Goal: Task Accomplishment & Management: Manage account settings

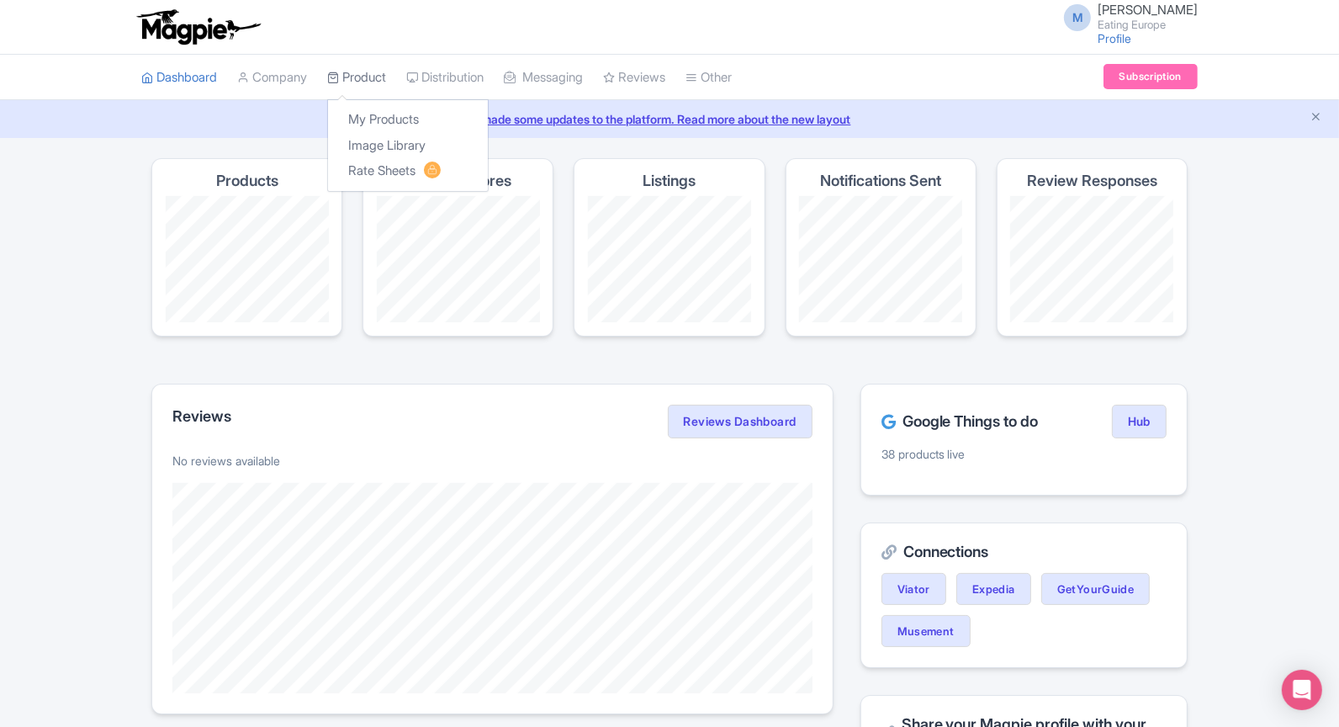
click at [367, 76] on link "Product" at bounding box center [356, 78] width 59 height 46
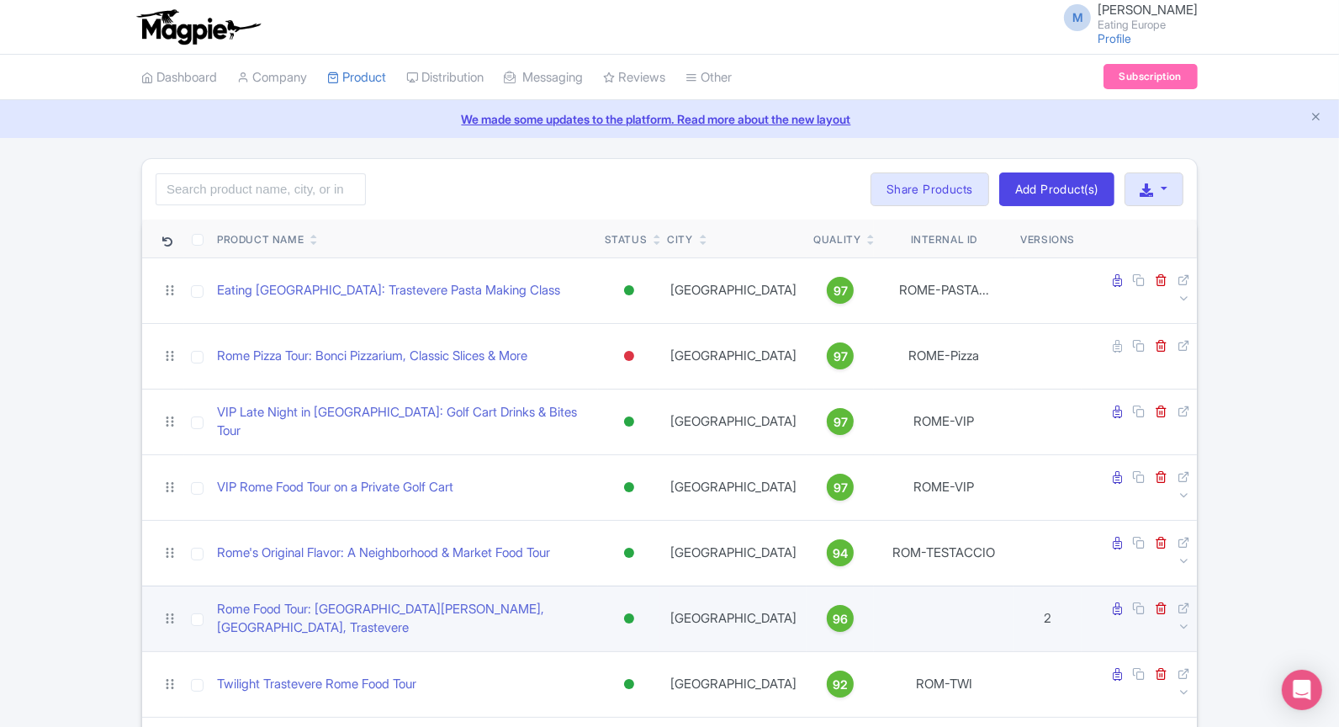
drag, startPoint x: 704, startPoint y: 82, endPoint x: 281, endPoint y: 572, distance: 647.8
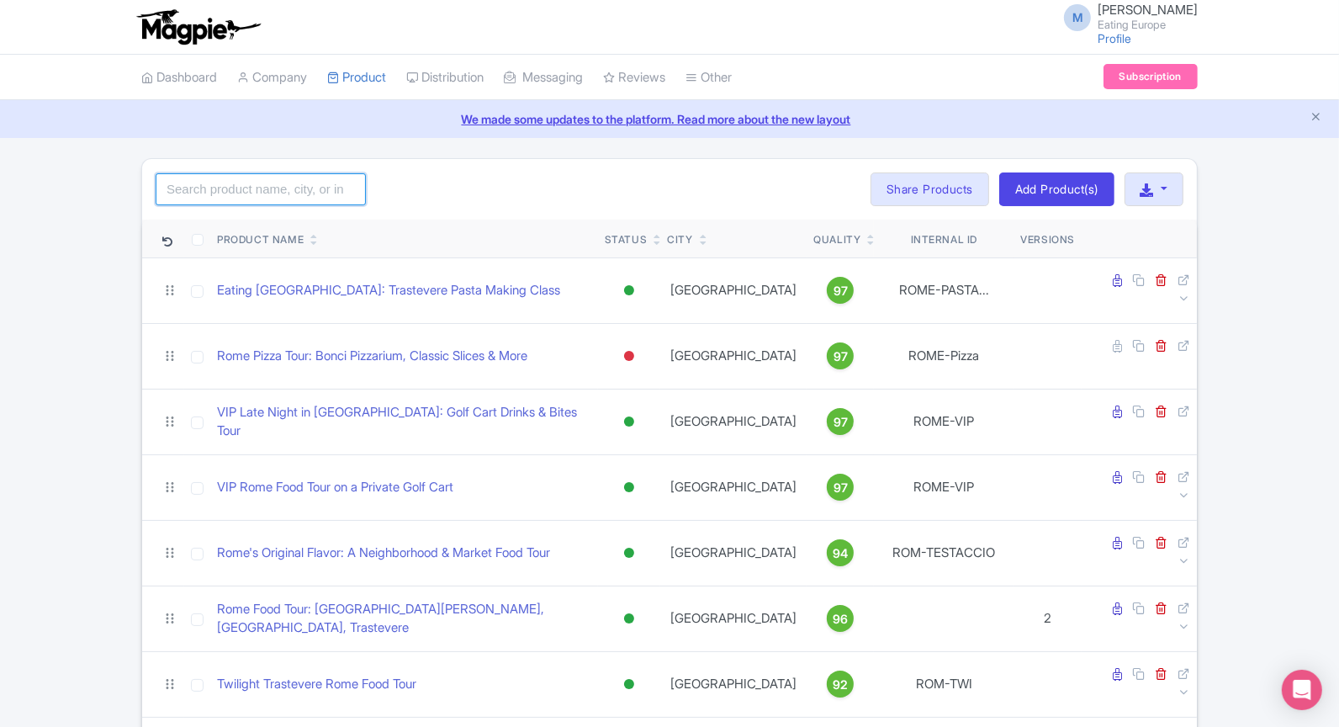
click at [306, 192] on input "search" at bounding box center [261, 189] width 210 height 32
type input "london"
click button "Search" at bounding box center [0, 0] width 0 height 0
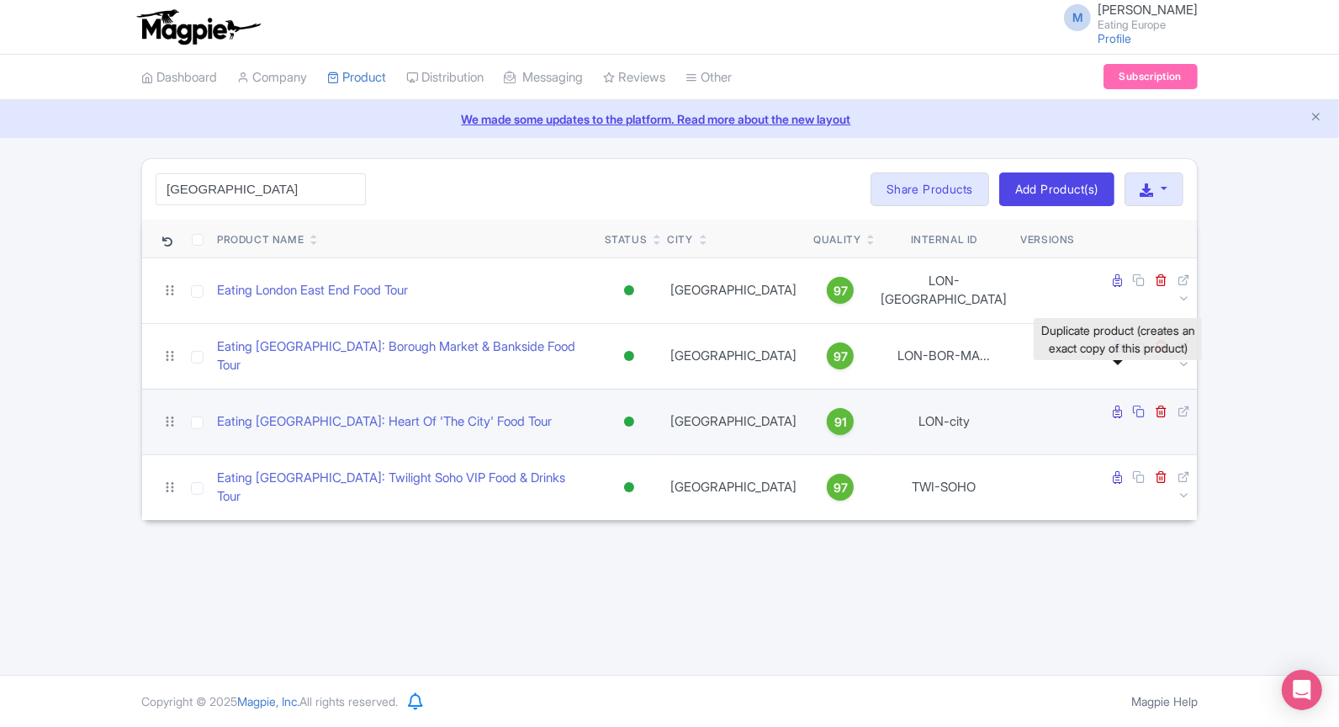
click at [1132, 405] on icon at bounding box center [1138, 411] width 13 height 13
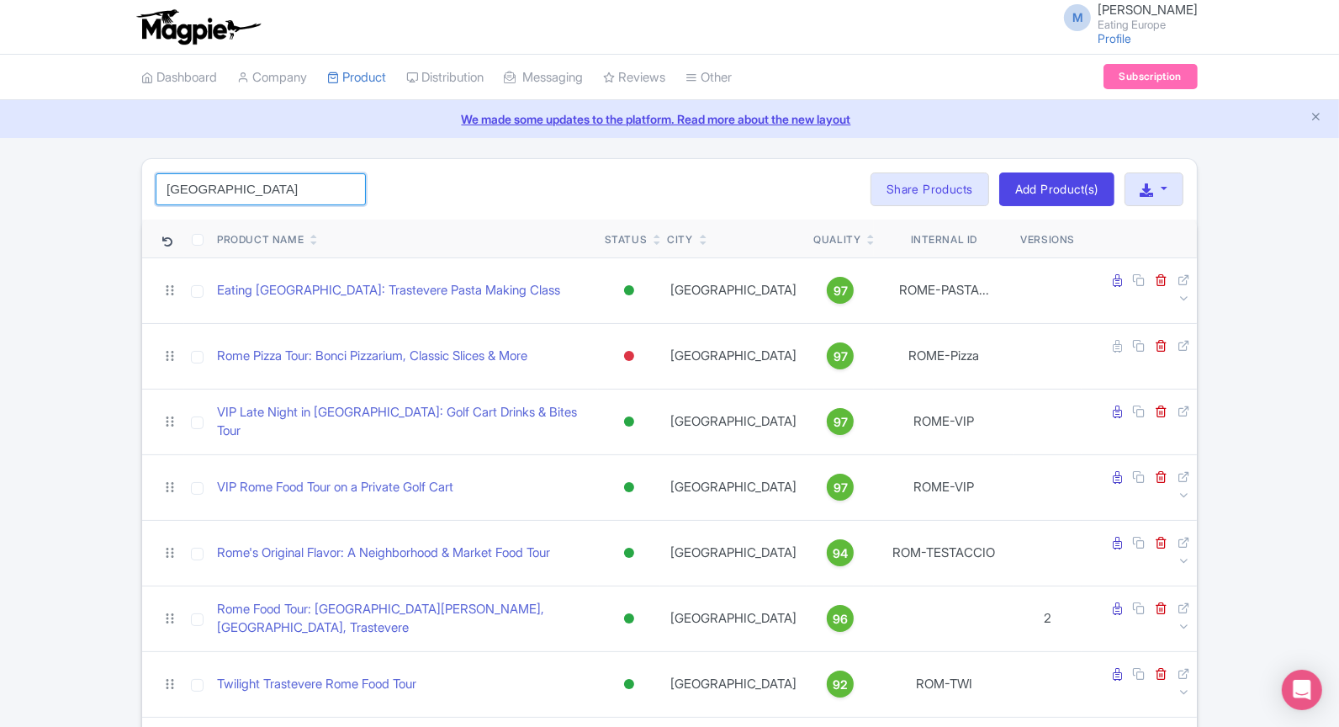
click at [310, 194] on input "london" at bounding box center [261, 189] width 210 height 32
click button "Search" at bounding box center [0, 0] width 0 height 0
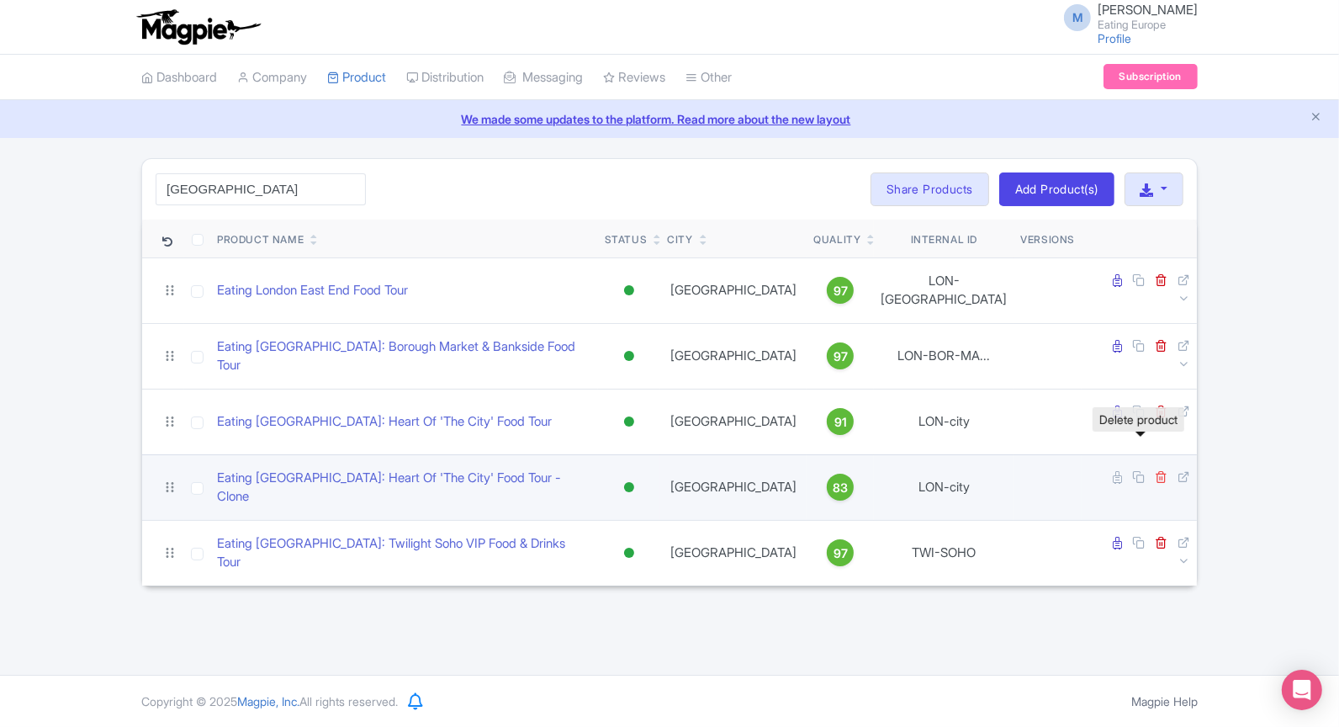
click at [1155, 470] on icon at bounding box center [1161, 476] width 13 height 13
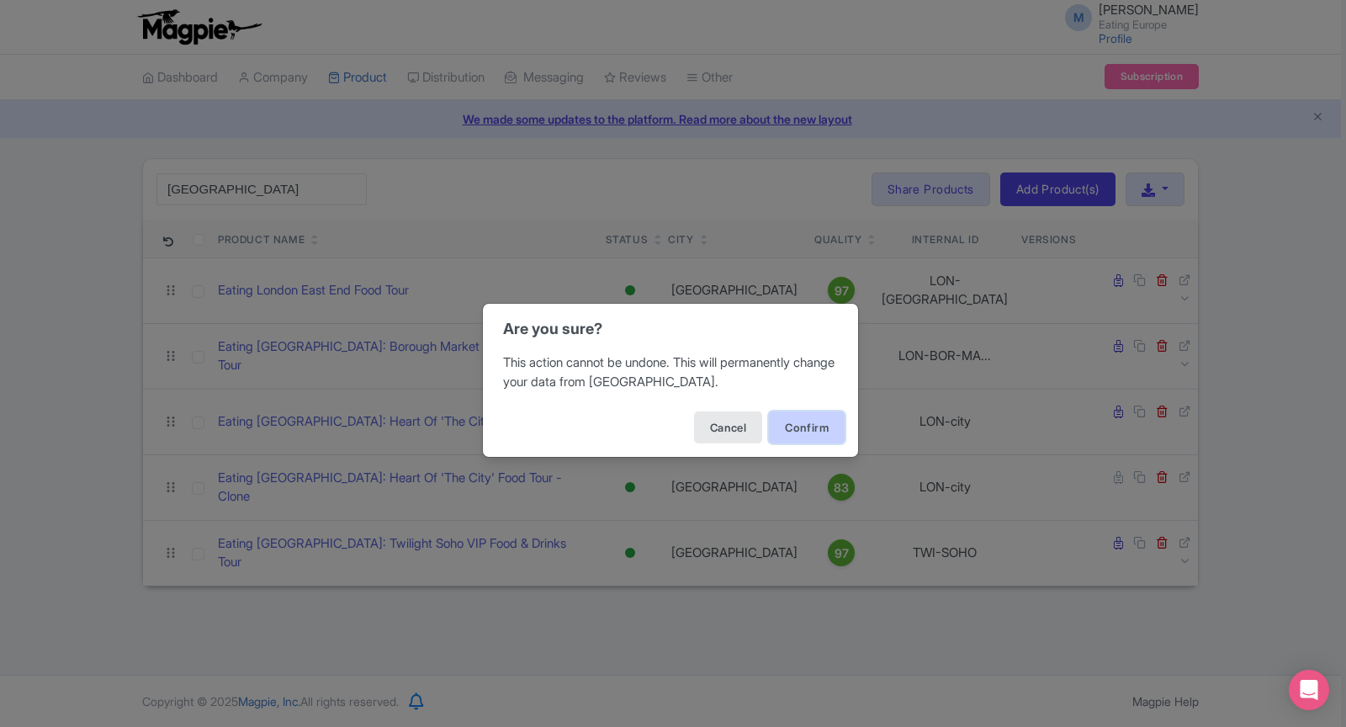
click at [792, 435] on button "Confirm" at bounding box center [807, 427] width 76 height 32
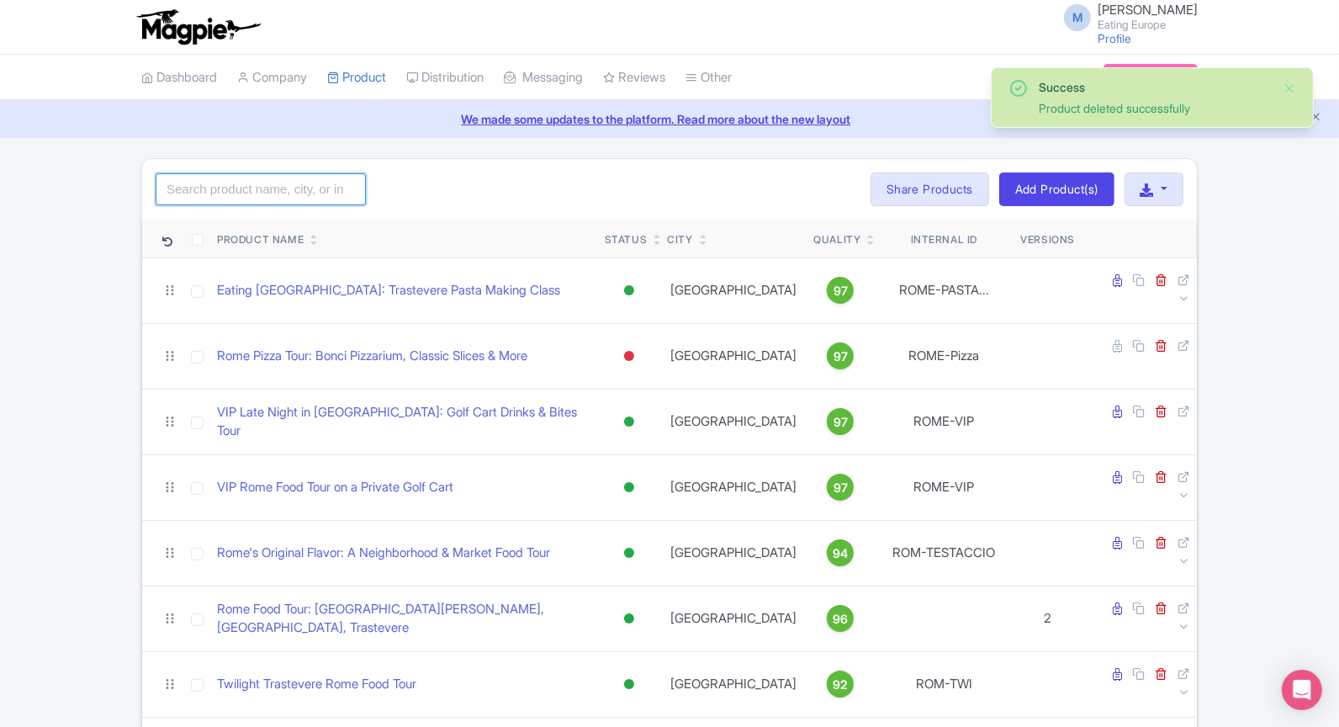
click at [239, 178] on input "search" at bounding box center [261, 189] width 210 height 32
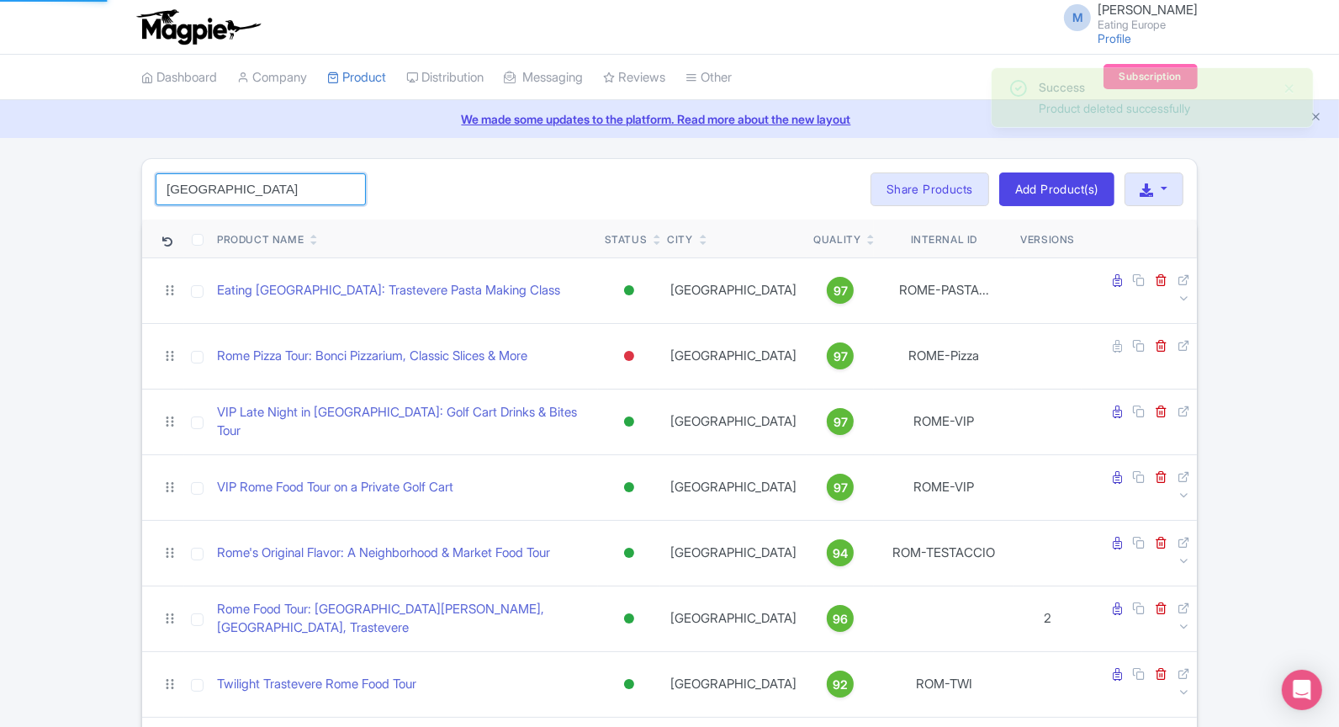
type input "london"
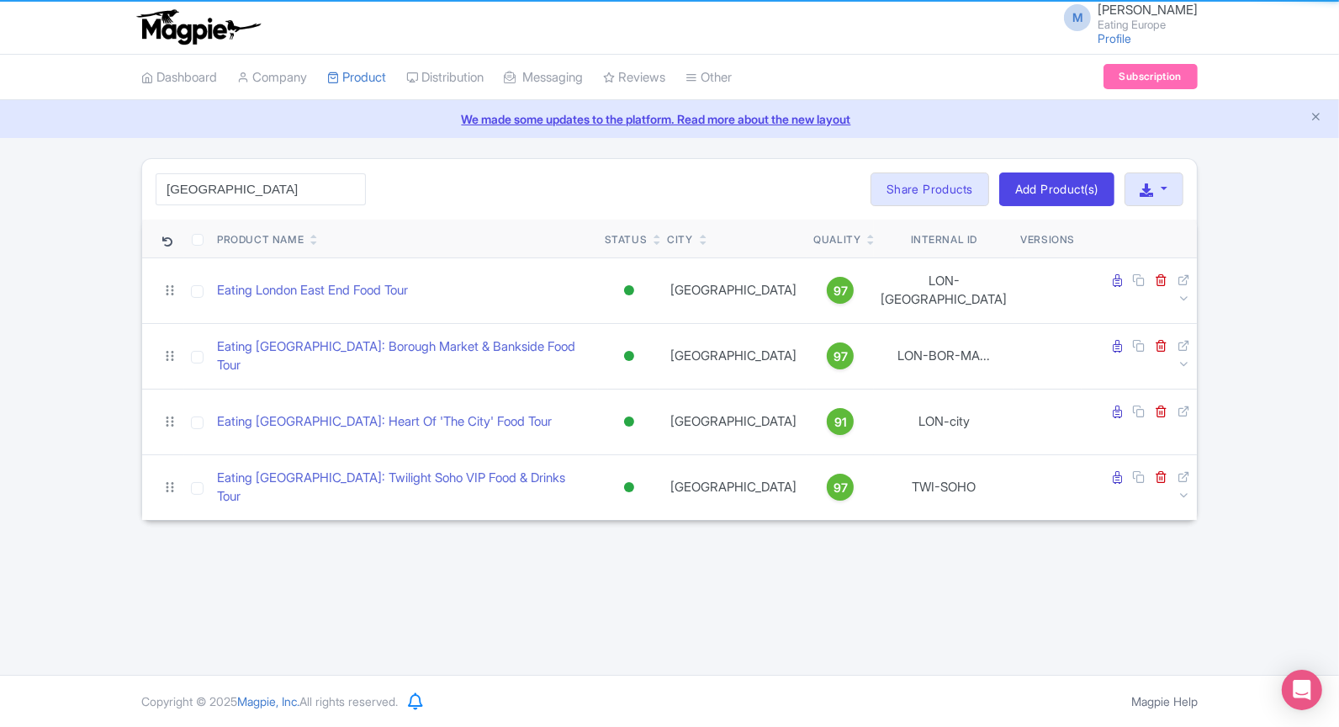
click at [468, 193] on div "london Search Bulk Actions Delete Add to Collection Share Products Add to Colle…" at bounding box center [669, 189] width 1055 height 61
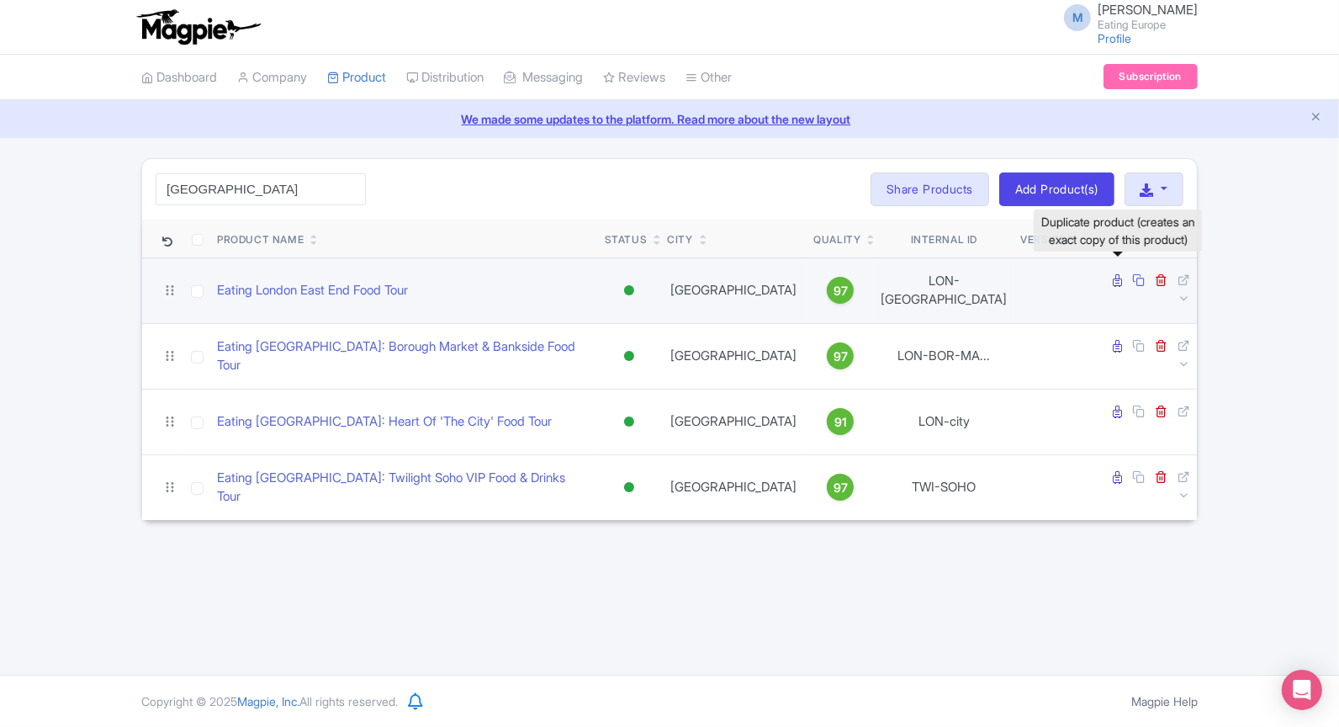
click at [1132, 281] on icon at bounding box center [1138, 279] width 13 height 13
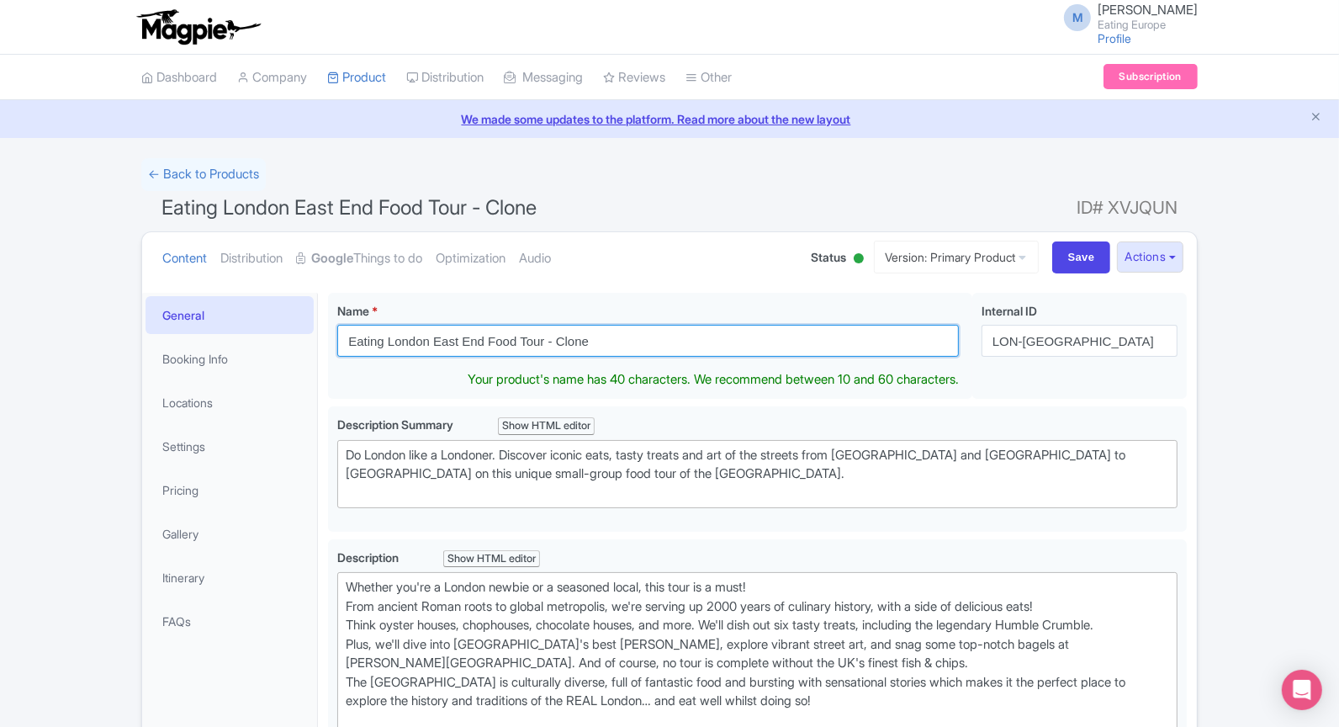
drag, startPoint x: 614, startPoint y: 341, endPoint x: 261, endPoint y: 319, distance: 354.0
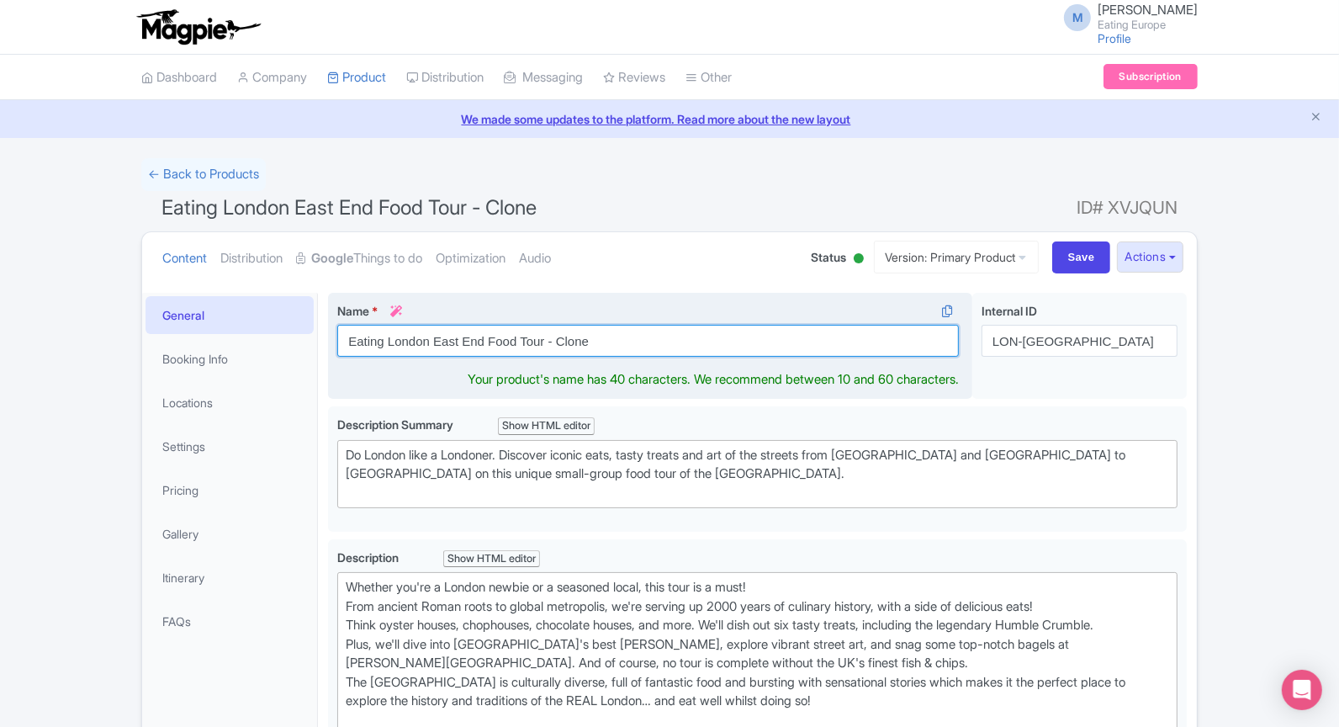
paste input "The Great Notting Hill Bake Off Tour"
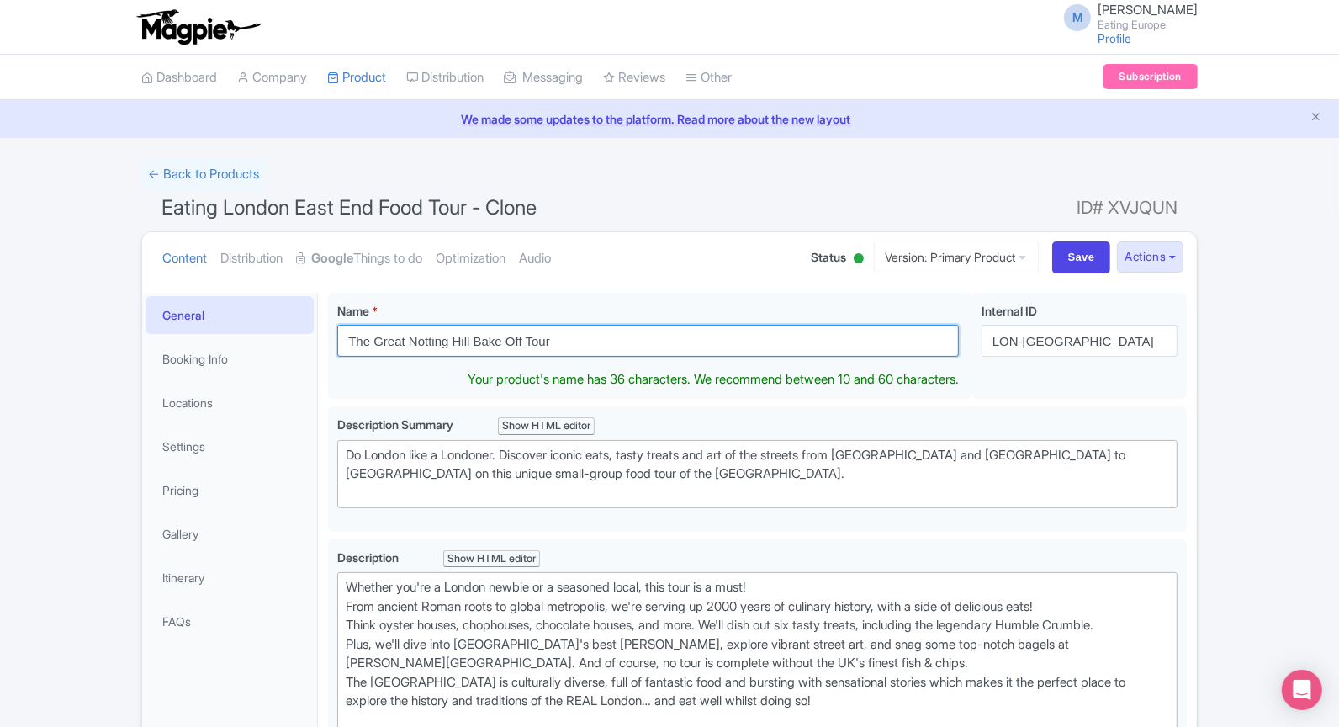
type input "The Great Notting Hill Bake Off Tour"
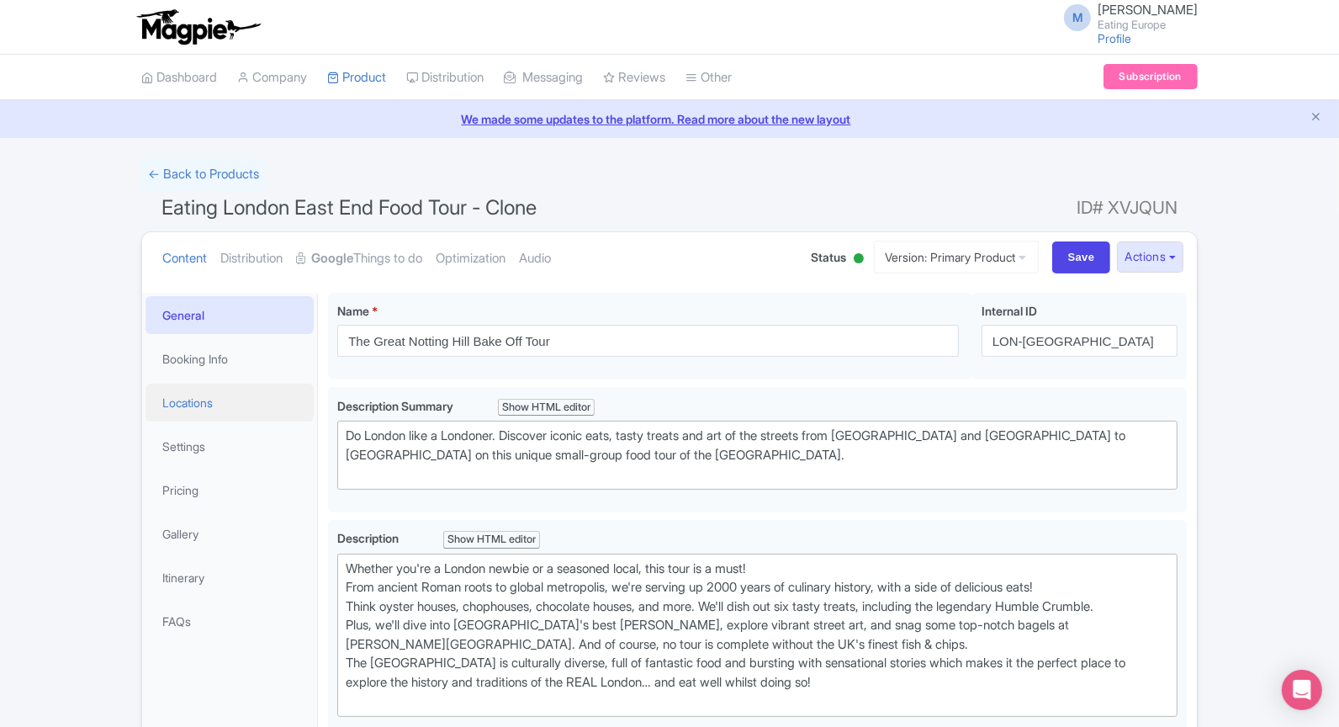
click at [225, 394] on link "Locations" at bounding box center [230, 403] width 168 height 38
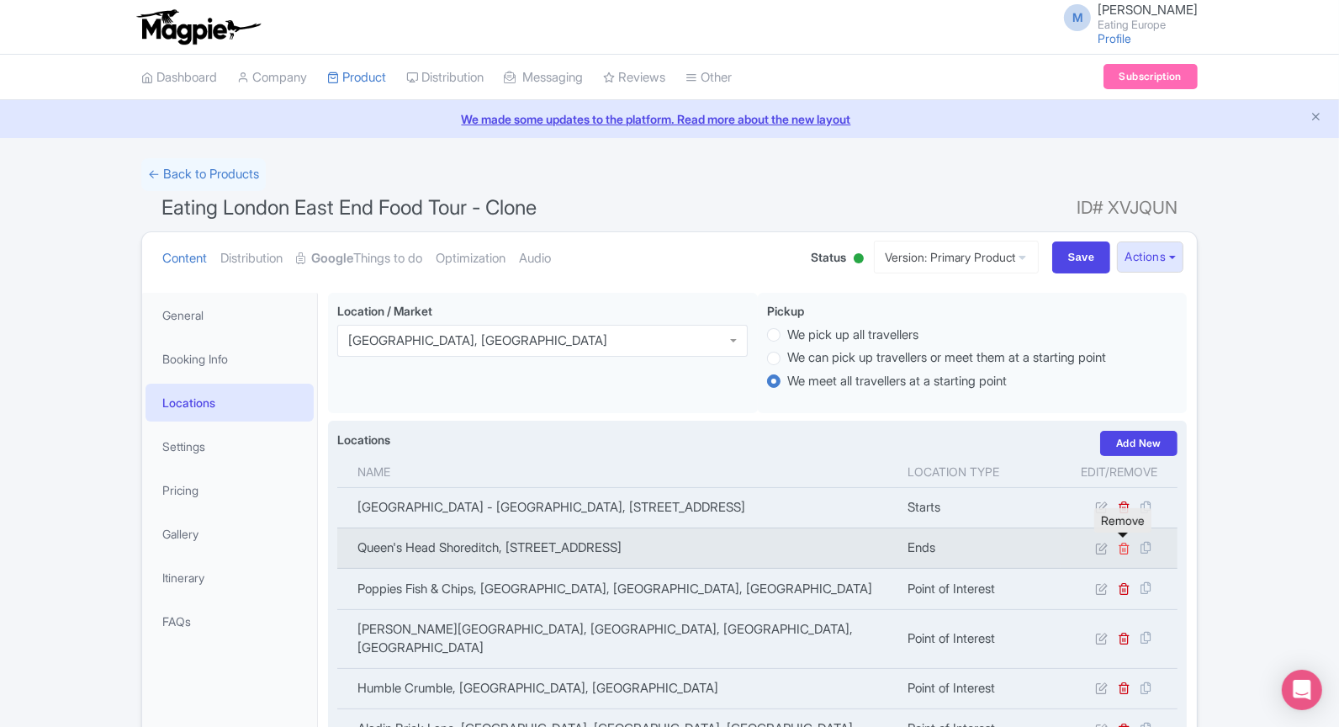
click at [1129, 548] on icon at bounding box center [1124, 548] width 13 height 13
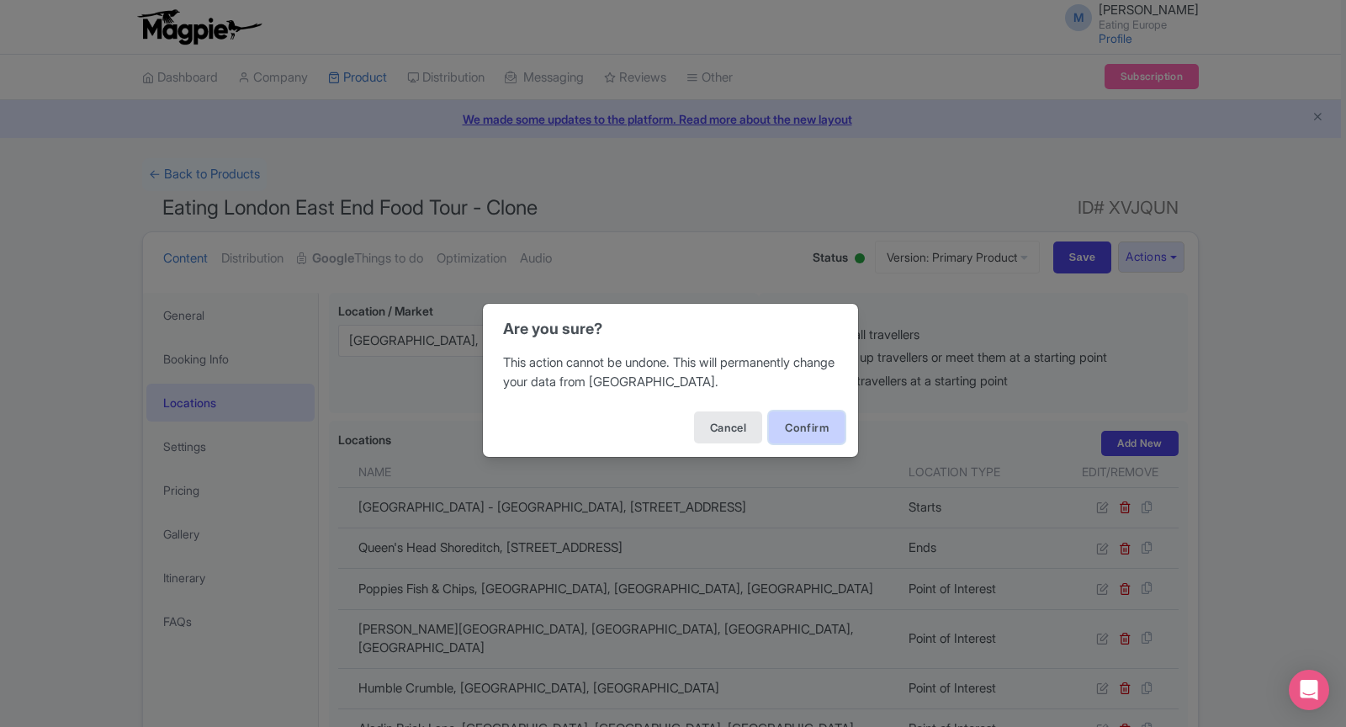
click at [815, 425] on button "Confirm" at bounding box center [807, 427] width 76 height 32
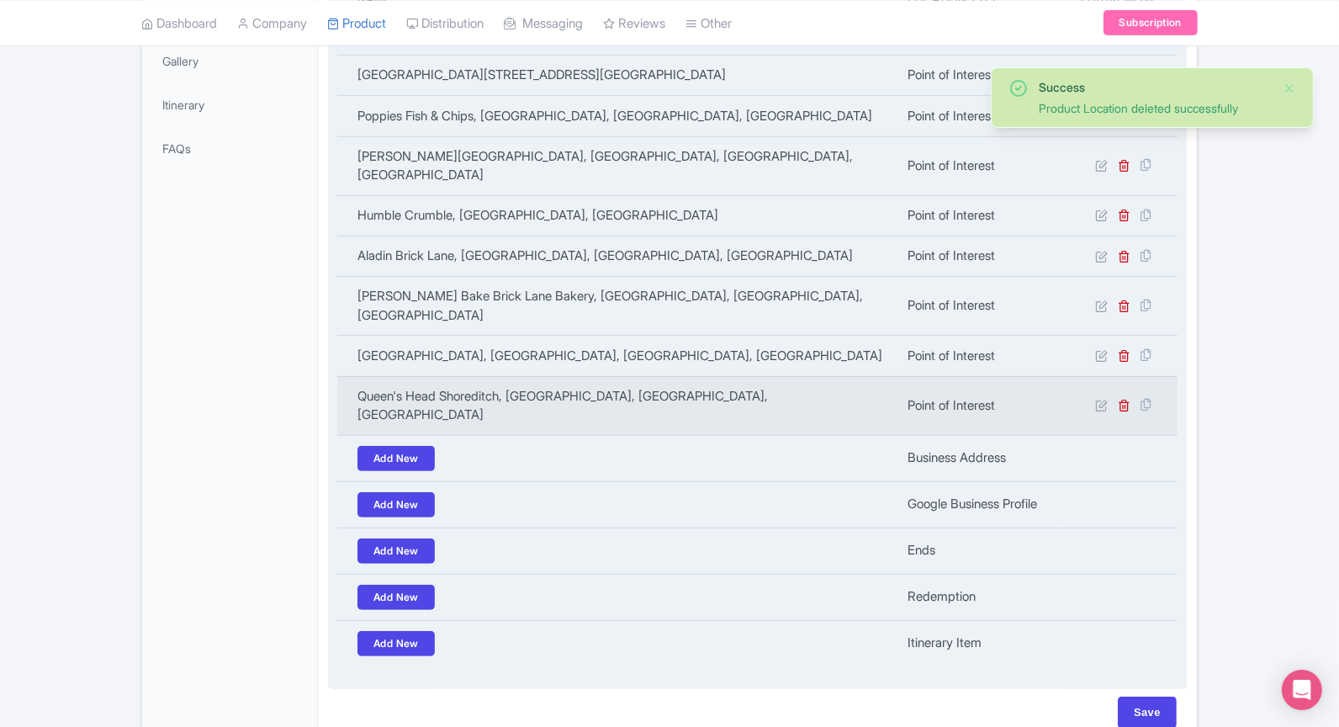
scroll to position [469, 0]
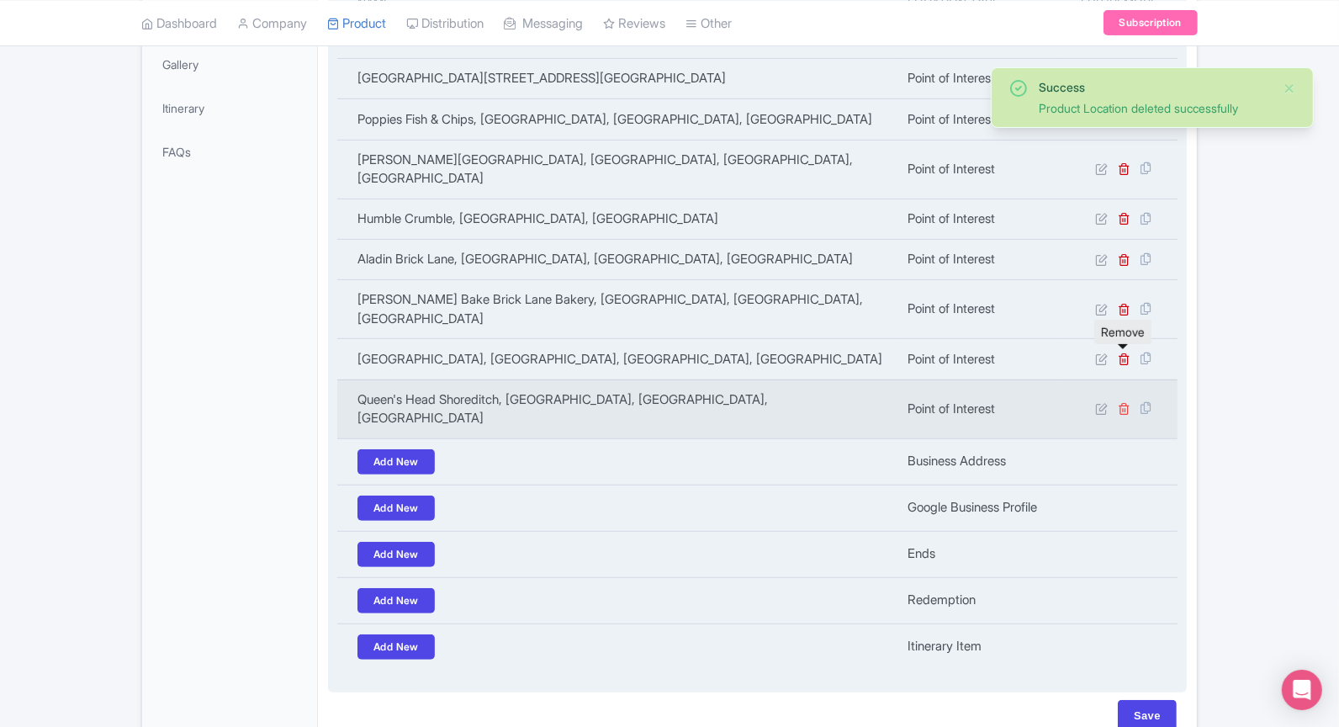
click at [1125, 402] on icon at bounding box center [1124, 408] width 13 height 13
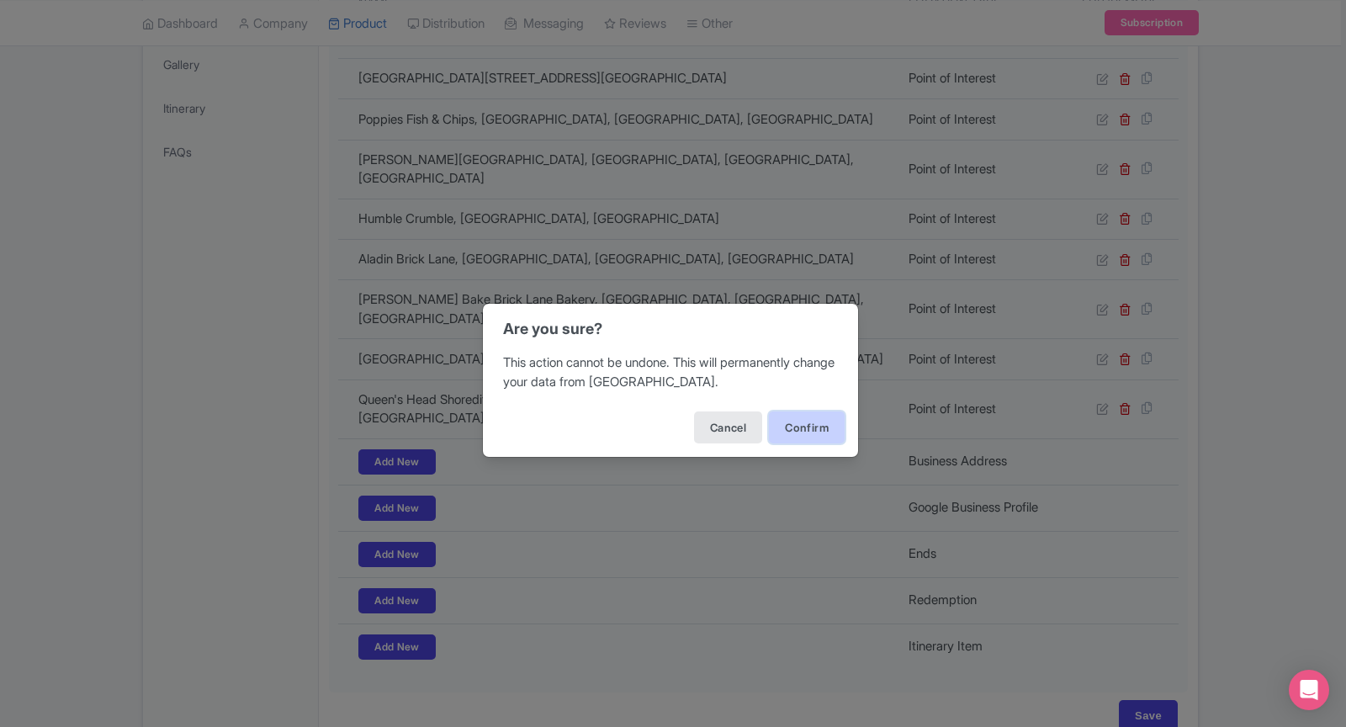
click at [815, 432] on button "Confirm" at bounding box center [807, 427] width 76 height 32
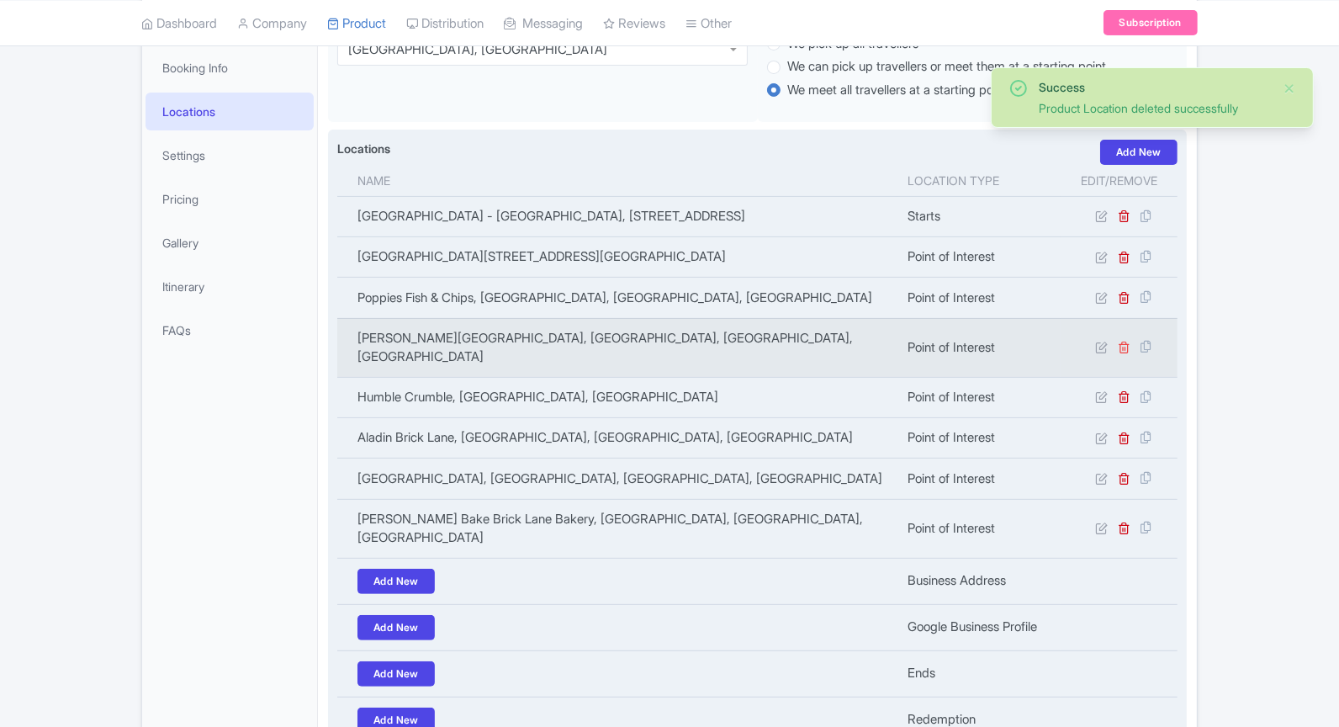
scroll to position [291, 0]
click at [1126, 341] on icon at bounding box center [1124, 347] width 13 height 13
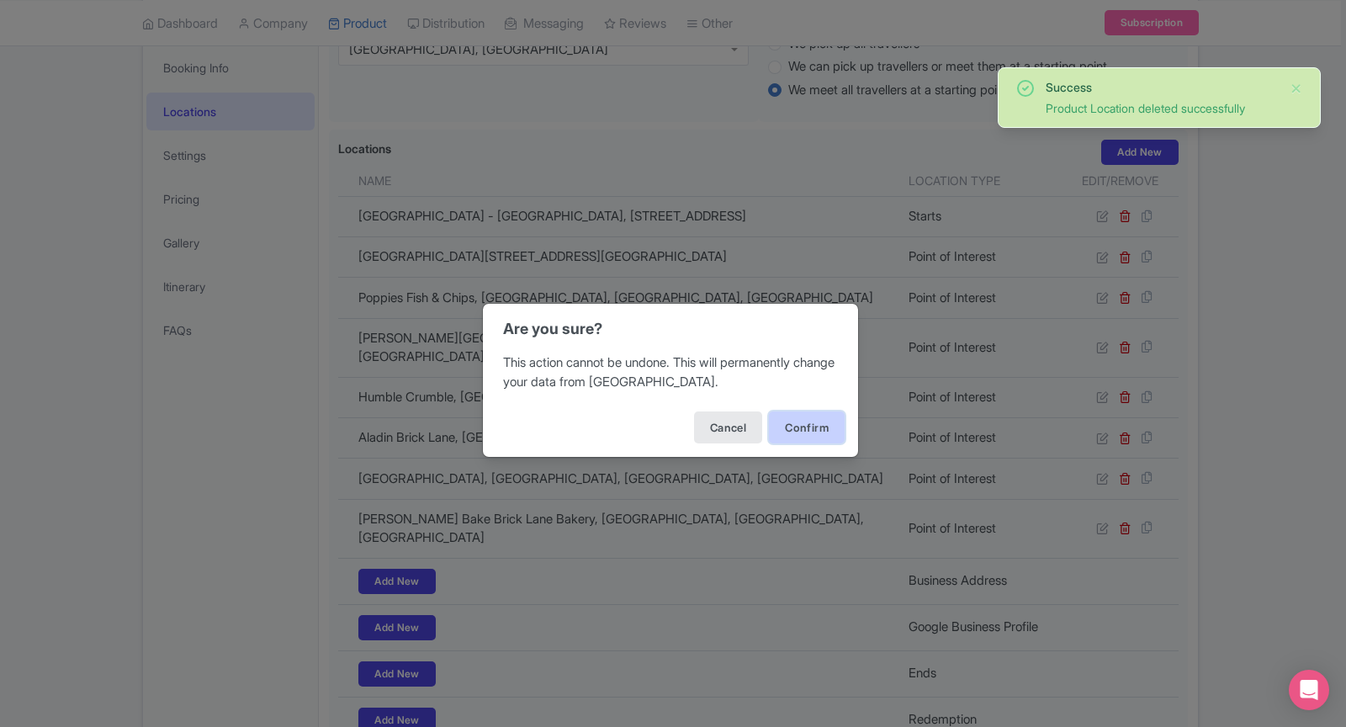
click at [822, 433] on button "Confirm" at bounding box center [807, 427] width 76 height 32
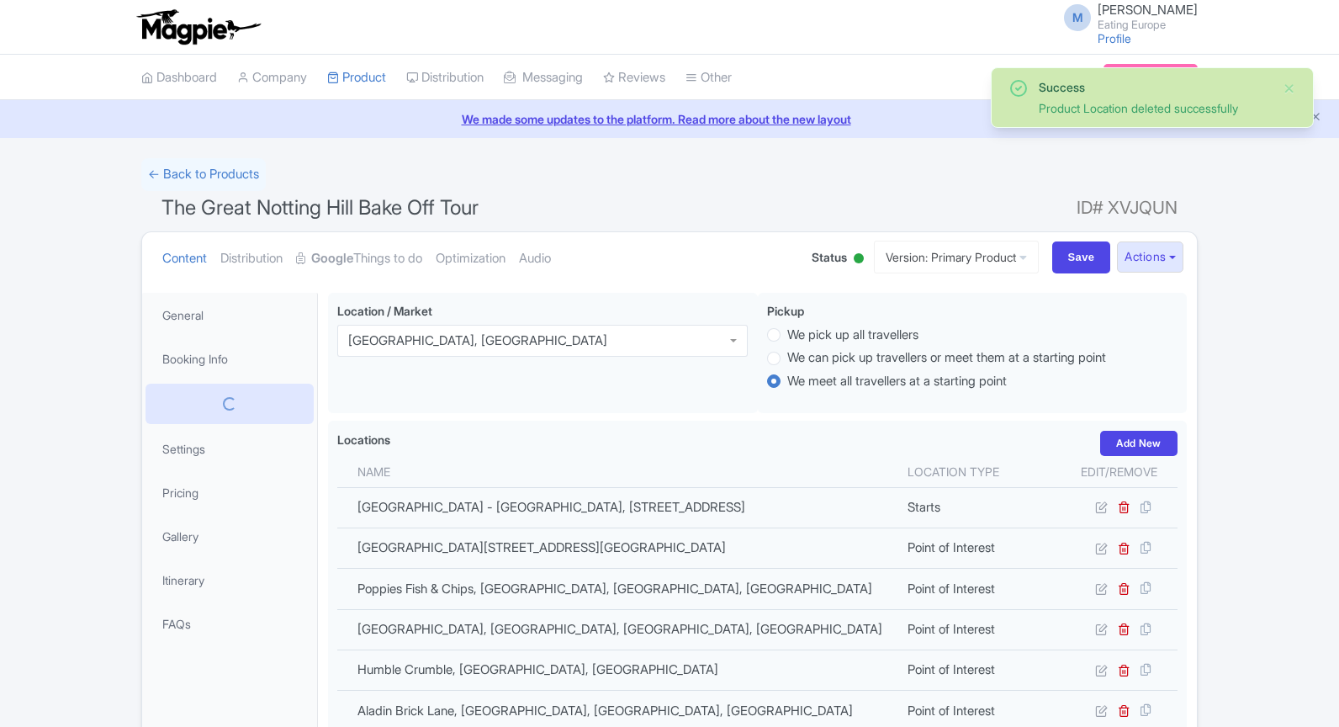
scroll to position [291, 0]
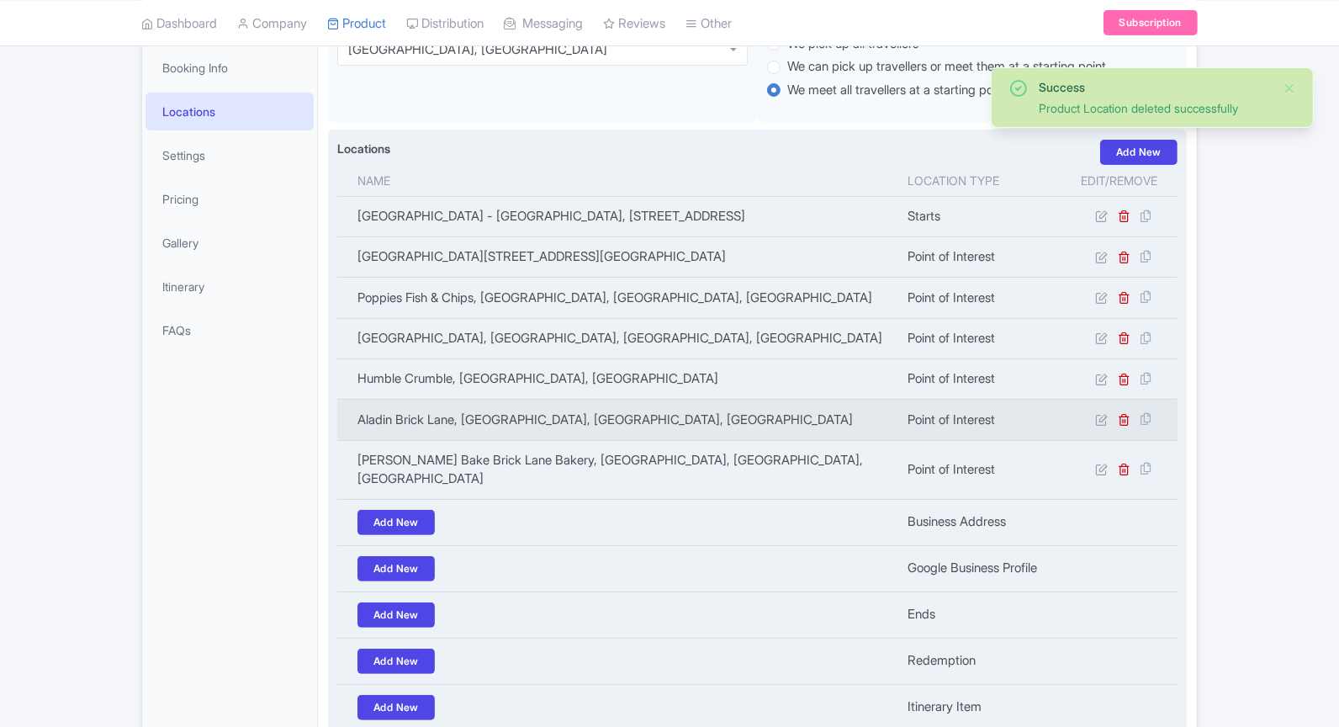
click at [1124, 422] on td at bounding box center [1119, 420] width 117 height 40
click at [1124, 420] on icon at bounding box center [1124, 419] width 13 height 13
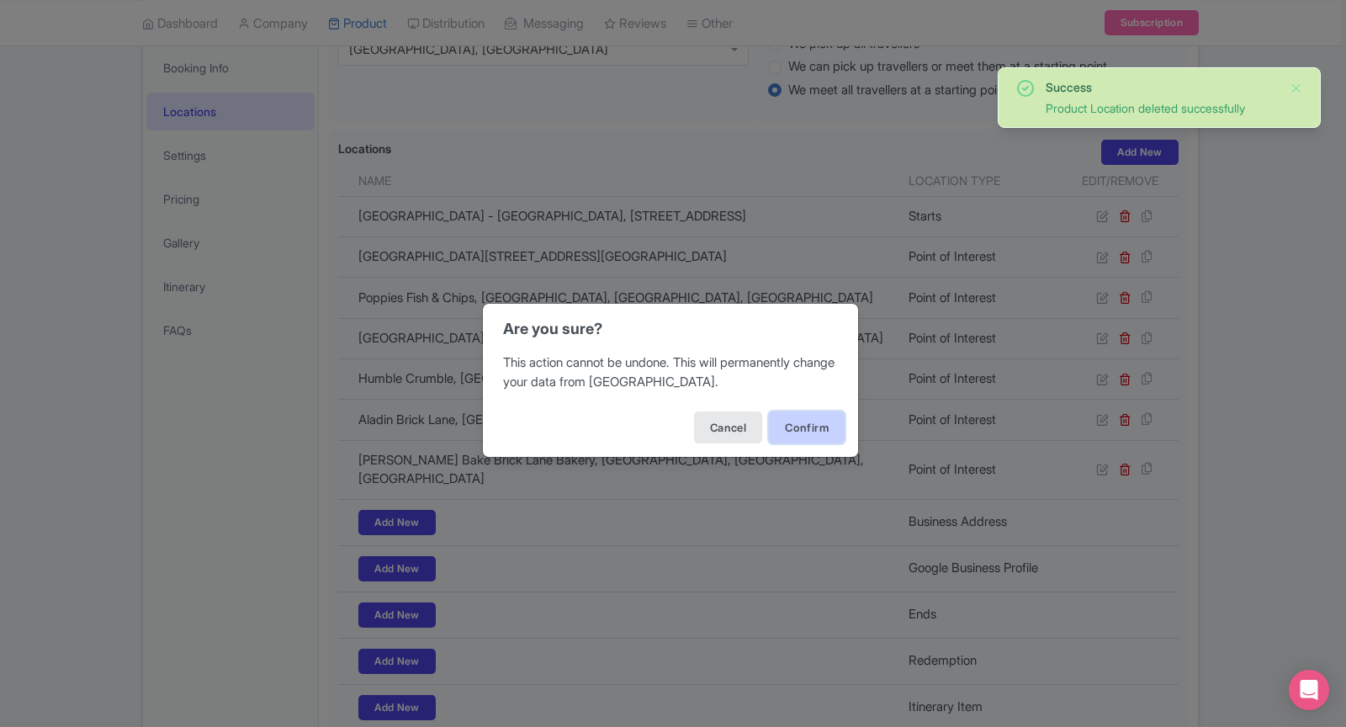
click at [816, 433] on button "Confirm" at bounding box center [807, 427] width 76 height 32
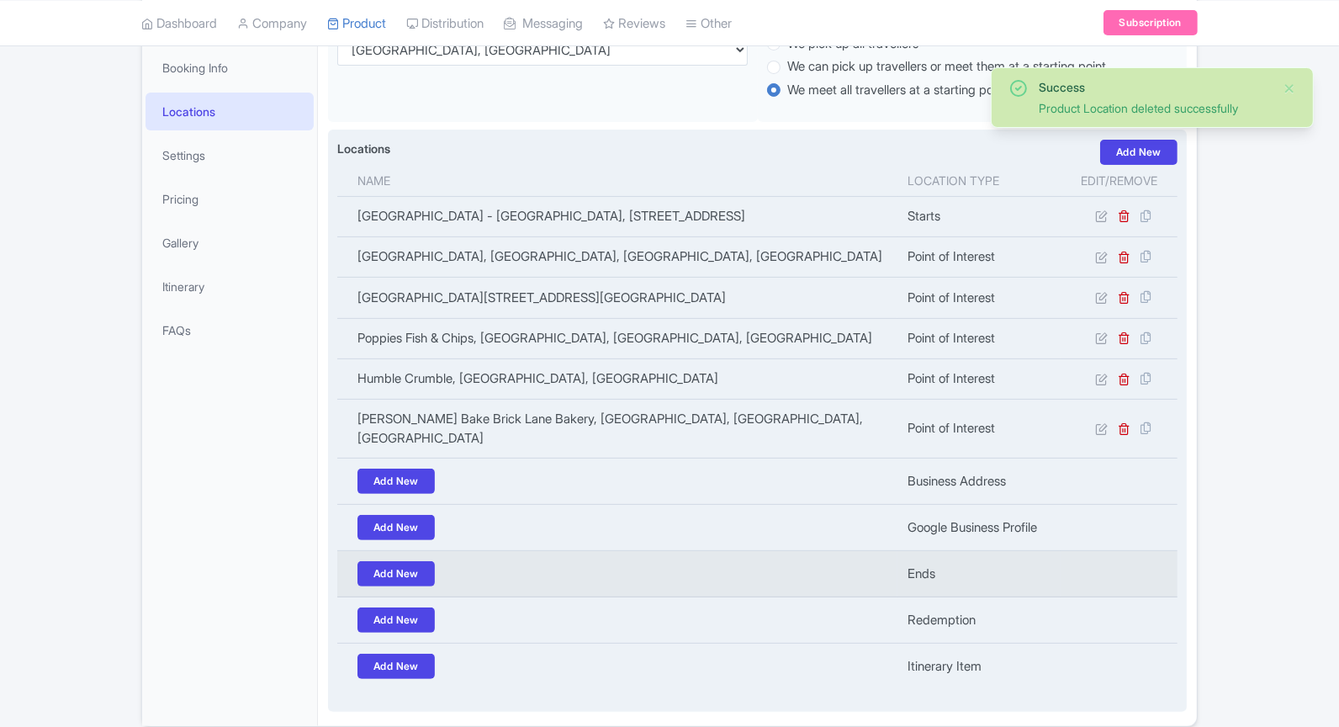
scroll to position [291, 0]
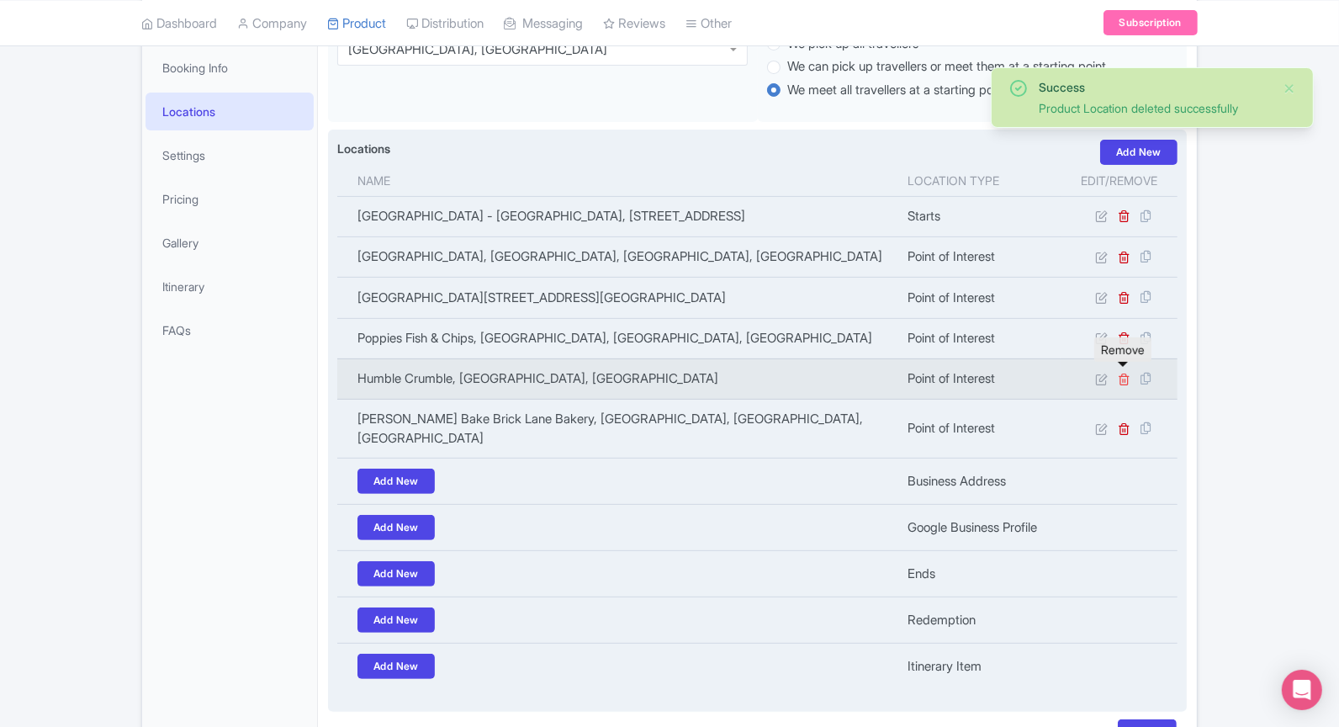
click at [1125, 373] on icon at bounding box center [1124, 379] width 13 height 13
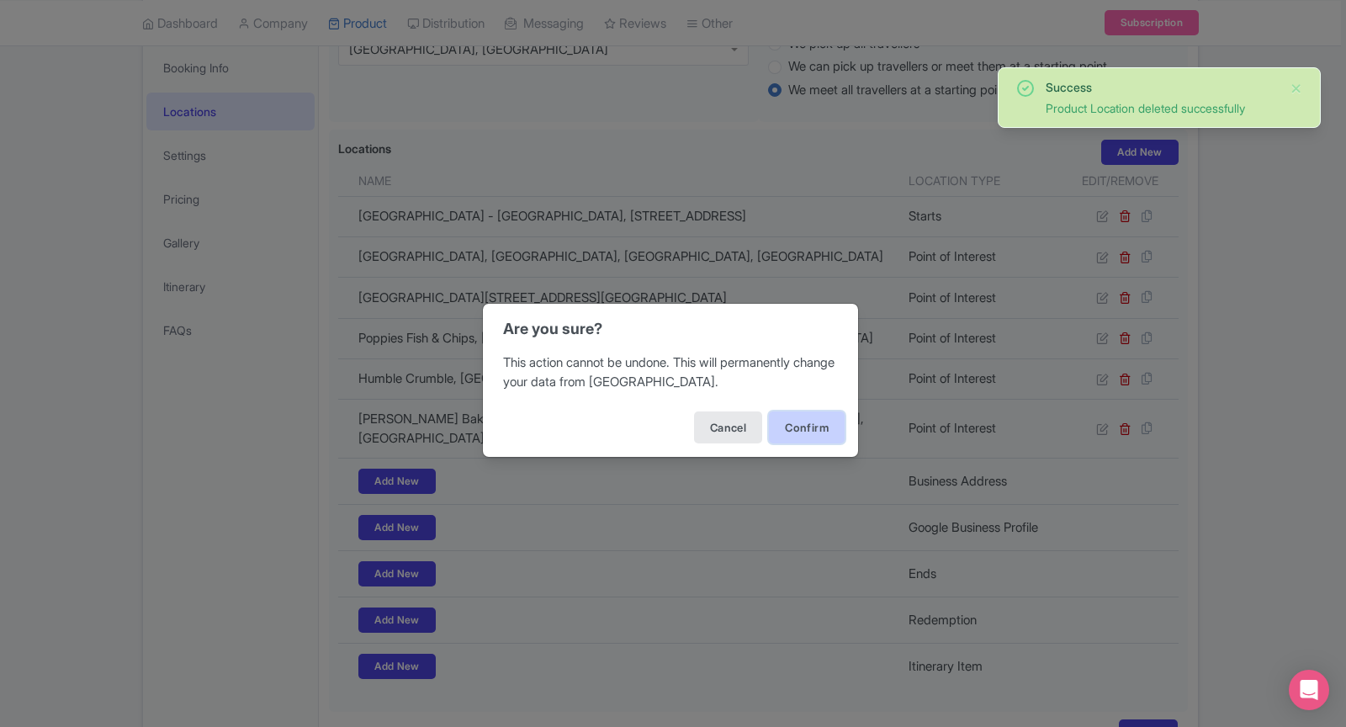
click at [792, 432] on button "Confirm" at bounding box center [807, 427] width 76 height 32
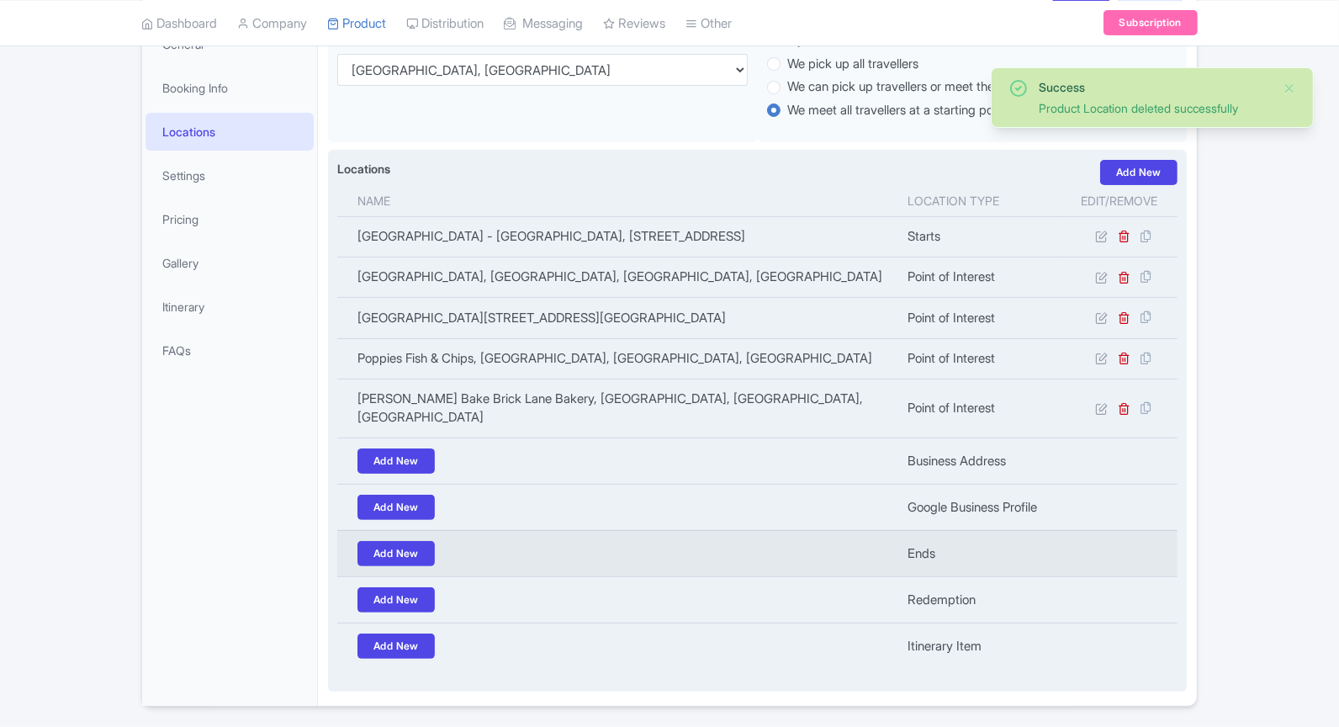
scroll to position [291, 0]
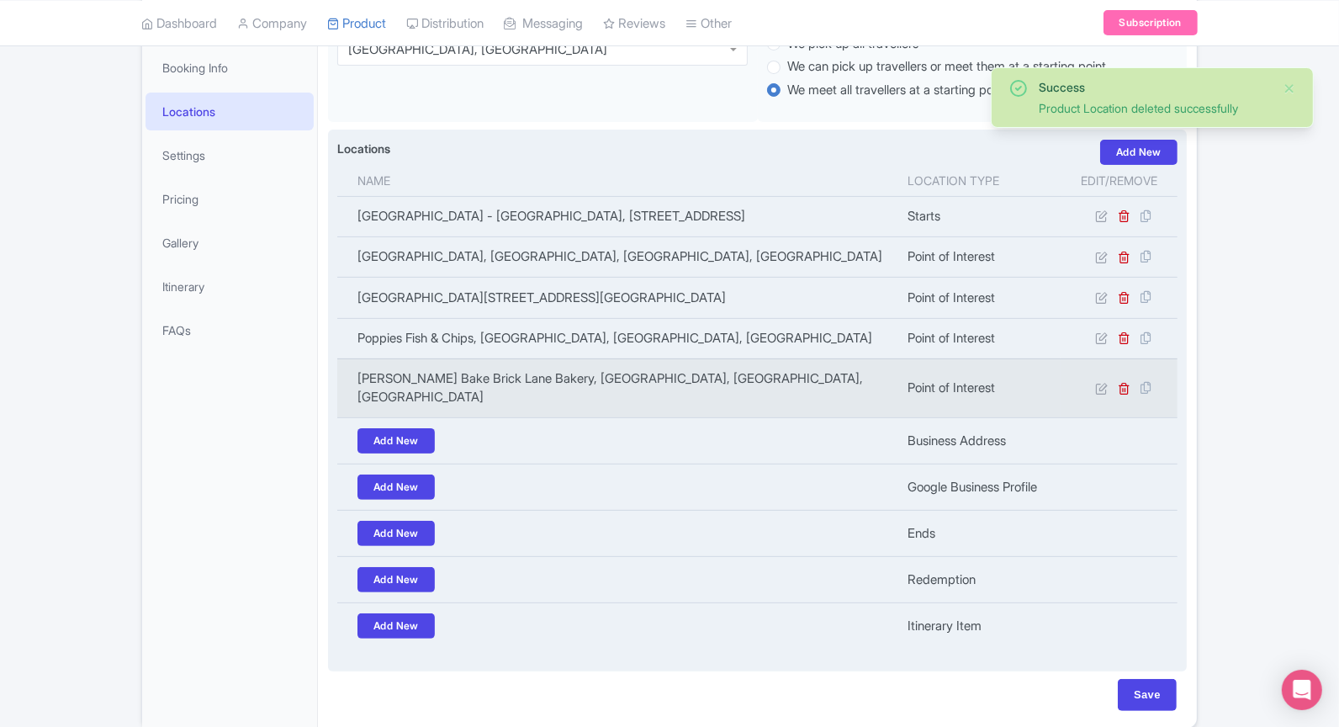
click at [1122, 364] on td at bounding box center [1119, 387] width 117 height 59
click at [1127, 382] on icon at bounding box center [1124, 388] width 13 height 13
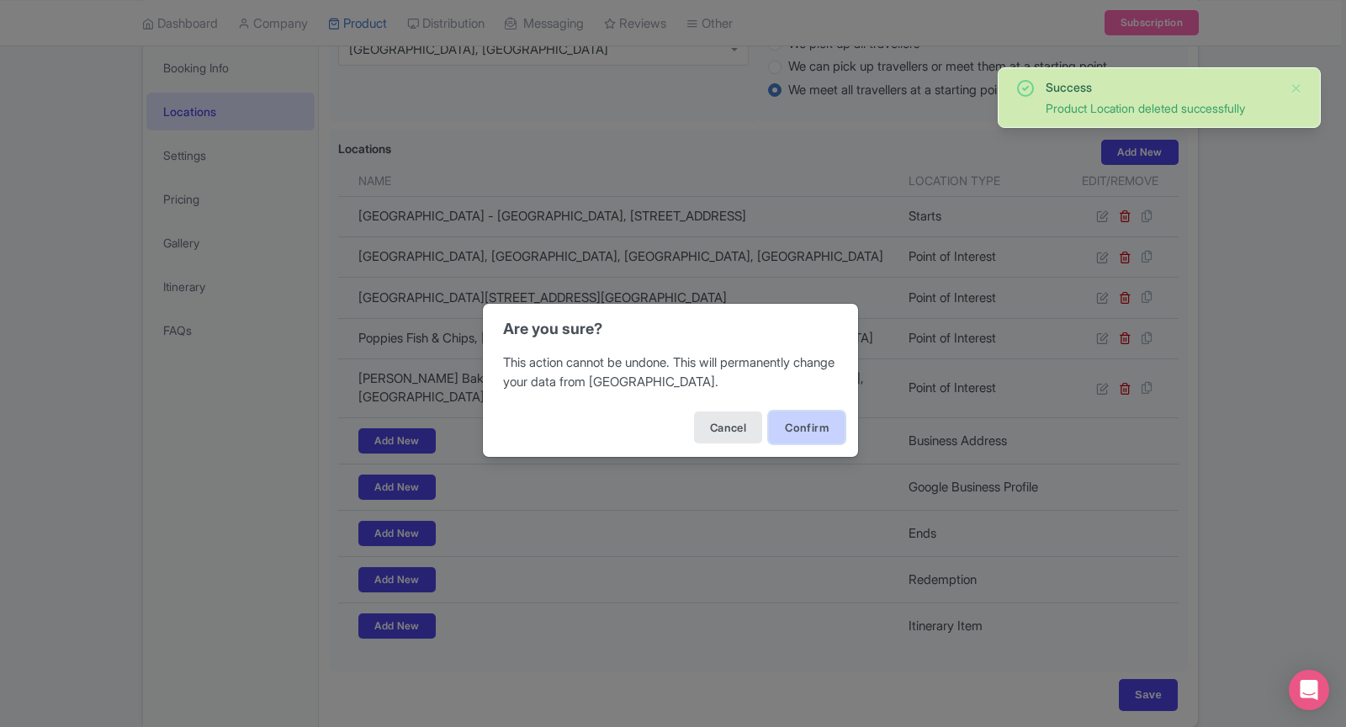
click at [824, 425] on button "Confirm" at bounding box center [807, 427] width 76 height 32
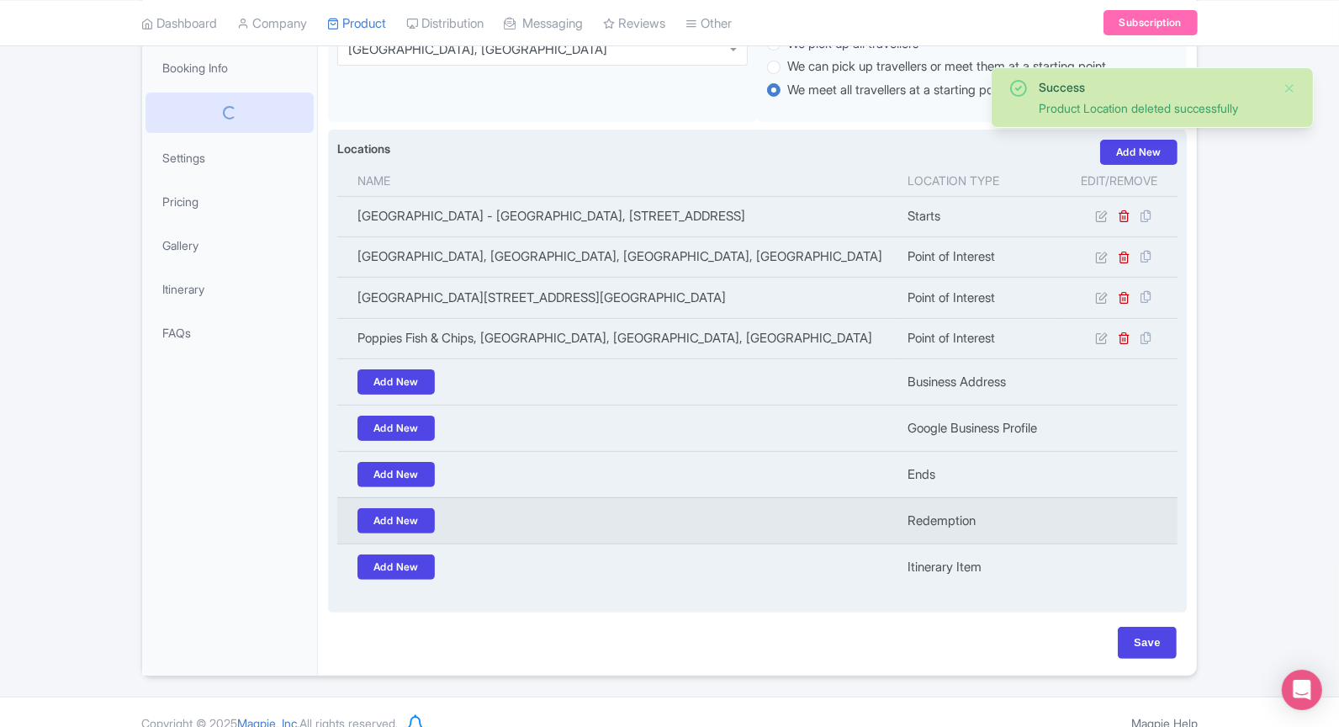
scroll to position [291, 0]
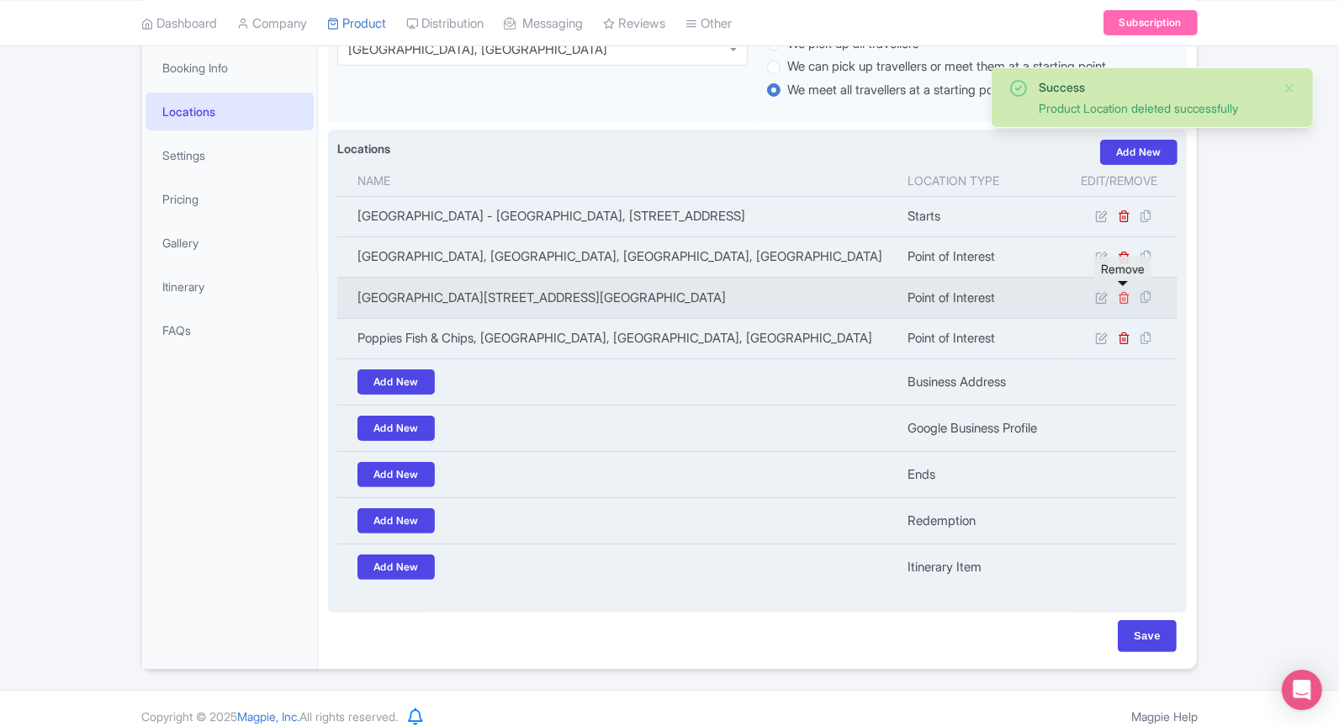
click at [1125, 291] on icon at bounding box center [1124, 297] width 13 height 13
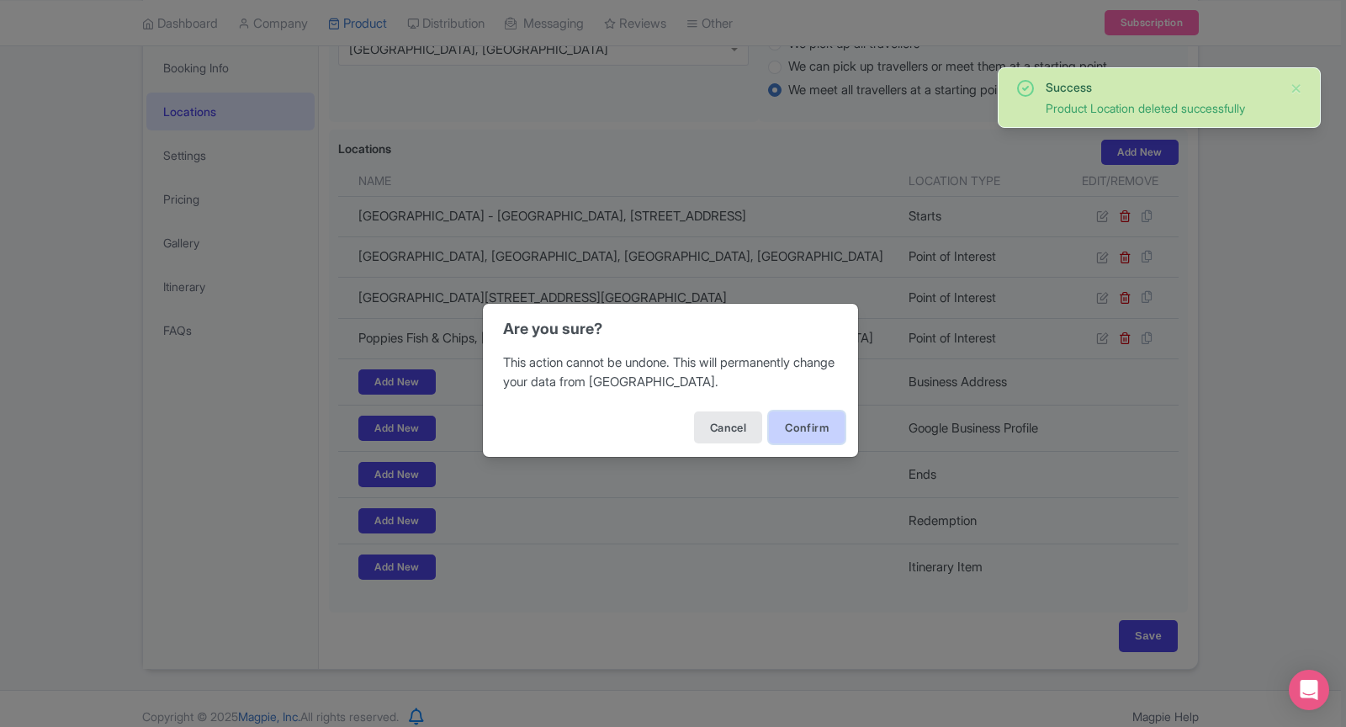
click at [794, 424] on button "Confirm" at bounding box center [807, 427] width 76 height 32
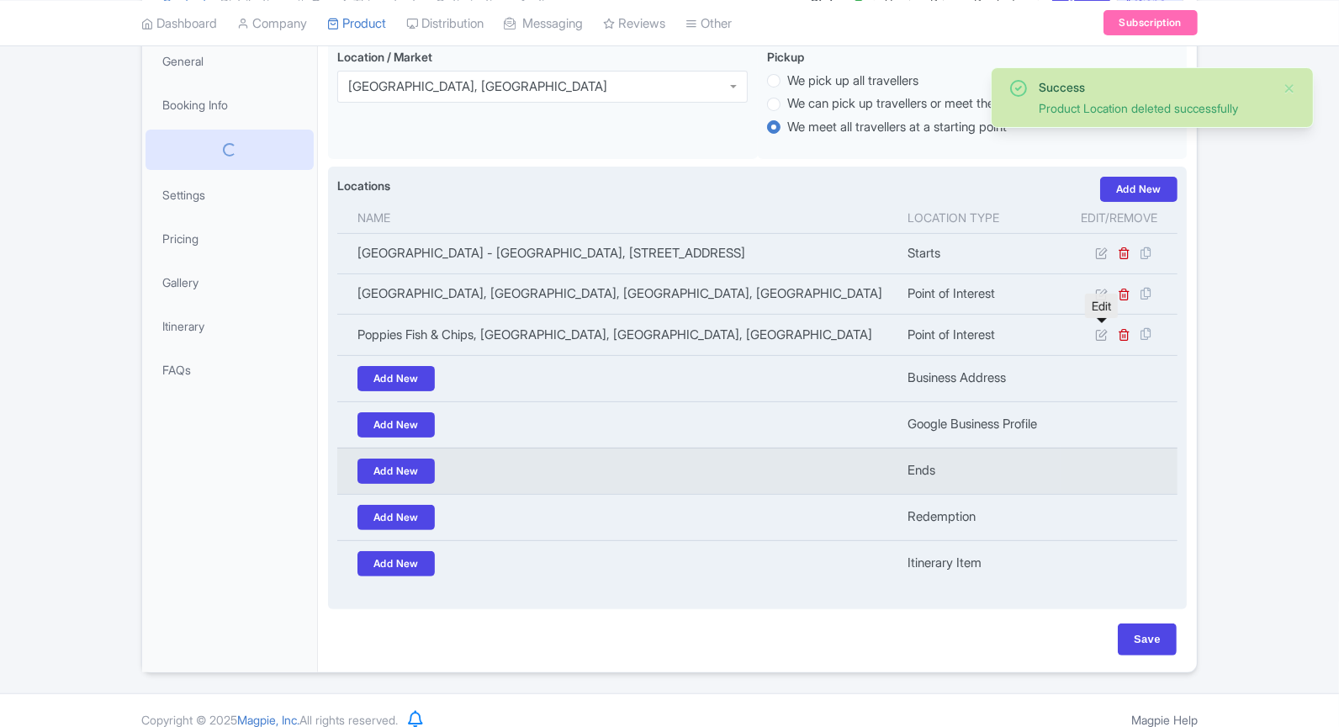
scroll to position [254, 0]
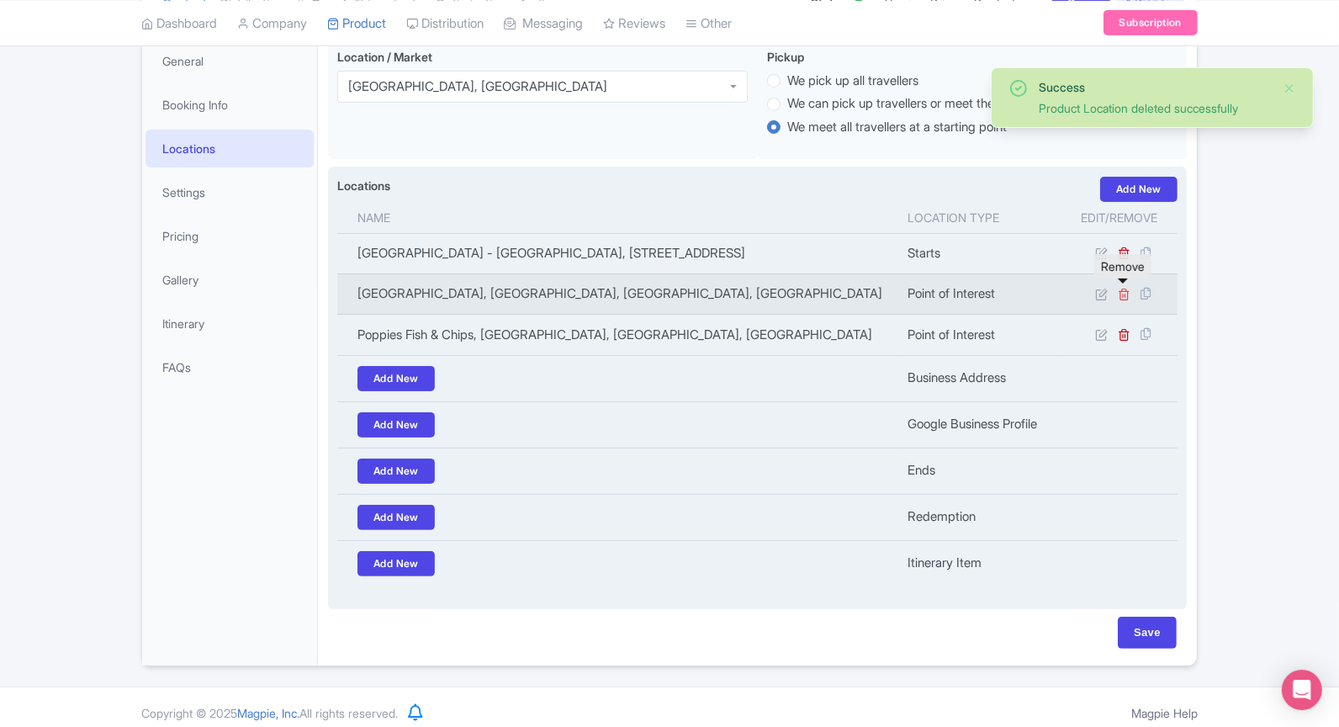
click at [1126, 294] on icon at bounding box center [1124, 294] width 13 height 13
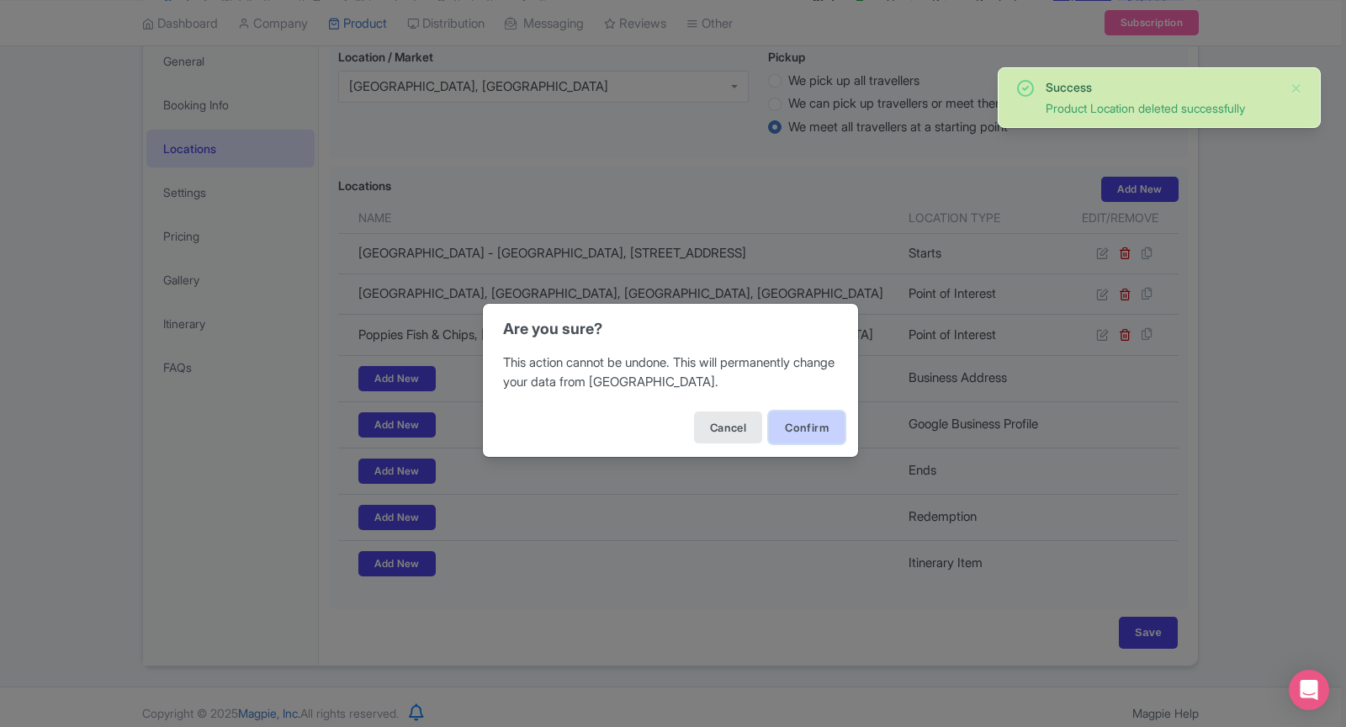
click at [799, 432] on button "Confirm" at bounding box center [807, 427] width 76 height 32
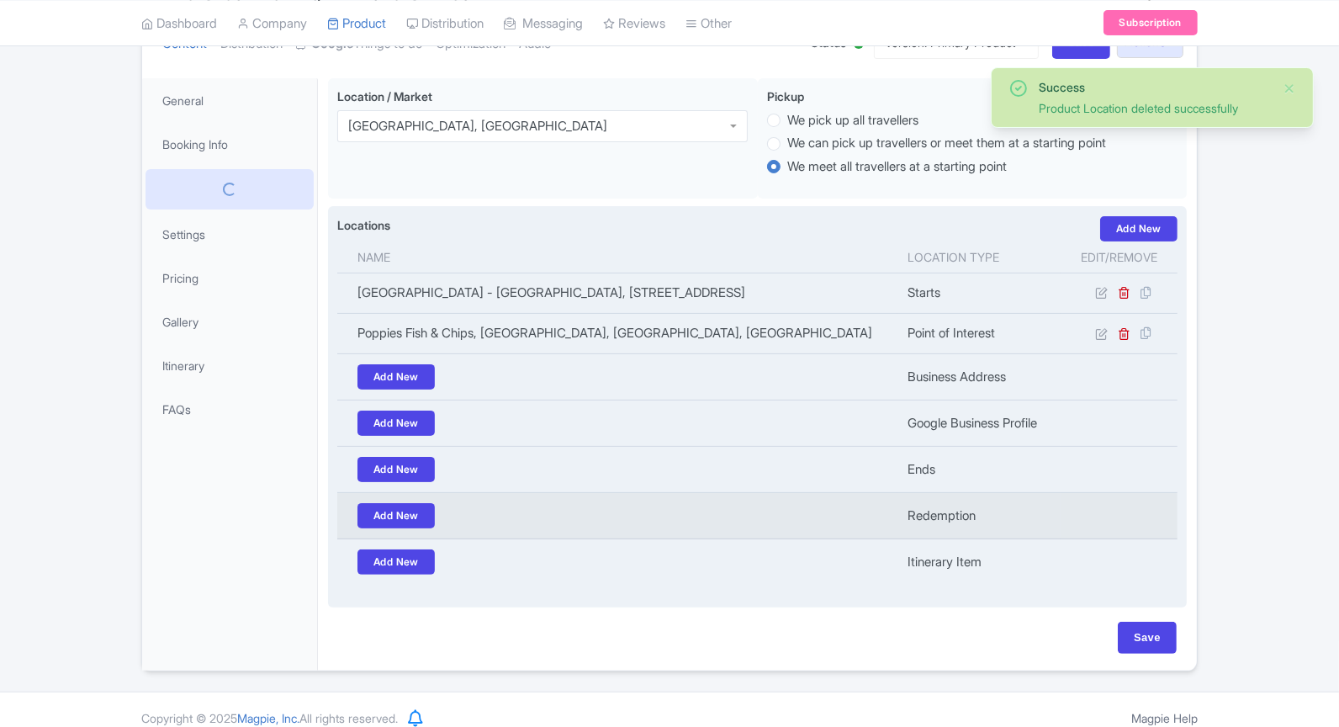
scroll to position [215, 0]
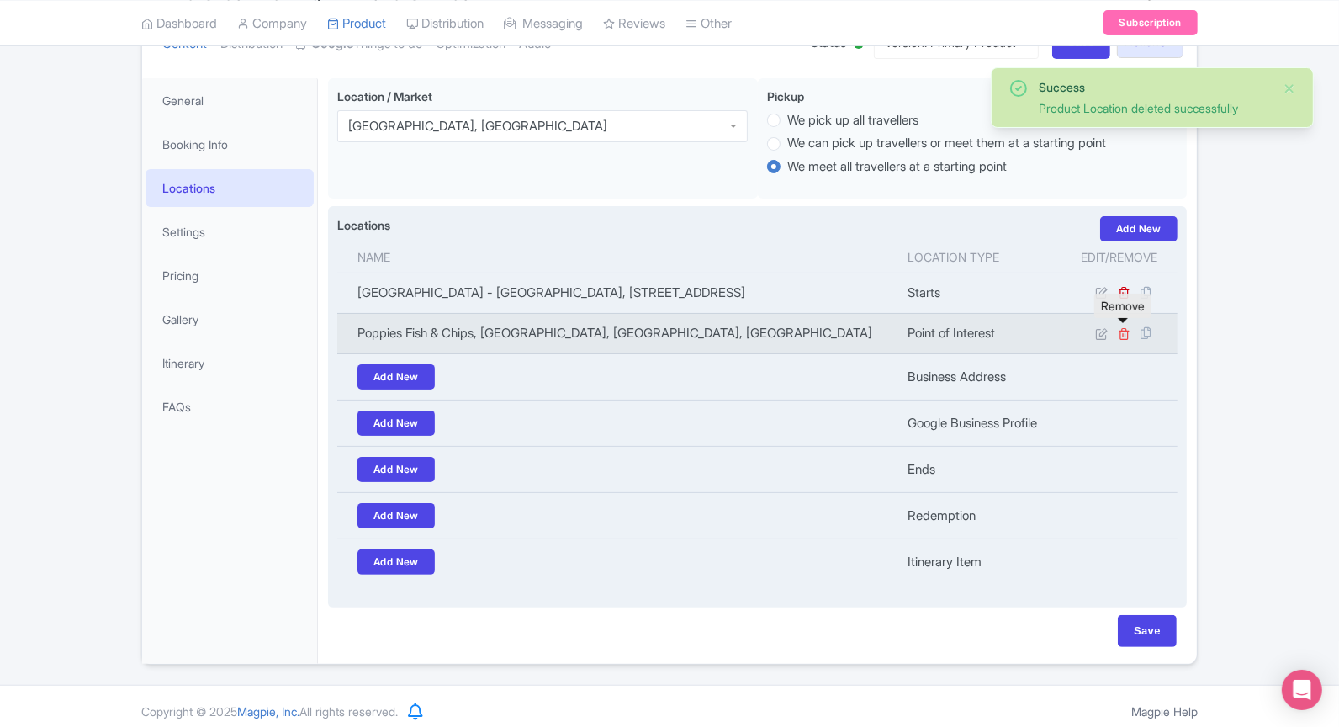
click at [1126, 329] on icon at bounding box center [1124, 333] width 13 height 13
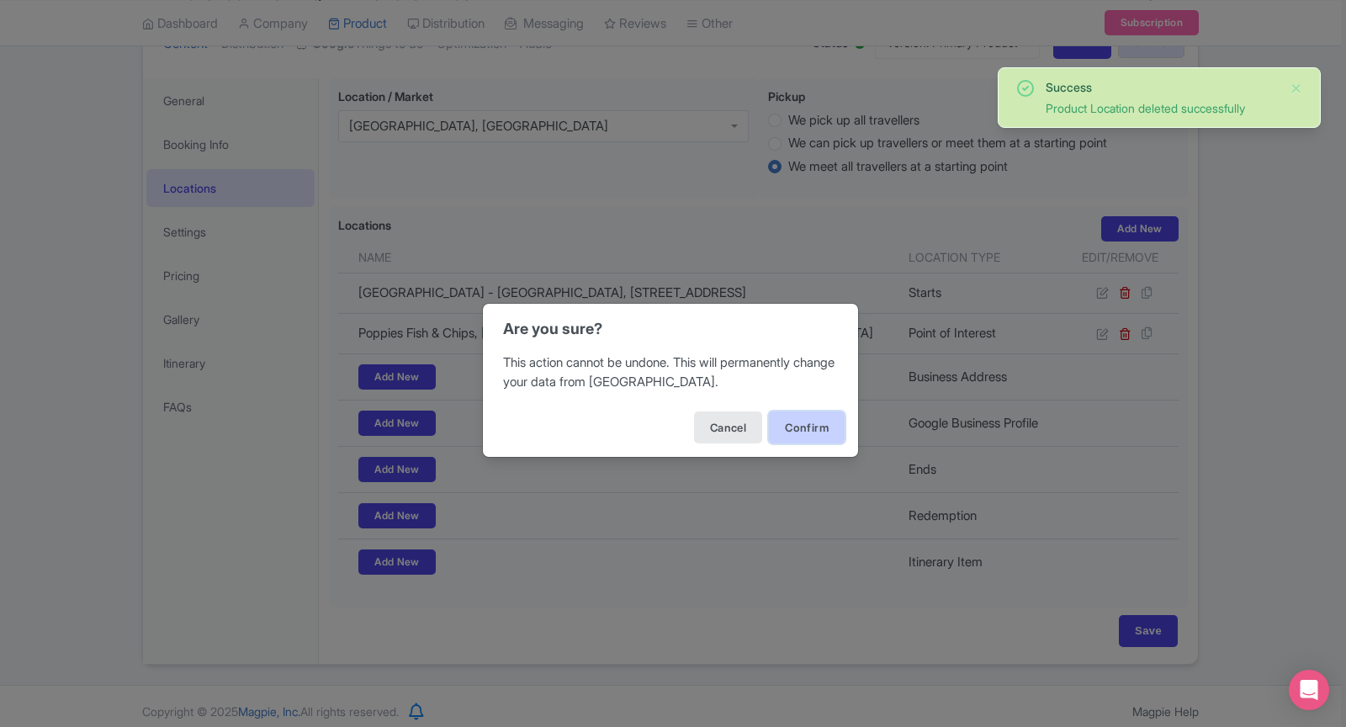
click at [806, 433] on button "Confirm" at bounding box center [807, 427] width 76 height 32
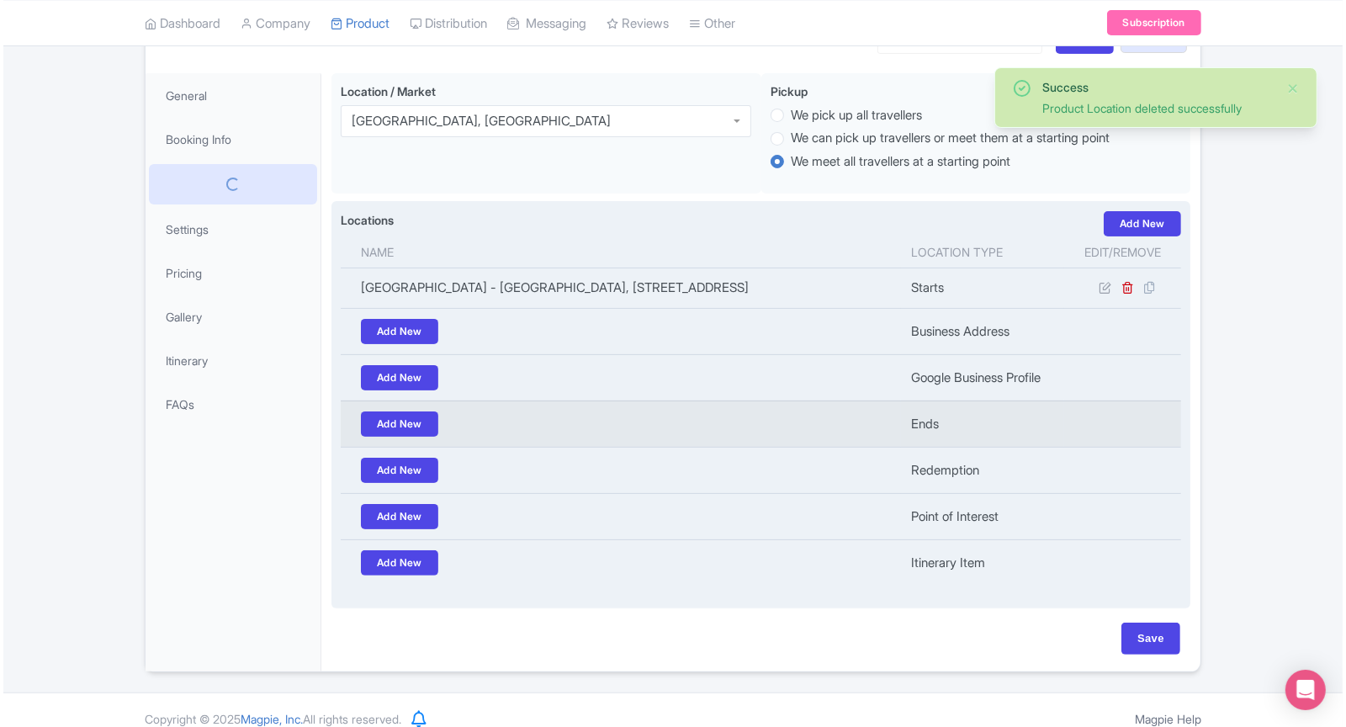
scroll to position [220, 0]
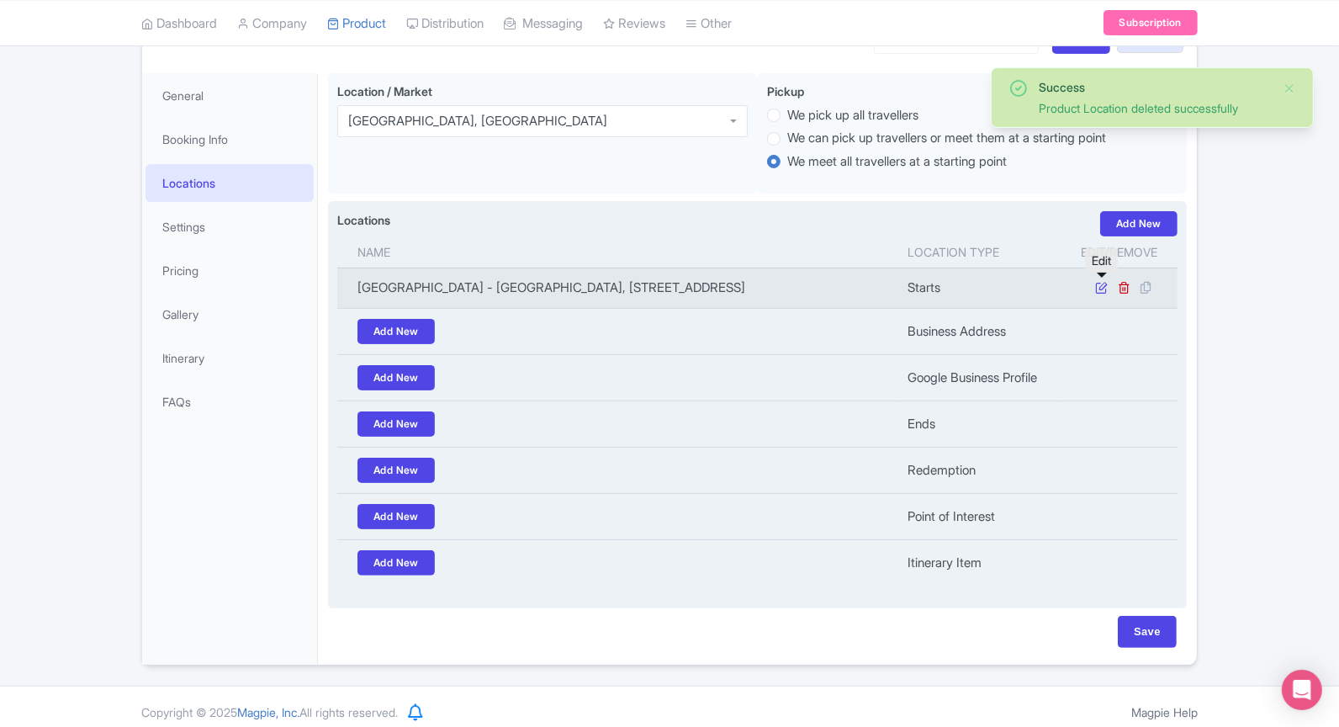
click at [1104, 284] on icon at bounding box center [1101, 287] width 13 height 13
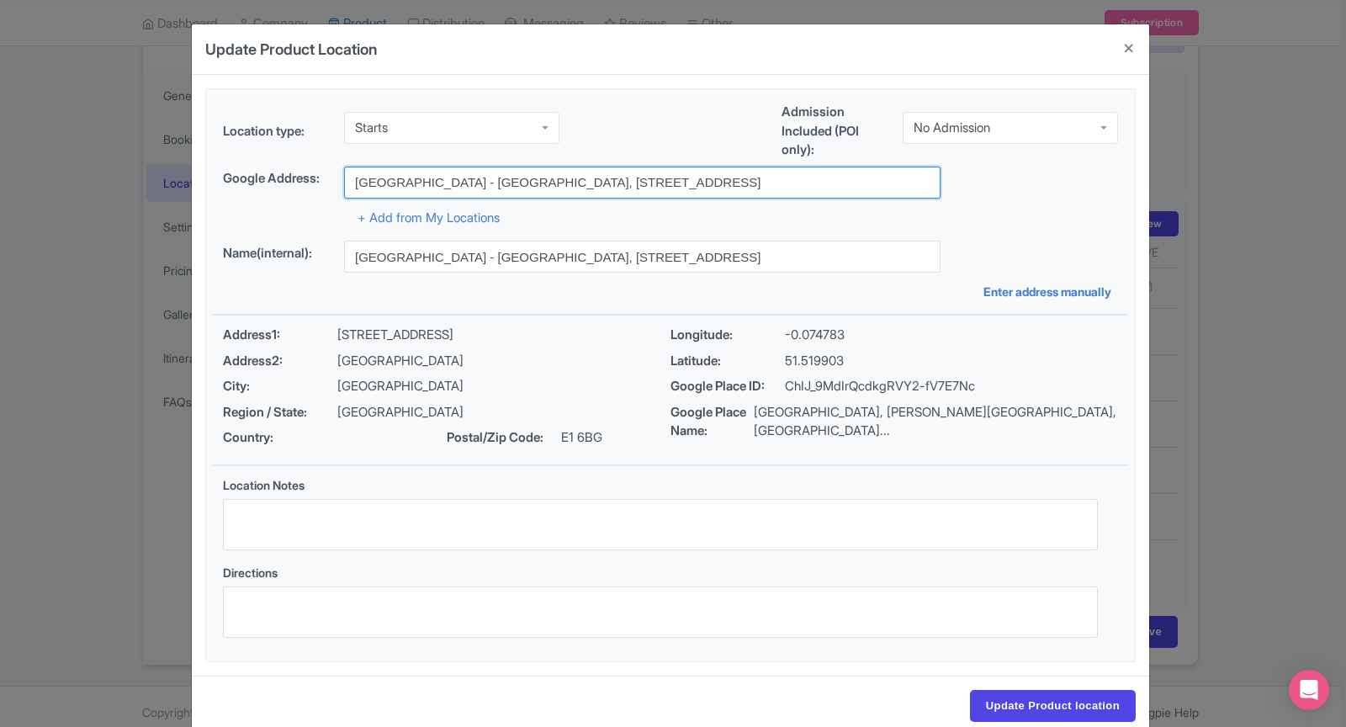
drag, startPoint x: 749, startPoint y: 181, endPoint x: 162, endPoint y: 181, distance: 586.4
click at [162, 181] on div "Update Product Location e51fd39e-dde7-4798-a7ad-27693789d9cf Location type: Sta…" at bounding box center [673, 363] width 1346 height 727
paste input "[STREET_ADDRESS]"
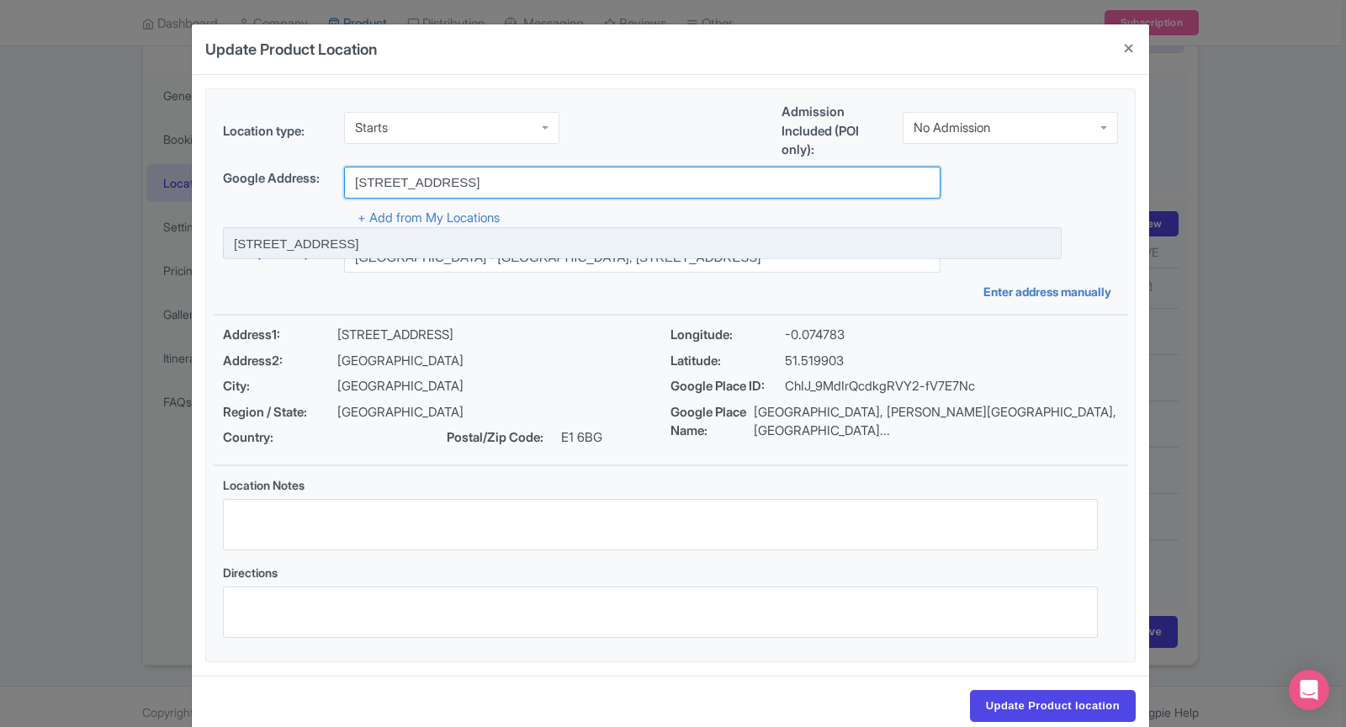
type input "[STREET_ADDRESS]"
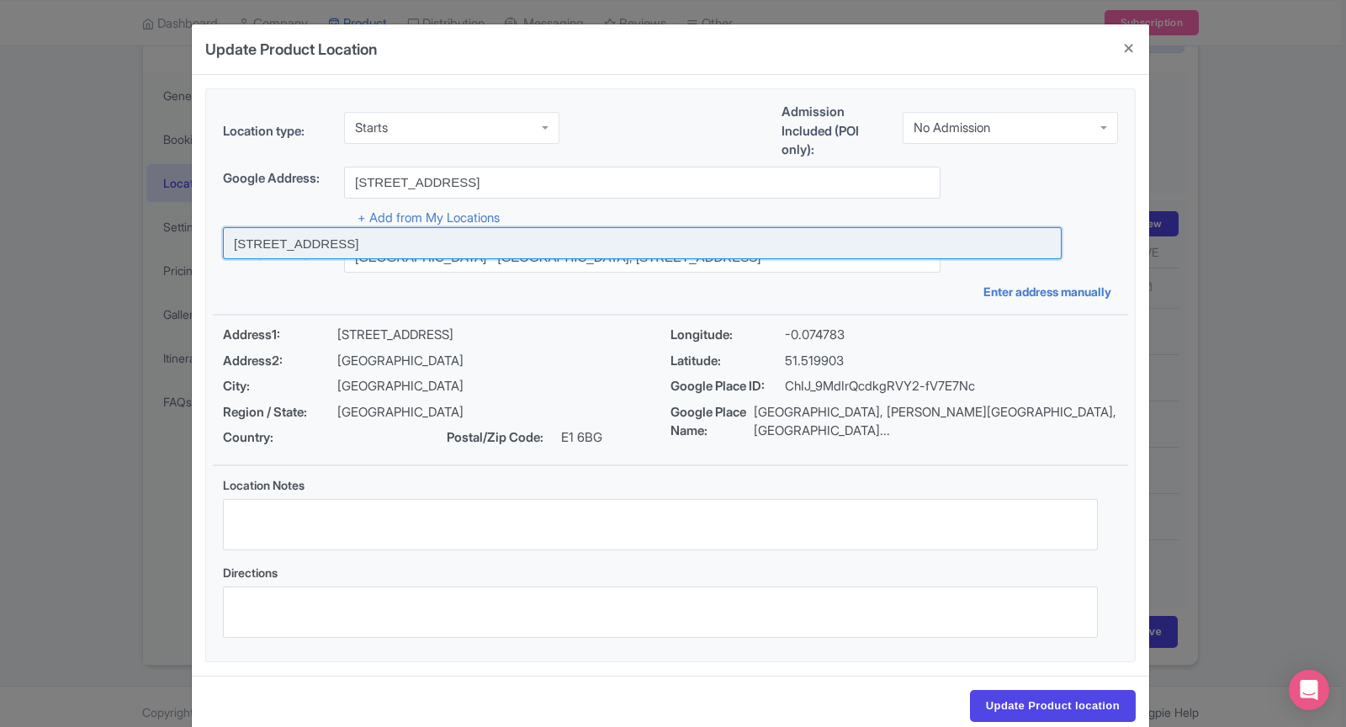
click at [603, 252] on input at bounding box center [642, 243] width 839 height 32
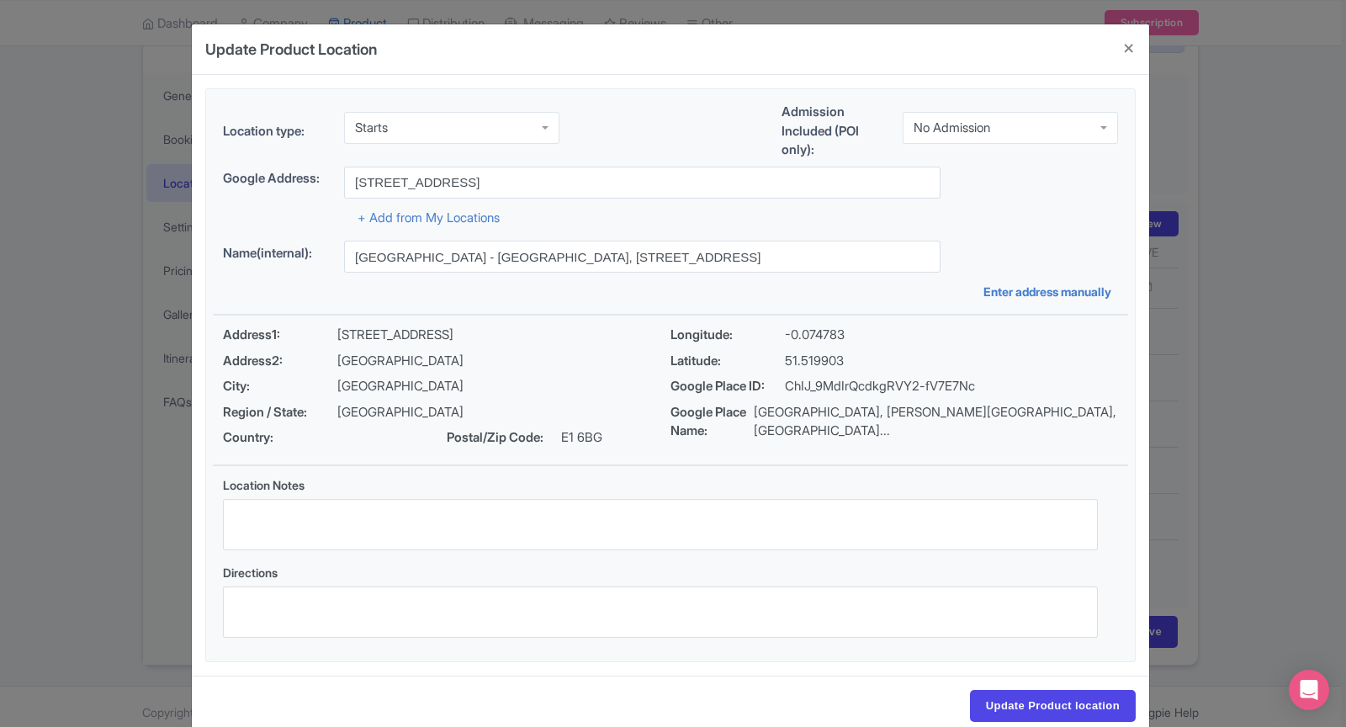
type input "[STREET_ADDRESS]"
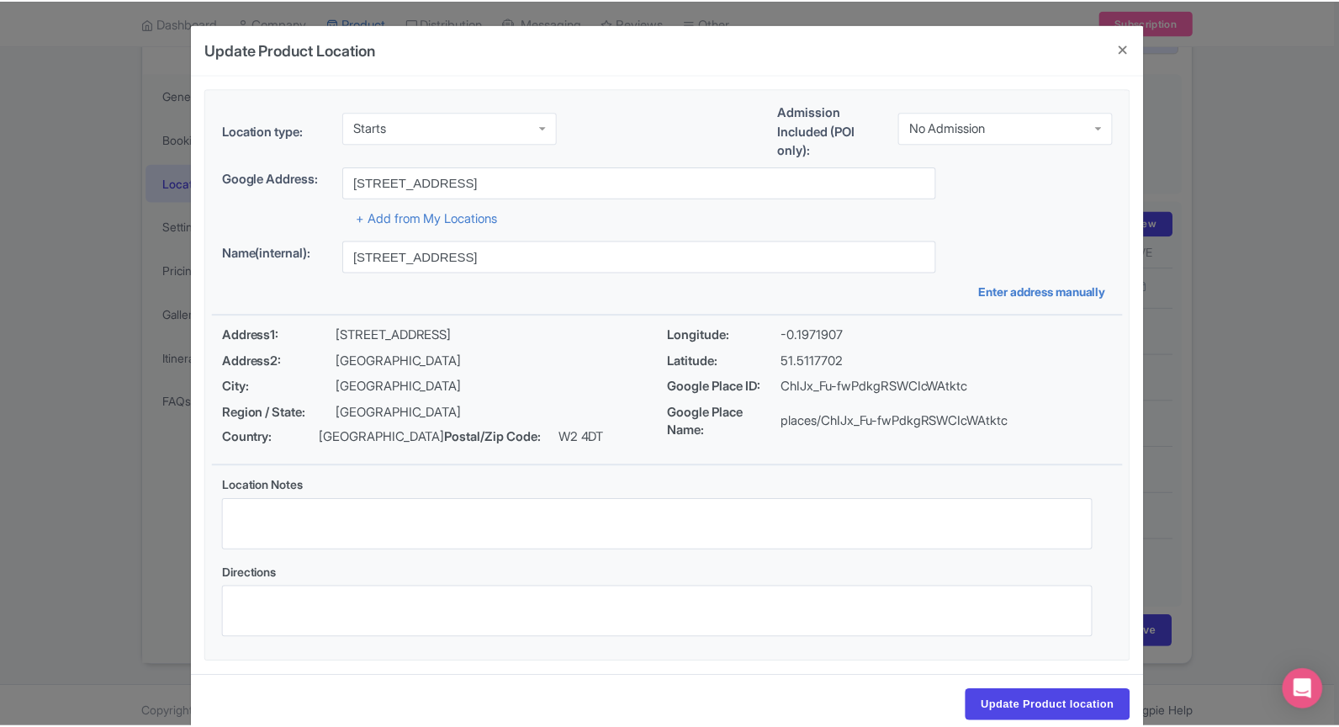
scroll to position [30, 0]
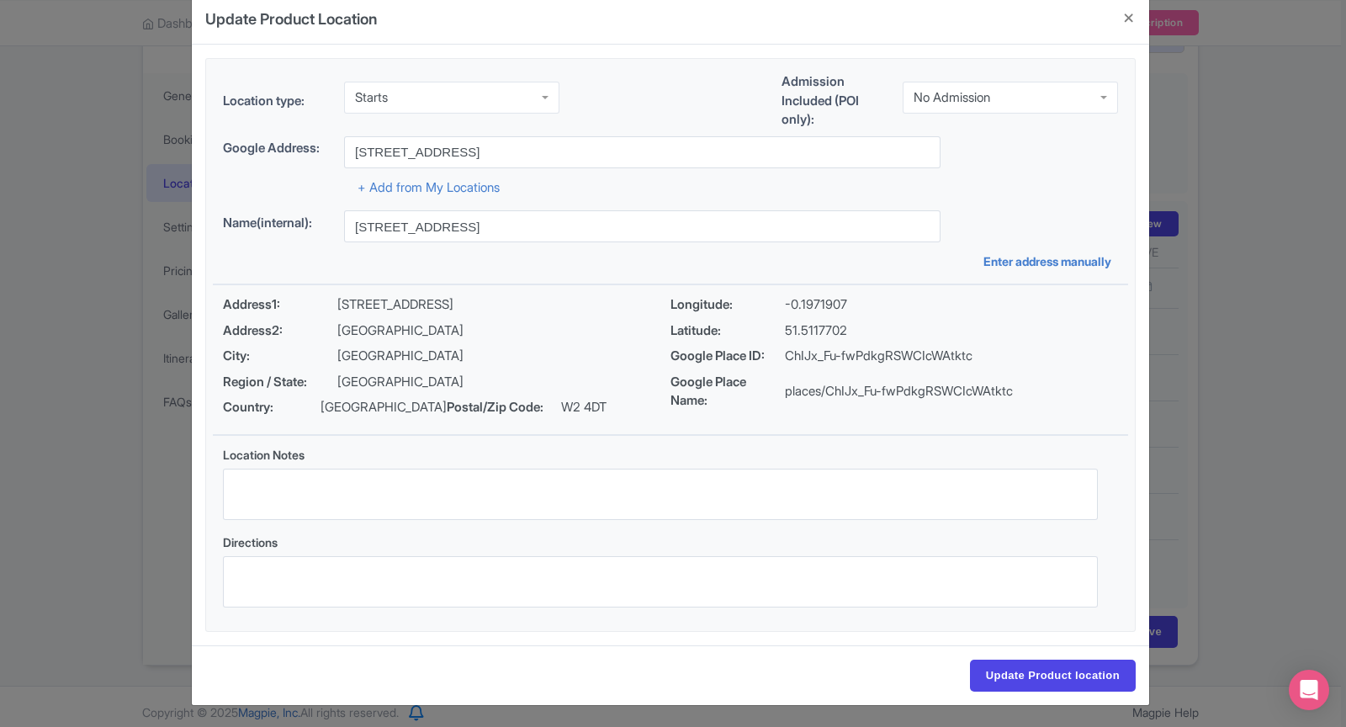
click at [464, 614] on div "Directions" at bounding box center [660, 576] width 895 height 87
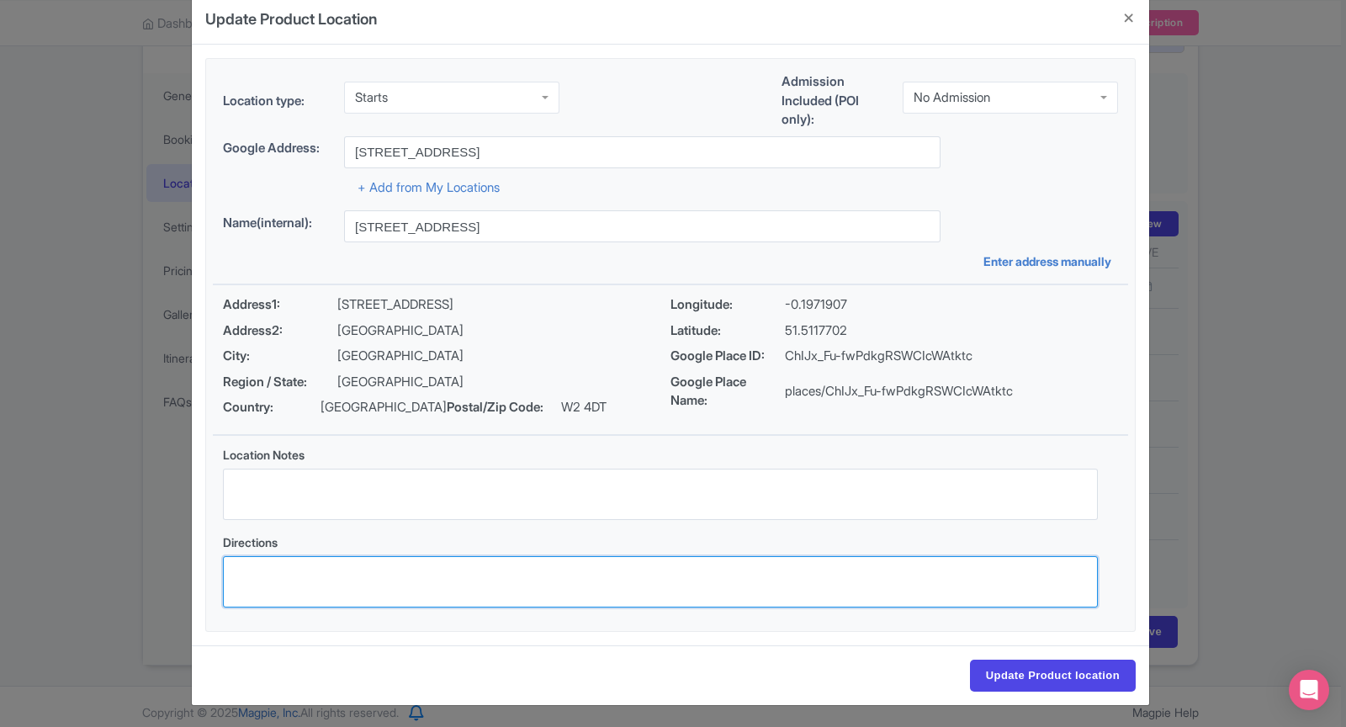
click at [464, 572] on textarea "Directions" at bounding box center [660, 581] width 875 height 51
paste textarea "Meet your guide with the Purple Bag on the corner of the square near the privat…"
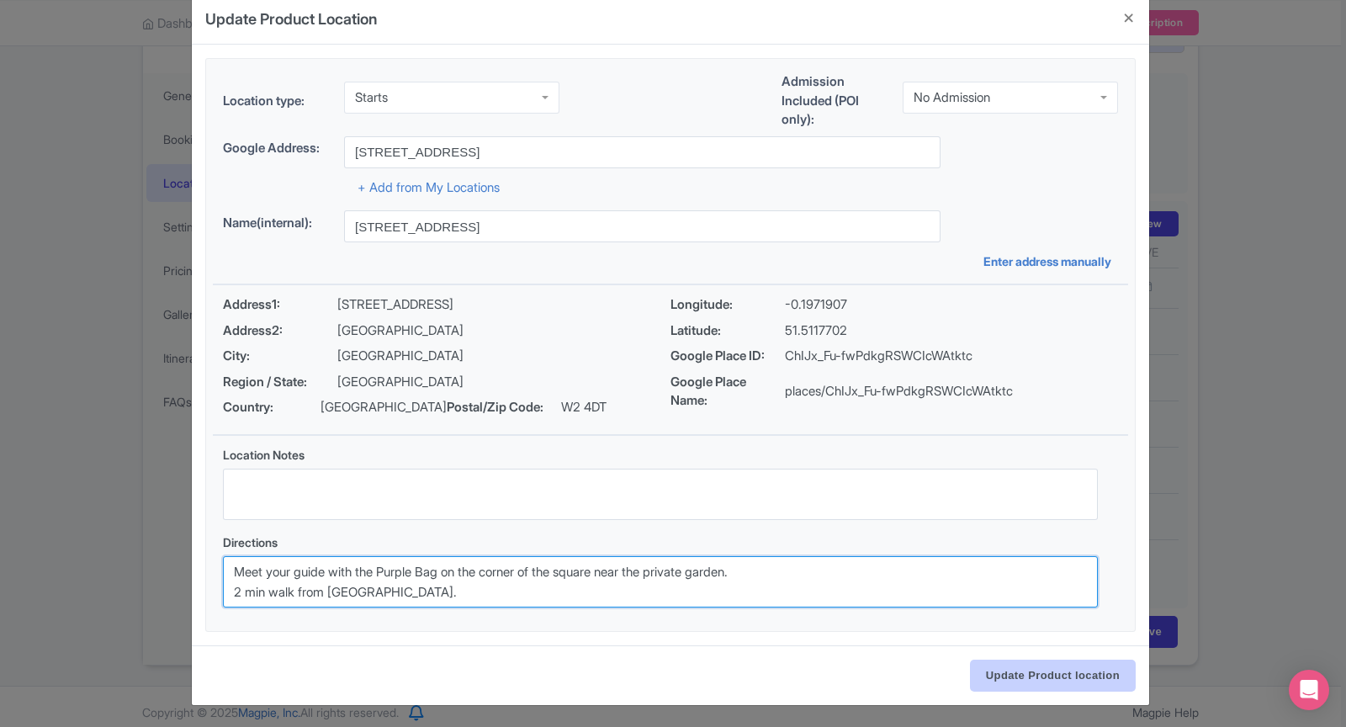
type textarea "Meet your guide with the Purple Bag on the corner of the square near the privat…"
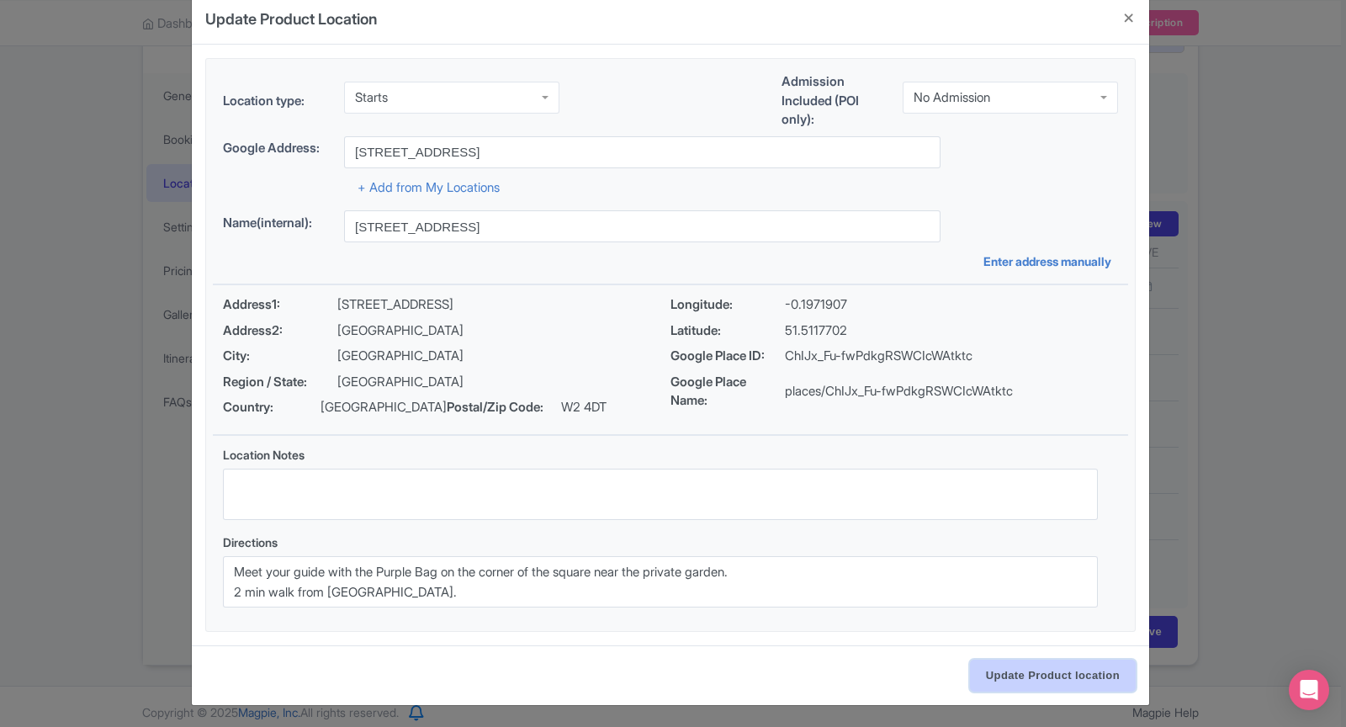
click at [1017, 669] on input "Update Product location" at bounding box center [1053, 676] width 166 height 32
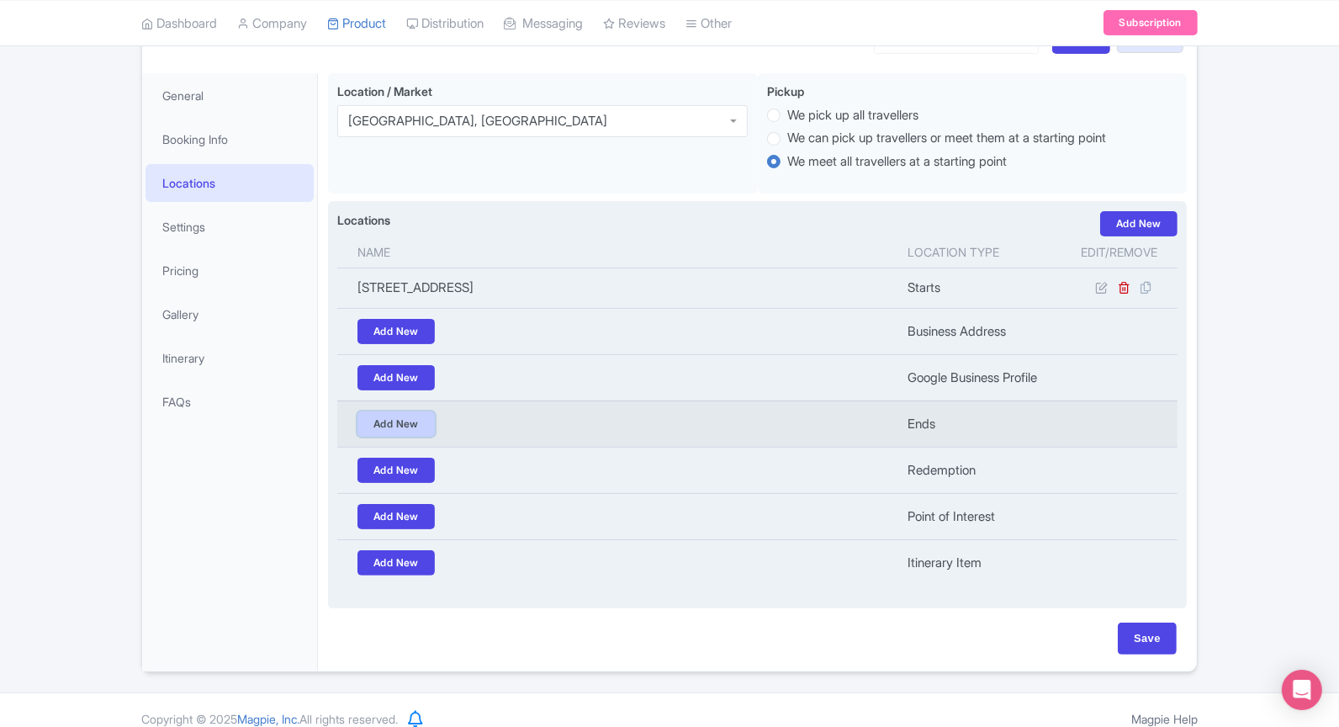
click at [405, 411] on link "Add New" at bounding box center [396, 423] width 77 height 25
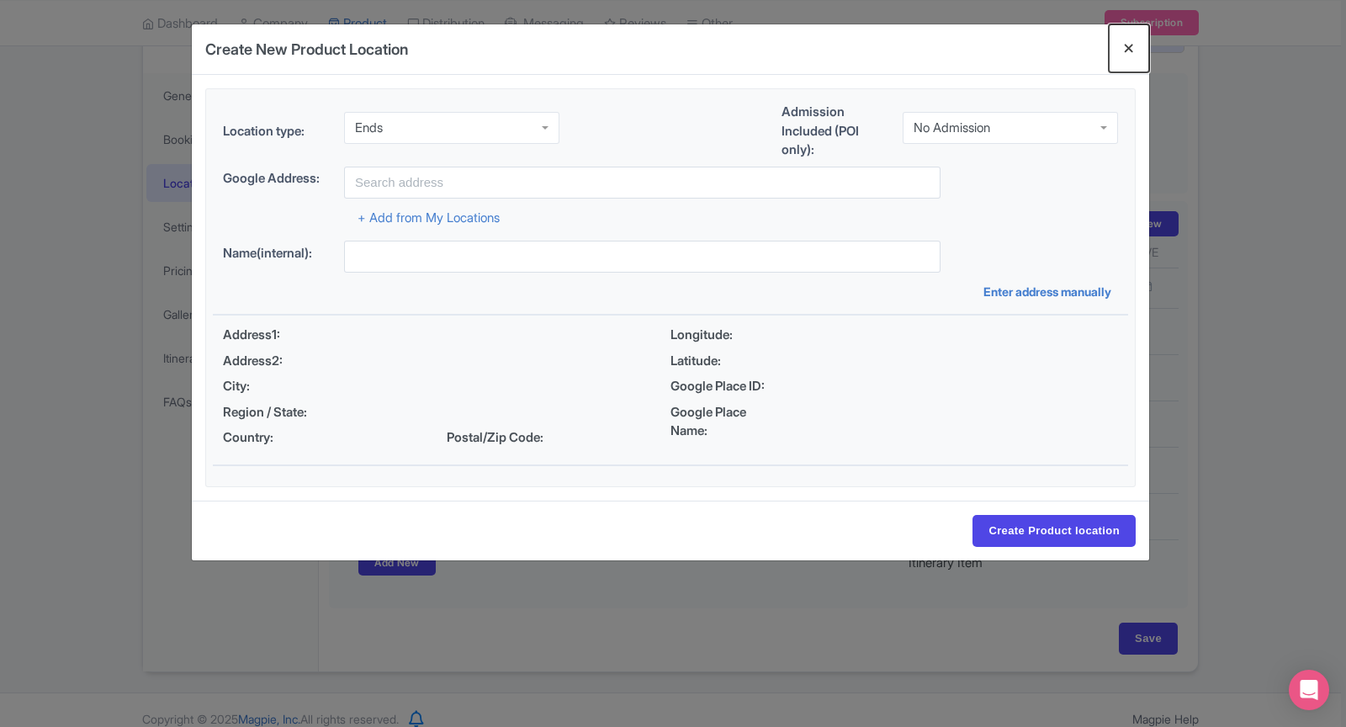
click at [1131, 49] on button "Close" at bounding box center [1129, 48] width 40 height 48
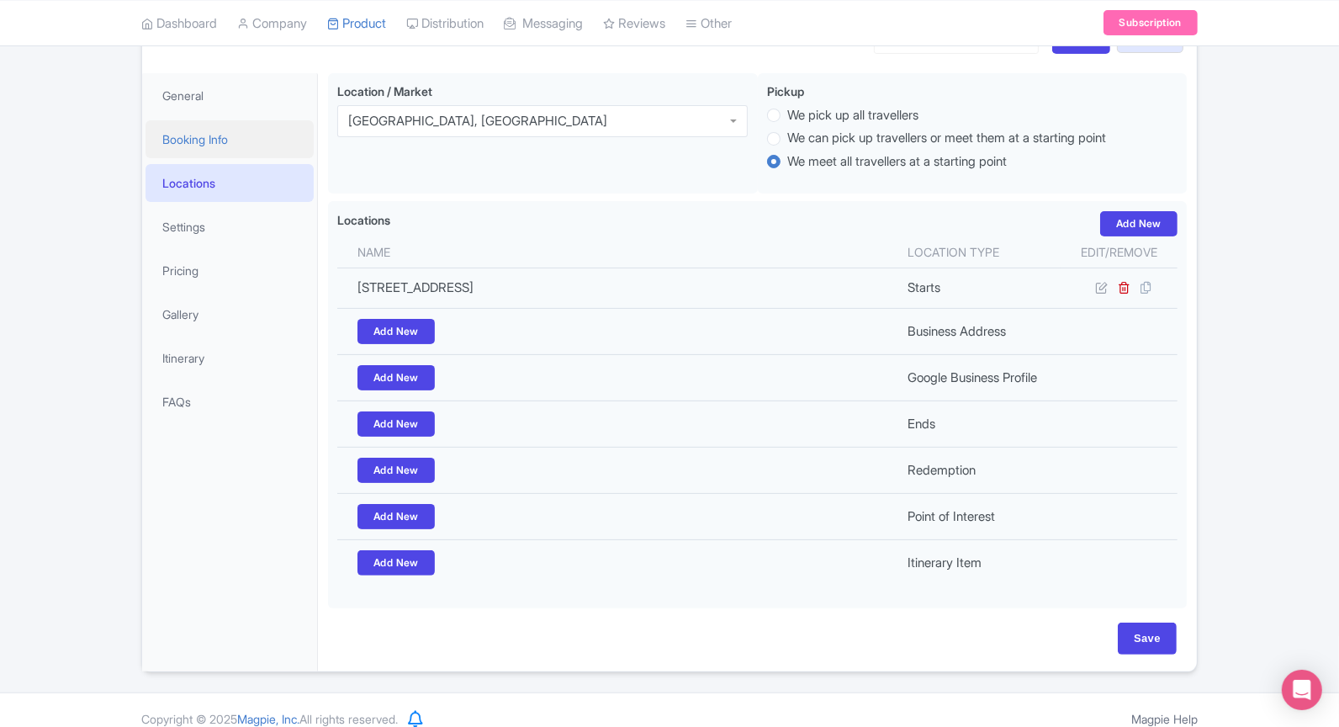
click at [205, 140] on link "Booking Info" at bounding box center [230, 139] width 168 height 38
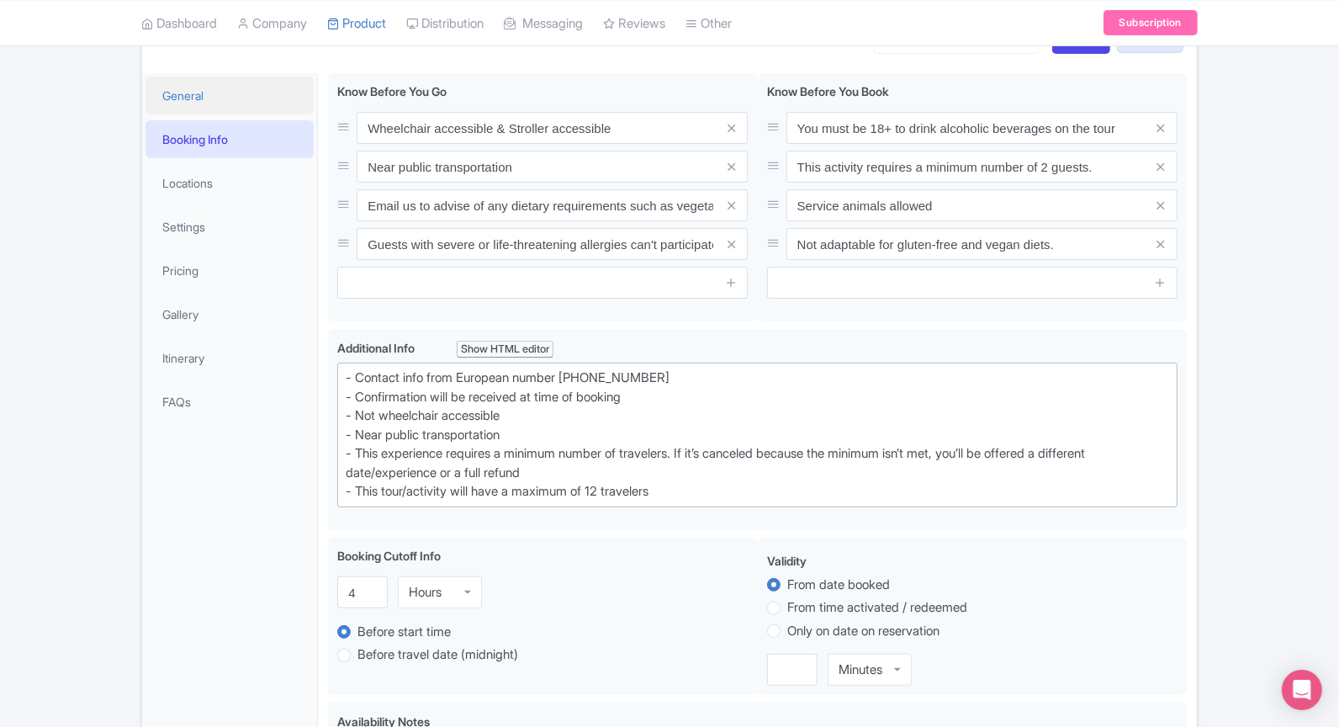
click at [176, 92] on link "General" at bounding box center [230, 96] width 168 height 38
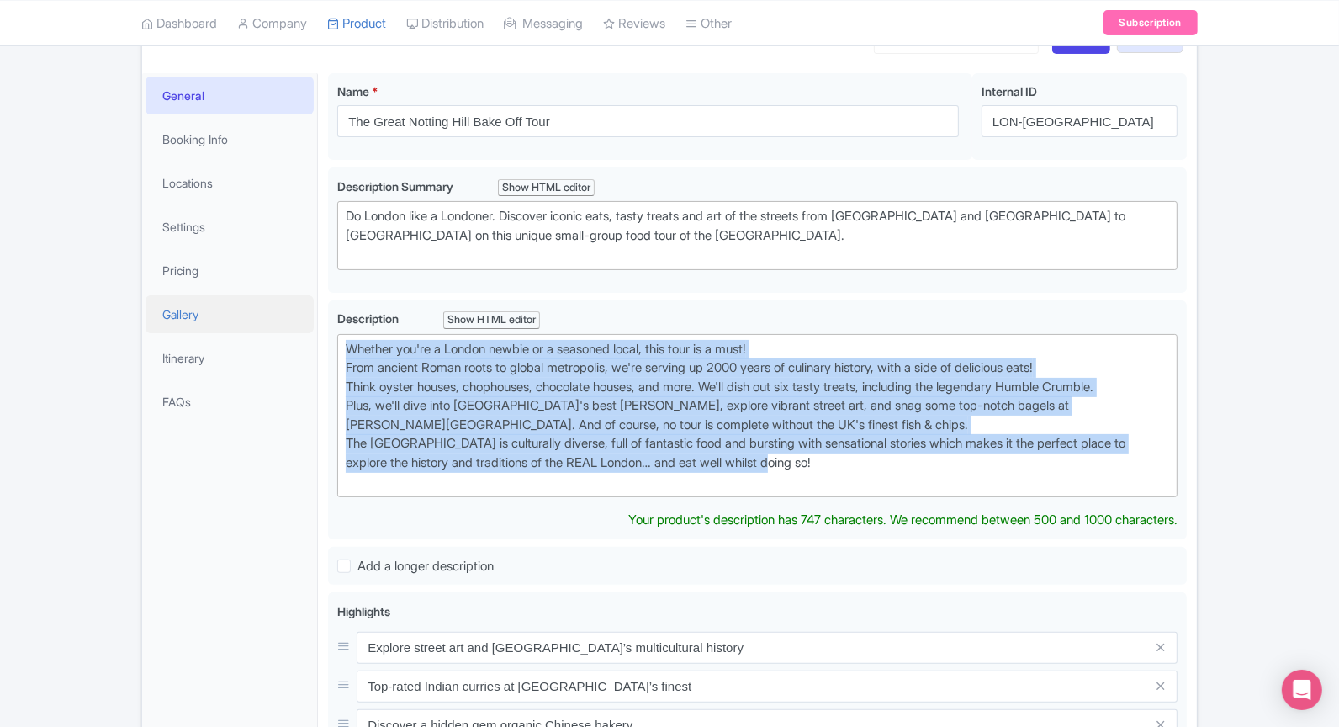
drag, startPoint x: 851, startPoint y: 464, endPoint x: 169, endPoint y: 320, distance: 696.6
click at [169, 320] on div "General Booking Info Locations Settings Pricing Gallery Itinerary FAQs The Grea…" at bounding box center [669, 627] width 1055 height 1129
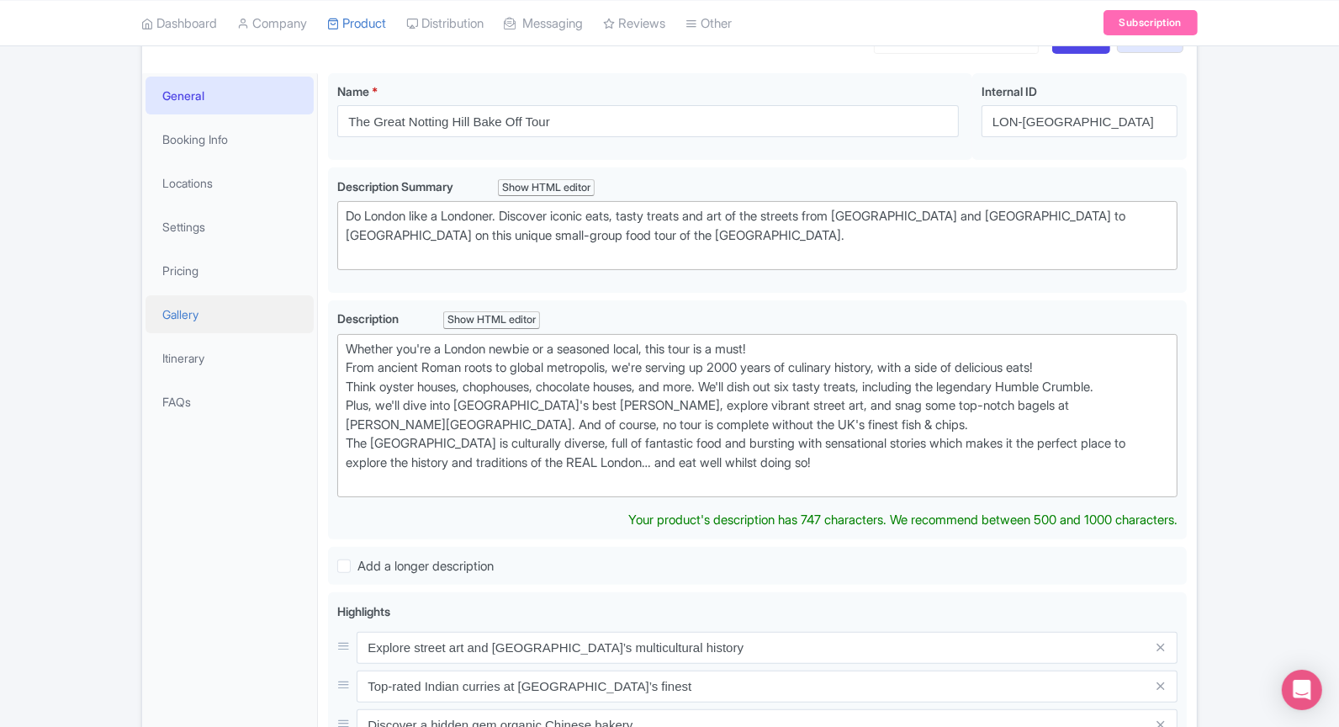
type trix-editor "<div>Escape the crowds and taste the real Notting Hill on a 2-hour bakery tour …"
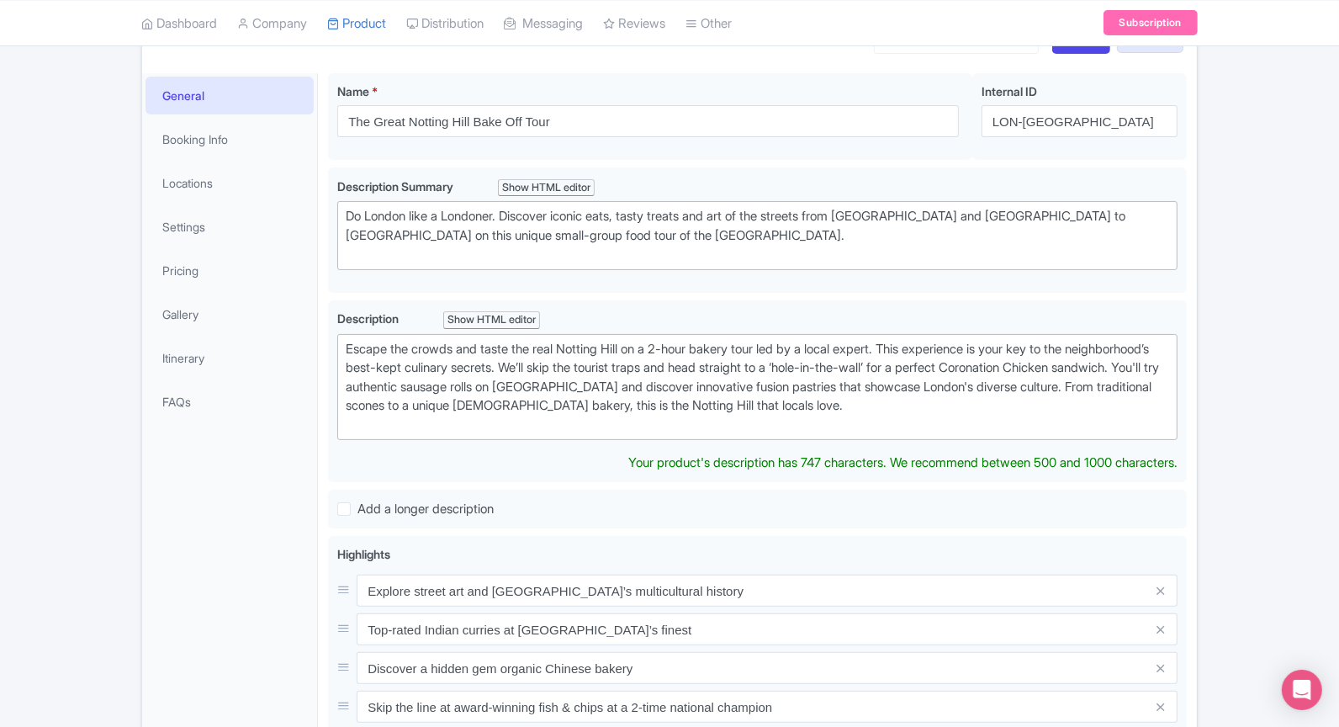
click at [1311, 333] on div "Success Product Location deleted successfully ← Back to Products The Great Nott…" at bounding box center [669, 538] width 1339 height 1198
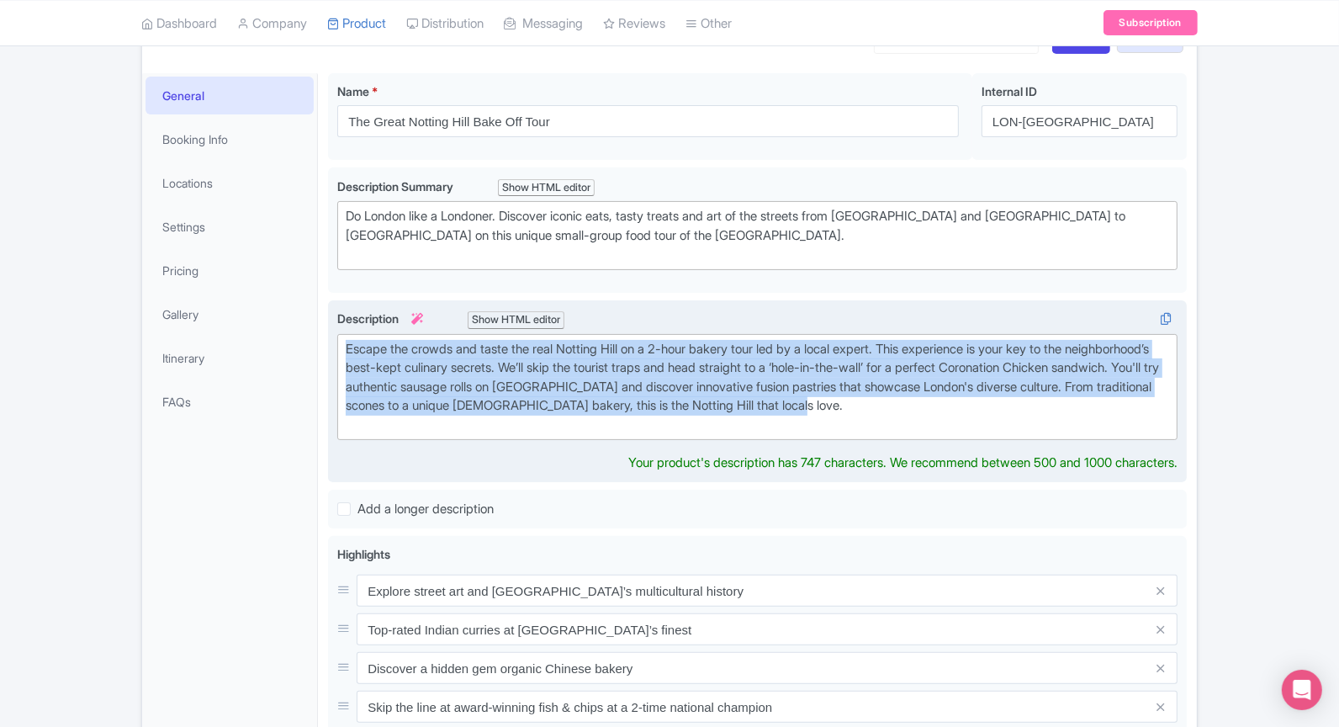
drag, startPoint x: 1033, startPoint y: 406, endPoint x: 342, endPoint y: 332, distance: 694.6
click at [342, 334] on trix-editor "Escape the crowds and taste the real Notting Hill on a 2-hour bakery tour led b…" at bounding box center [757, 387] width 840 height 107
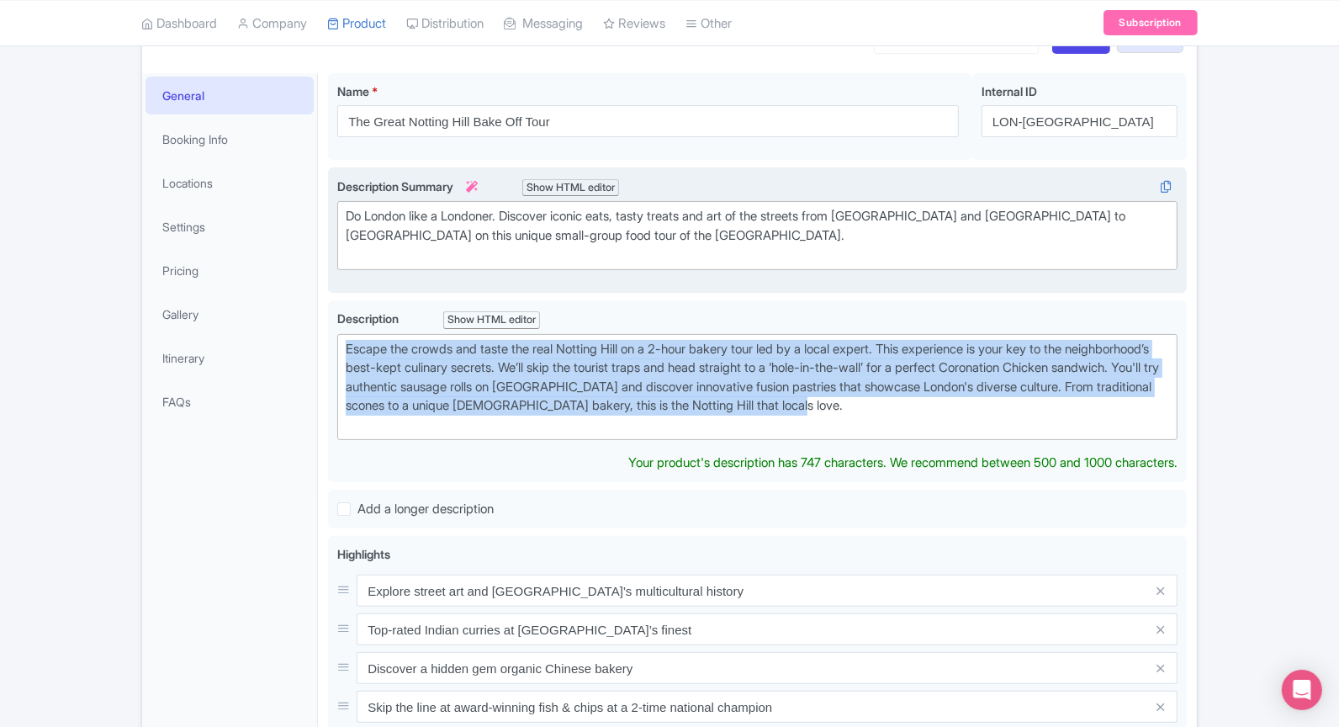
copy div "Escape the crowds and taste the real Notting Hill on a 2-hour bakery tour led b…"
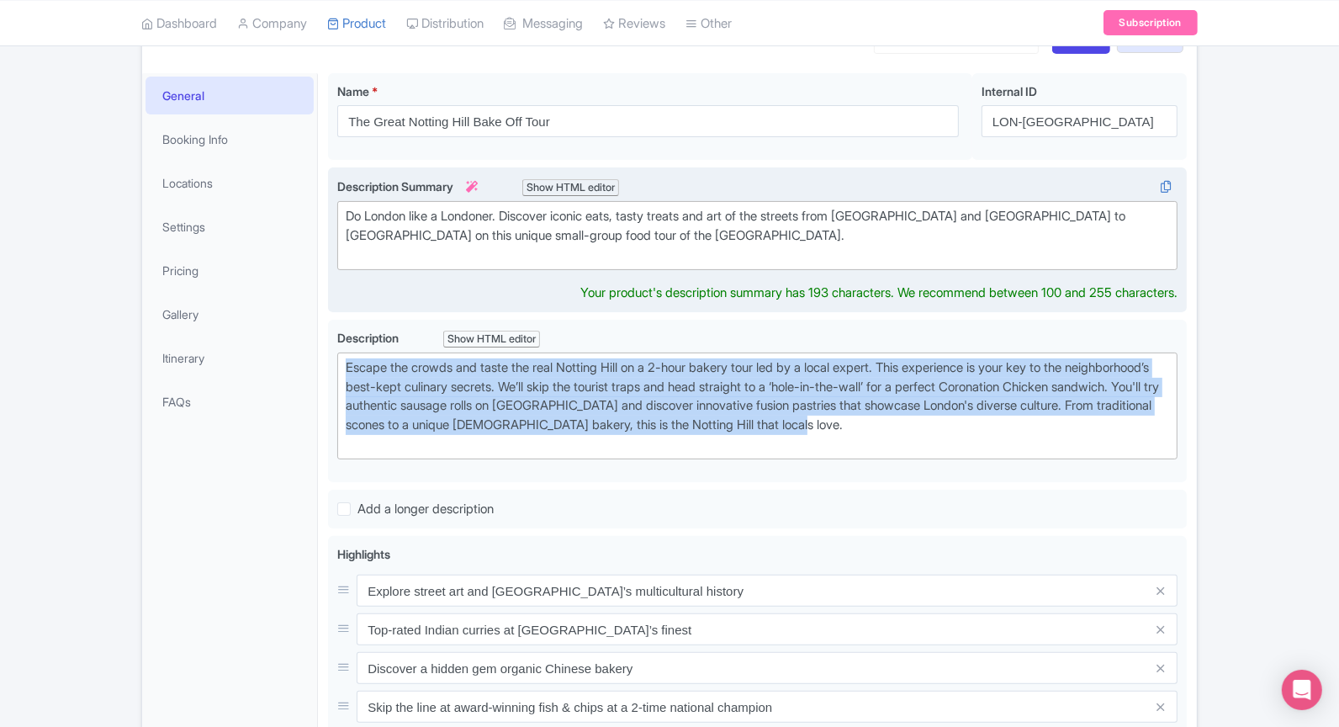
click at [646, 241] on trix-editor "Do London like a Londoner. Discover iconic eats, tasty treats and art of the st…" at bounding box center [757, 235] width 840 height 69
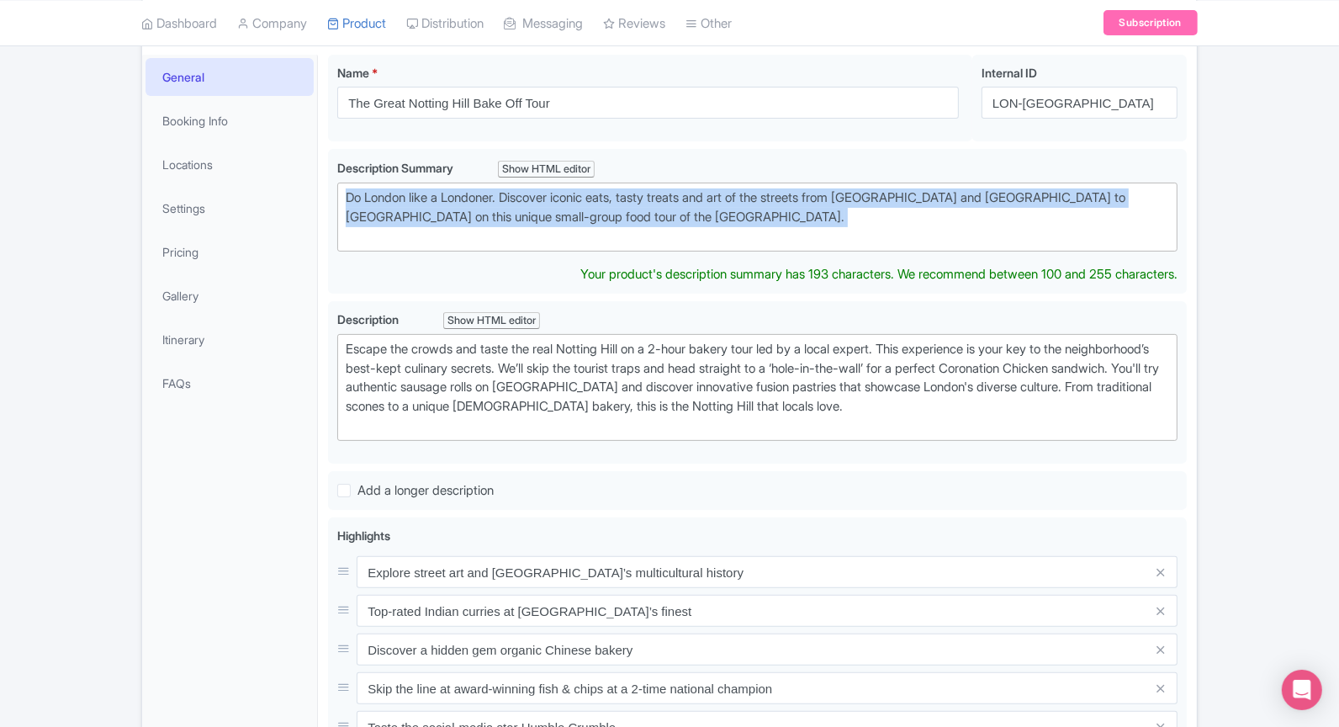
drag, startPoint x: 618, startPoint y: 218, endPoint x: 313, endPoint y: 183, distance: 307.4
click at [313, 183] on div "General Booking Info Locations Settings Pricing Gallery Itinerary FAQs The Grea…" at bounding box center [669, 581] width 1055 height 1073
paste trix-editor "Taste the real Notting Hill with a local expert. Skip tourist traps to discover…"
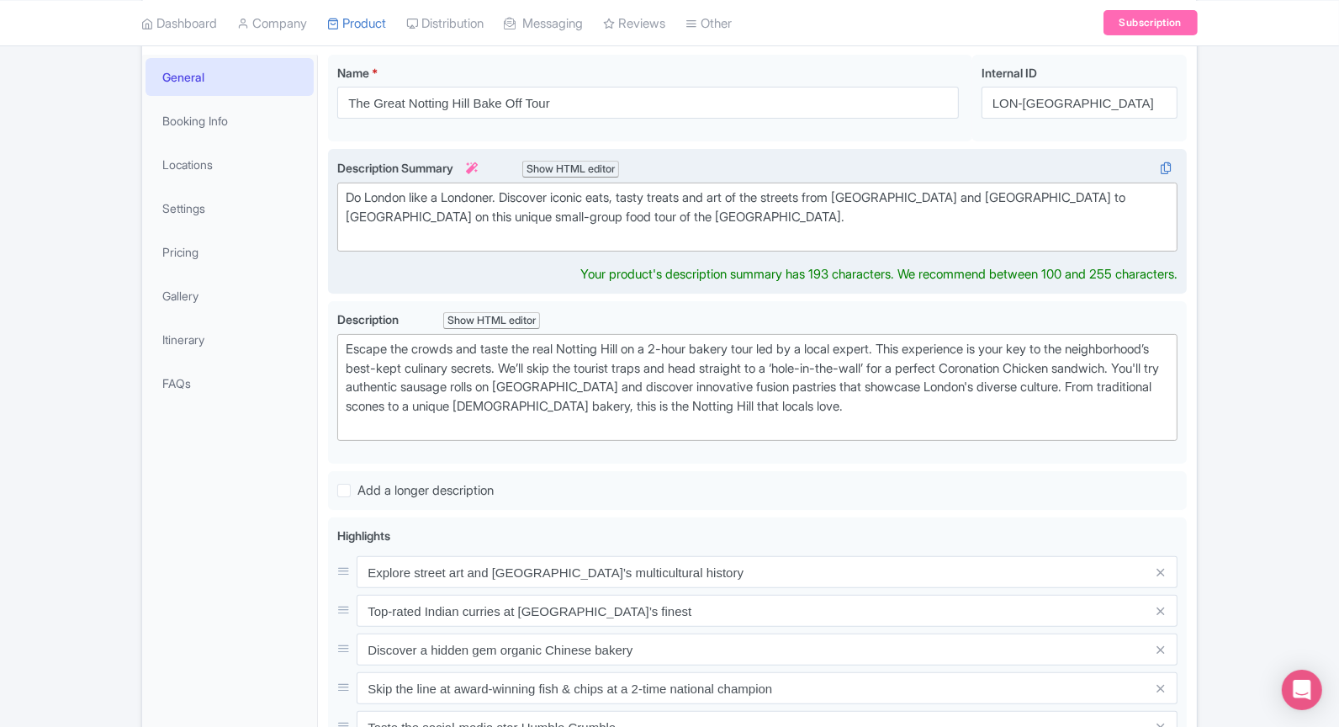
type trix-editor "<div>Taste the real Notting Hill with a local expert. Skip tourist traps to dis…"
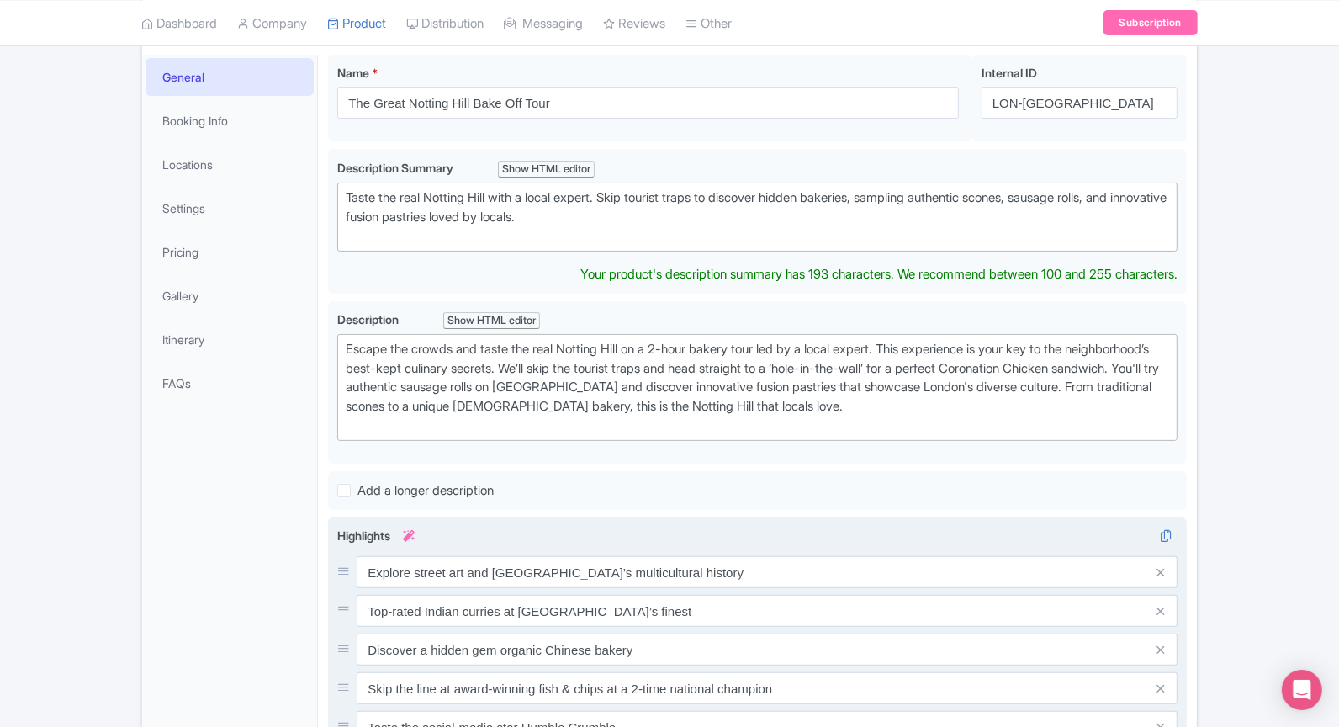
click at [864, 505] on div "The Great Notting Hill Bake Off Tour Name * i The Great Notting Hill Bake Off T…" at bounding box center [757, 562] width 859 height 1014
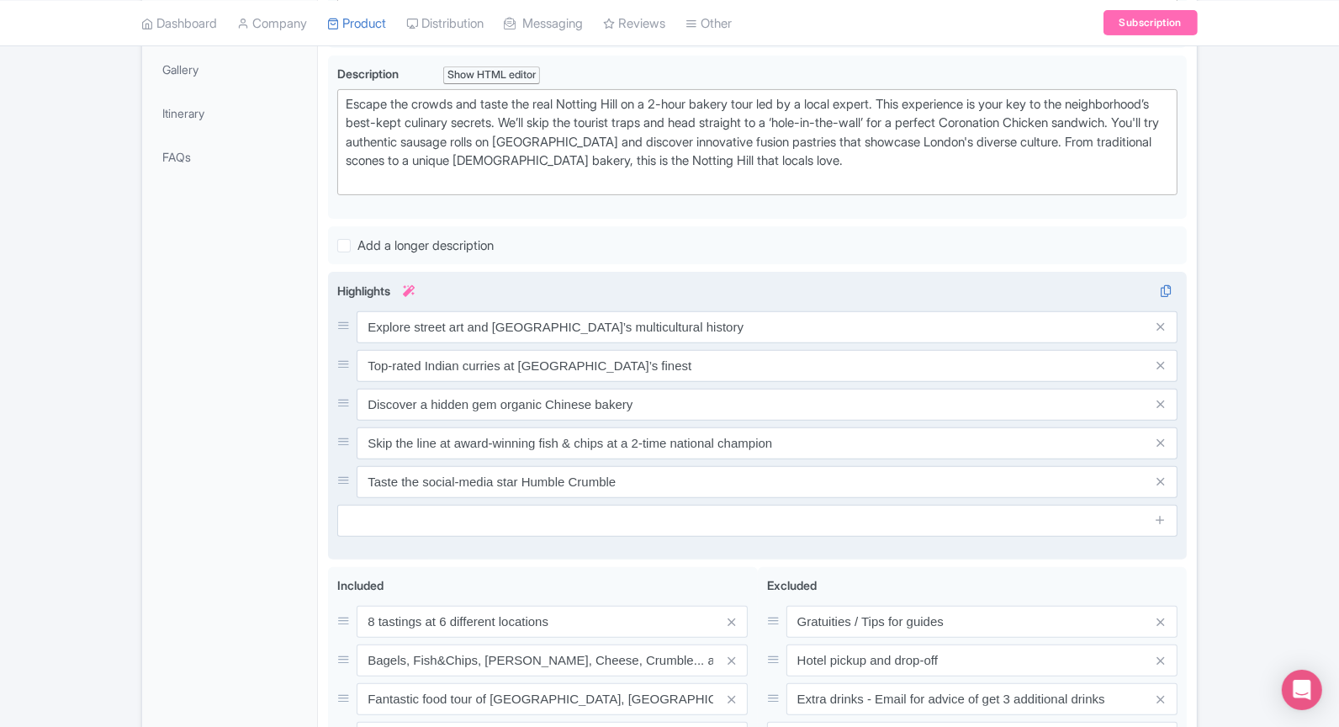
scroll to position [509, 0]
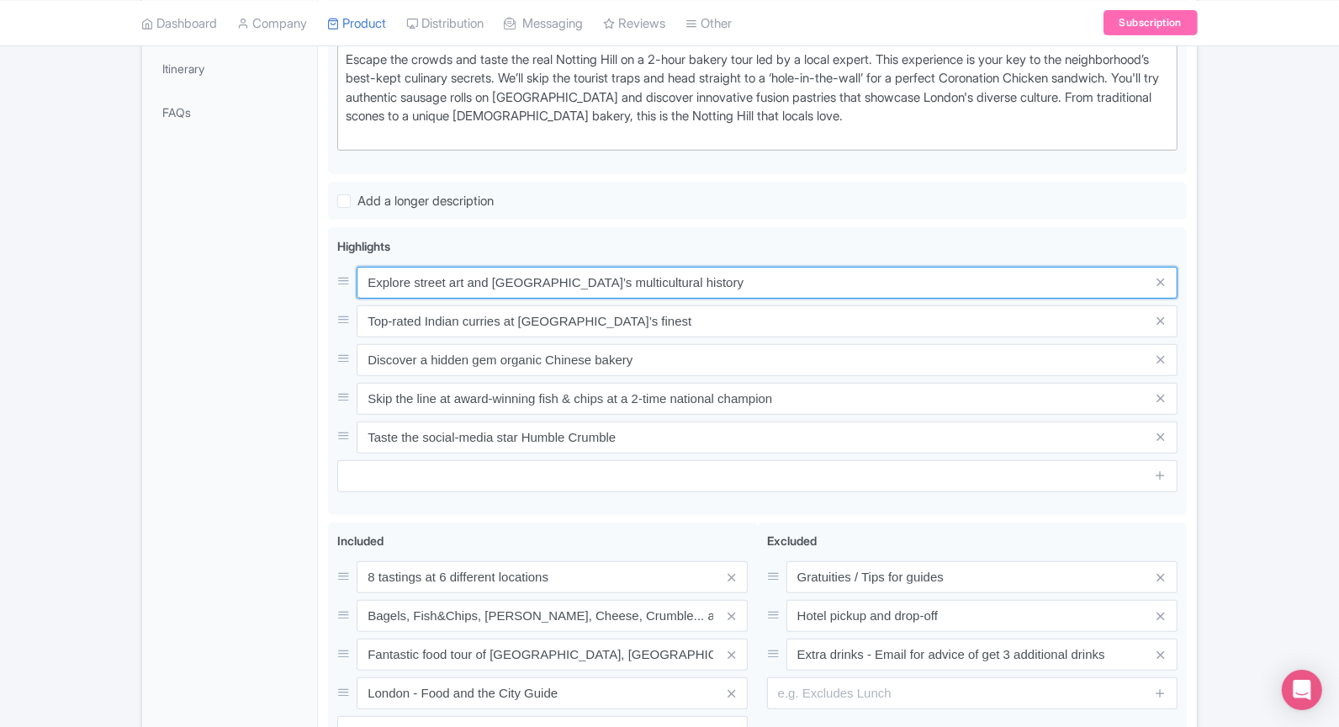
drag, startPoint x: 694, startPoint y: 280, endPoint x: 52, endPoint y: 281, distance: 641.9
click at [52, 281] on div "Success Product Location deleted successfully ← Back to Products The Great Nott…" at bounding box center [669, 238] width 1339 height 1179
paste input "Taste an authentic sausage roll from a bakery beloved by locals on [GEOGRAPHIC_…"
type input "Taste an authentic sausage roll from a bakery beloved by locals on [GEOGRAPHIC_…"
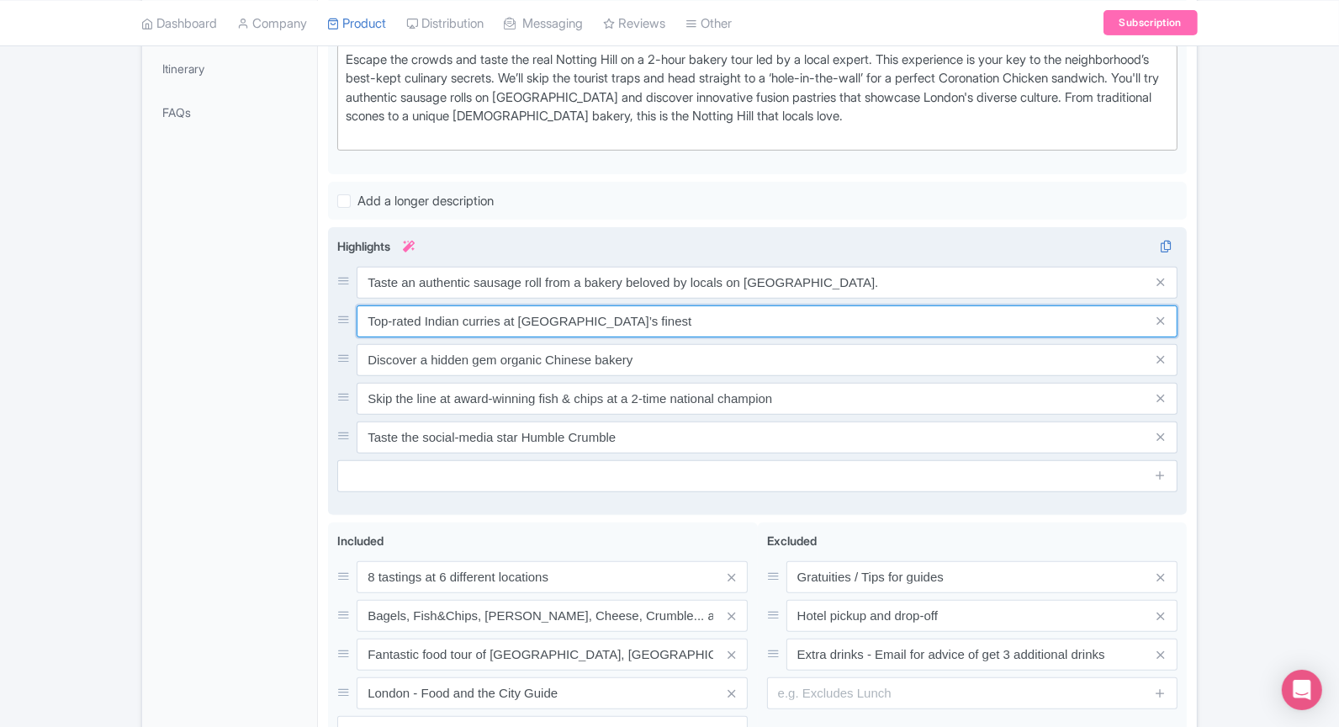
drag, startPoint x: 647, startPoint y: 320, endPoint x: 343, endPoint y: 317, distance: 303.7
click at [342, 316] on div "Top-rated Indian curries at [GEOGRAPHIC_DATA]’s finest" at bounding box center [757, 321] width 840 height 32
paste input "ry innovative, Indian-spiced pastries from a unique fusion bakery."
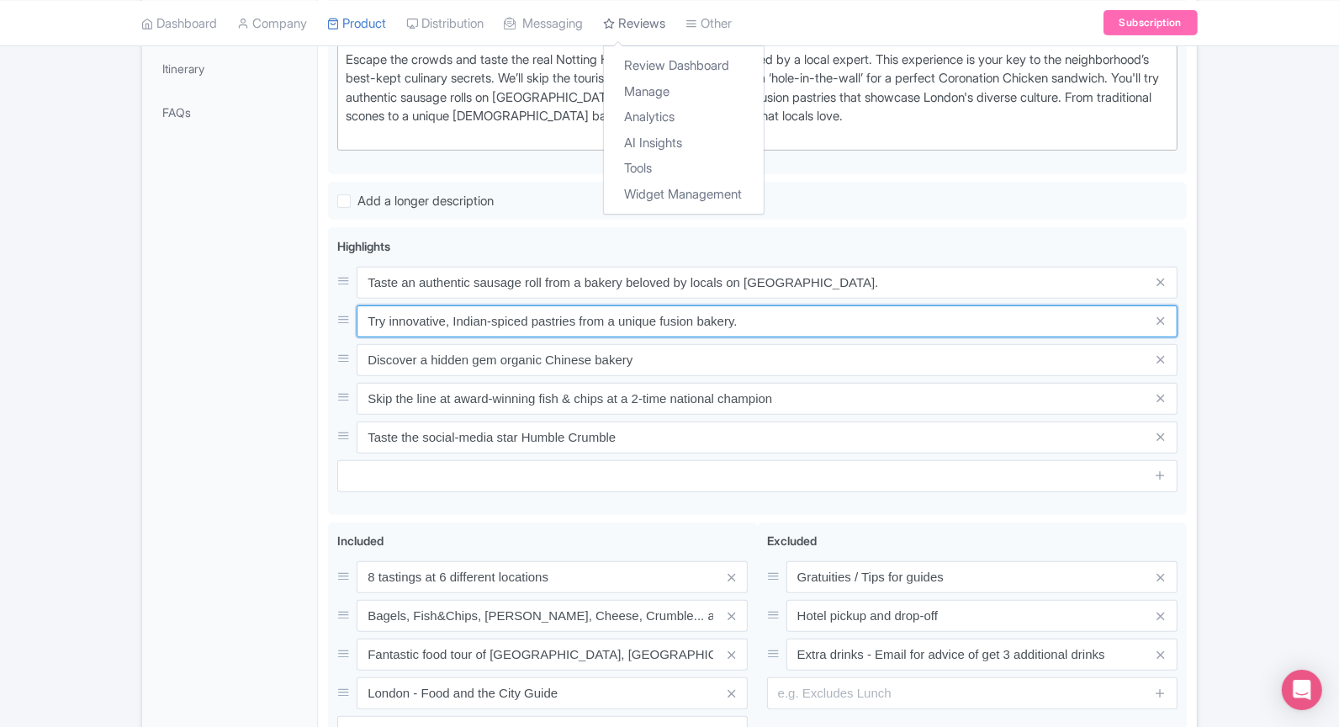
type input "Try innovative, Indian-spiced pastries from a unique fusion bakery."
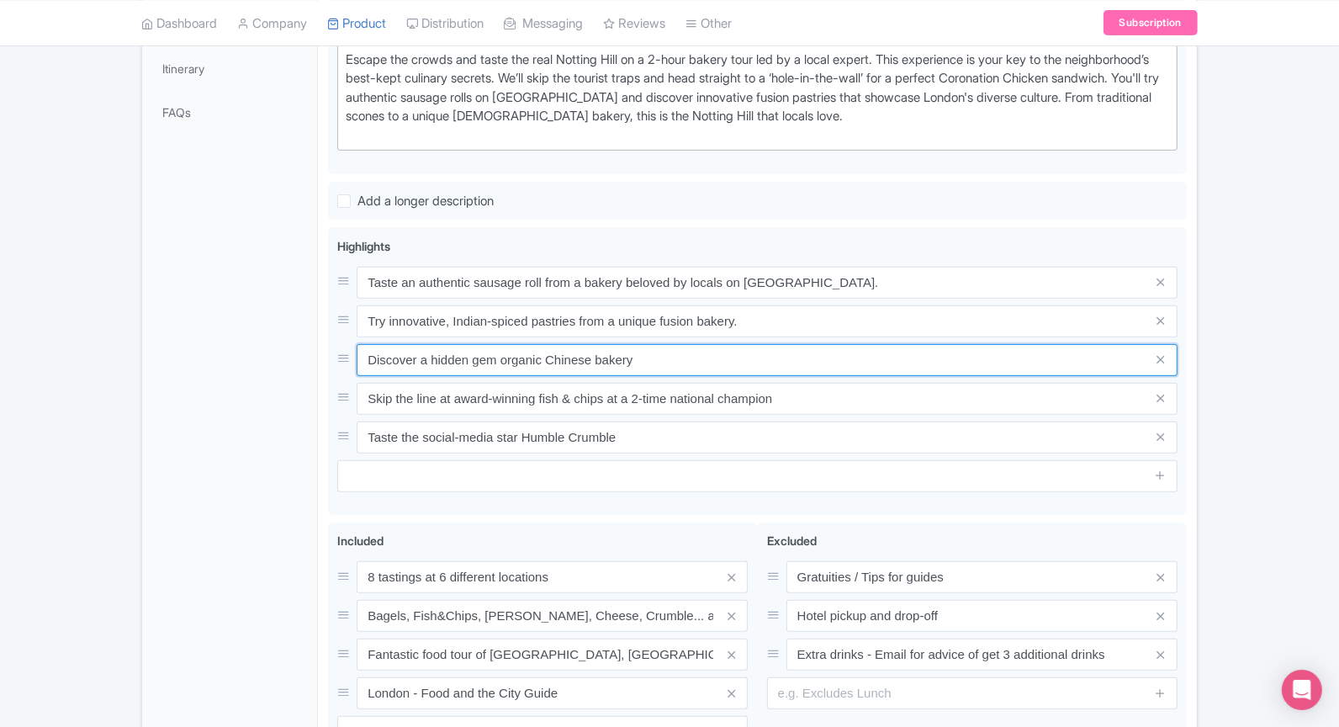
drag, startPoint x: 713, startPoint y: 356, endPoint x: 249, endPoint y: 357, distance: 464.4
click at [249, 357] on div "General Booking Info Locations Settings Pricing Gallery Itinerary FAQs The Grea…" at bounding box center [669, 300] width 1055 height 1053
paste input "Savor a Coronation Chicken sandwich, a dish with its own unique royal history."
type input "Savor a Coronation Chicken sandwich, a dish with its own unique royal history."
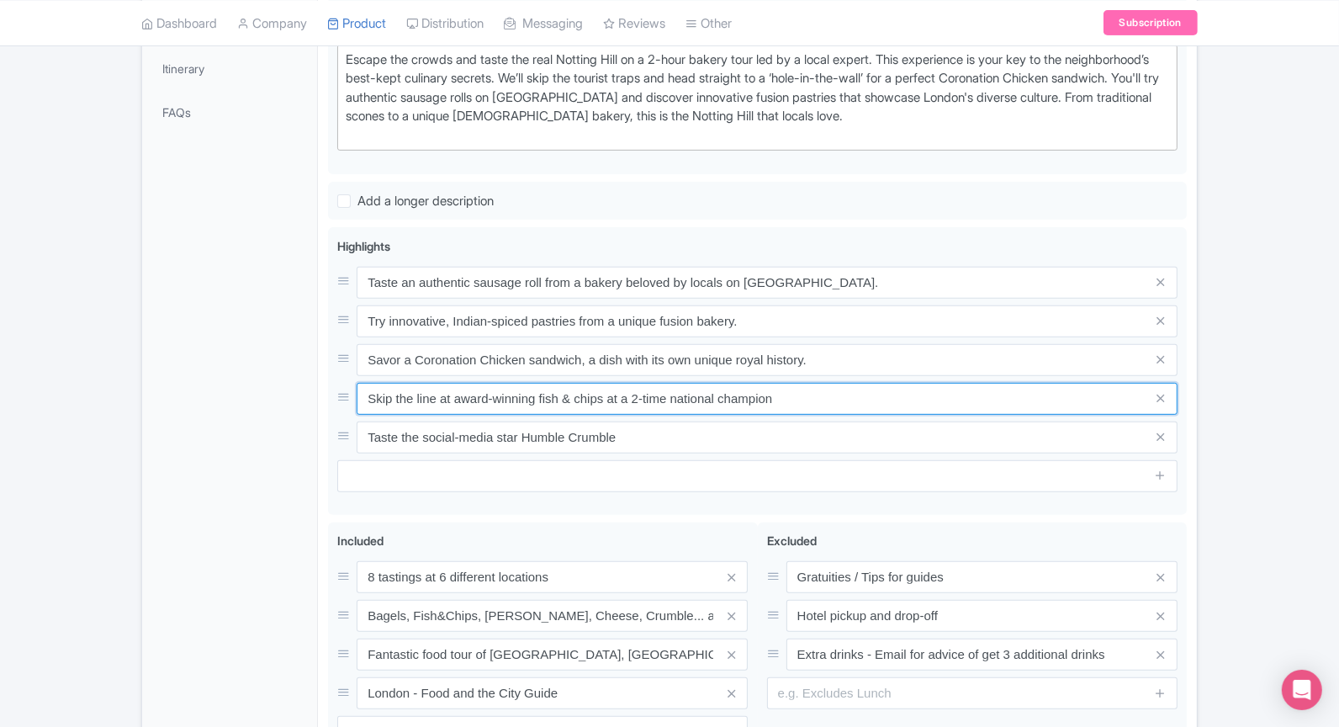
drag, startPoint x: 514, startPoint y: 399, endPoint x: 0, endPoint y: 399, distance: 514.0
click at [0, 399] on div "Success Product Location deleted successfully ← Back to Products The Great Nott…" at bounding box center [669, 238] width 1339 height 1179
paste input "Taste a variety of traditional and contemporary London baked goods in a small g…"
type input "Taste a variety of traditional and contemporary London baked goods in a small g…"
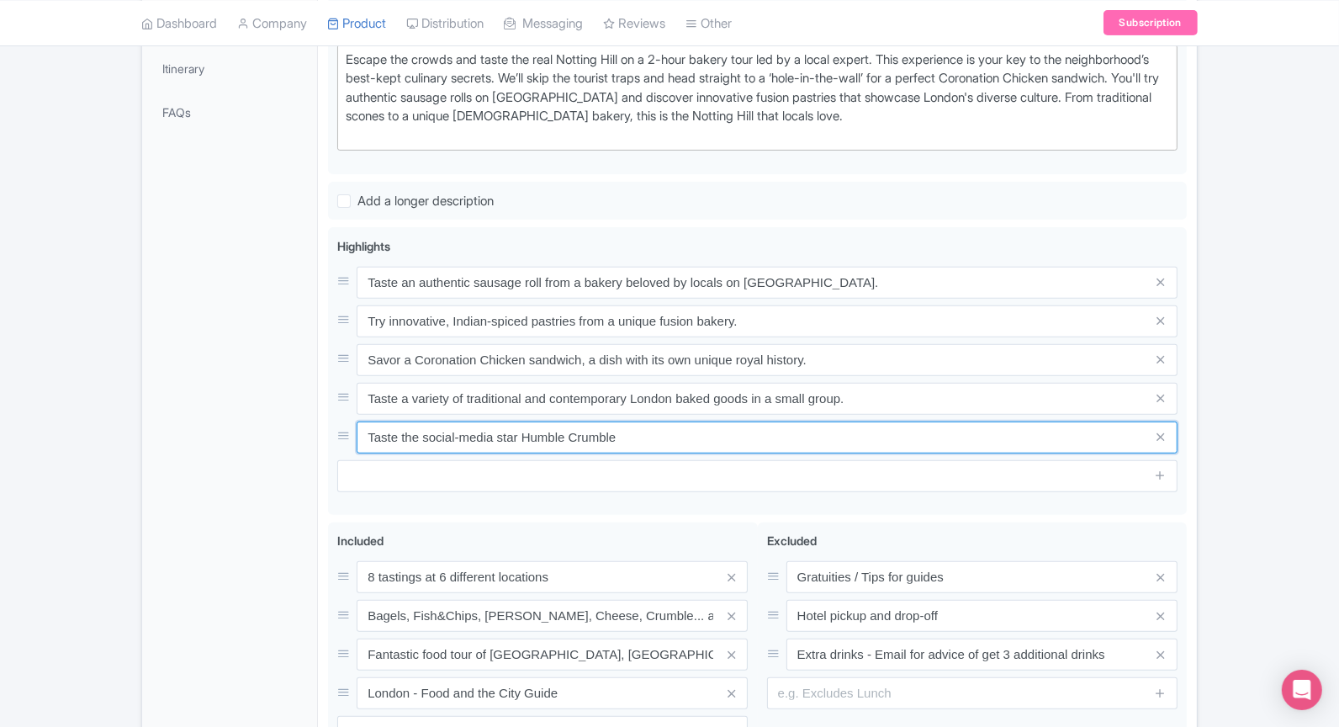
drag, startPoint x: 654, startPoint y: 430, endPoint x: 162, endPoint y: 432, distance: 493.0
click at [162, 431] on div "General Booking Info Locations Settings Pricing Gallery Itinerary FAQs The Grea…" at bounding box center [669, 300] width 1055 height 1053
paste input "Local Expert Guide + Food & the City Guid"
type input "Local Expert Guide + Food & the City Guide"
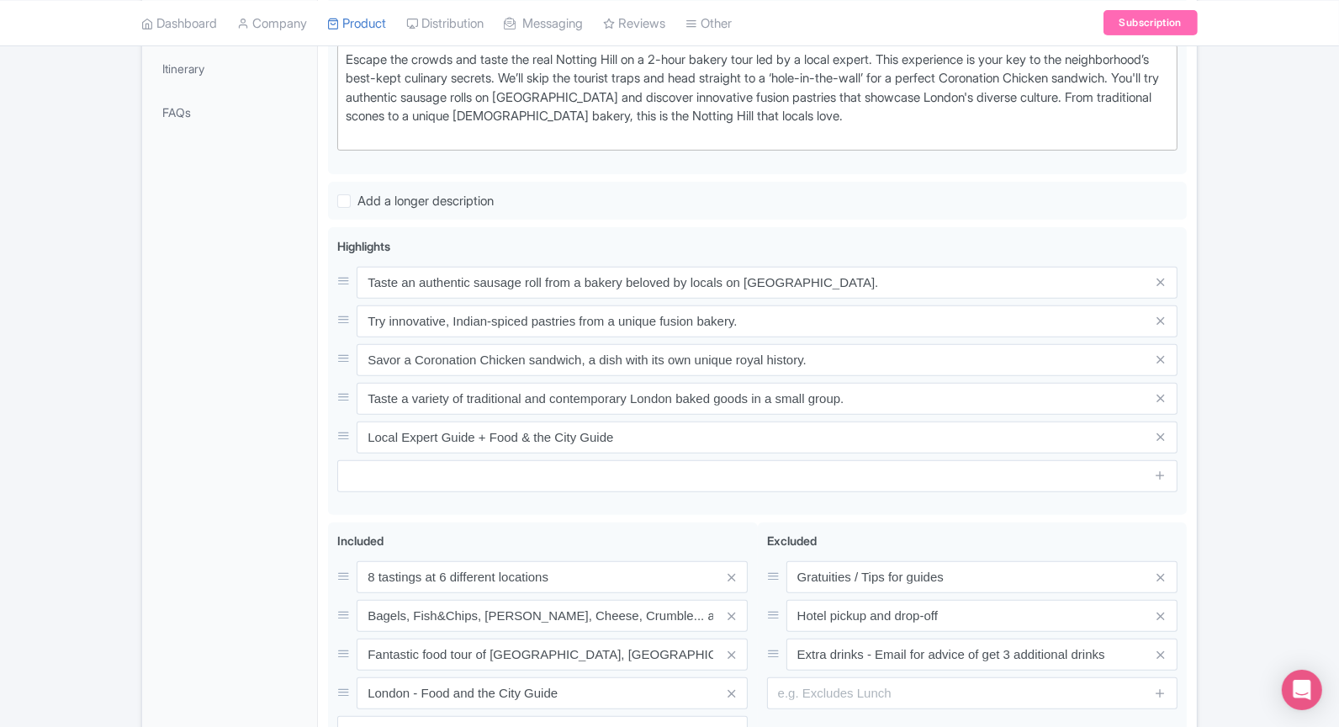
click at [216, 512] on div "General Booking Info Locations Settings Pricing Gallery Itinerary FAQs" at bounding box center [230, 305] width 176 height 1043
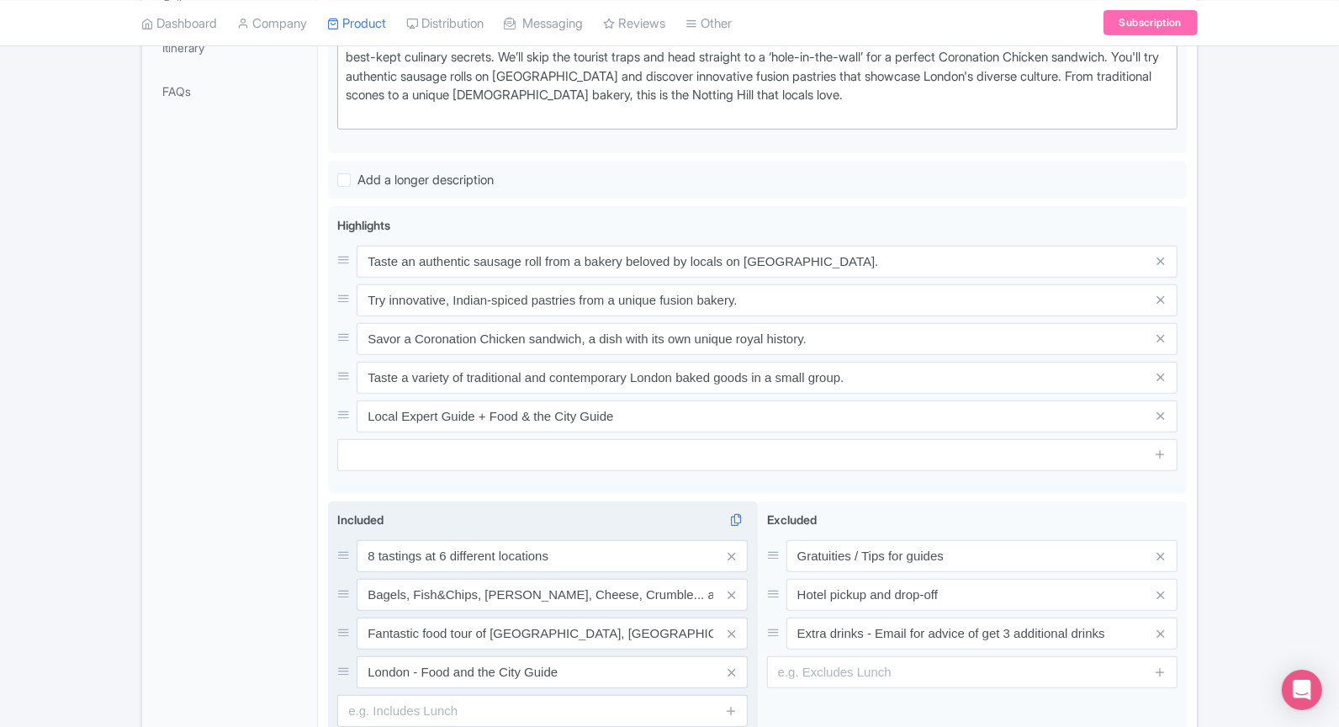
scroll to position [611, 0]
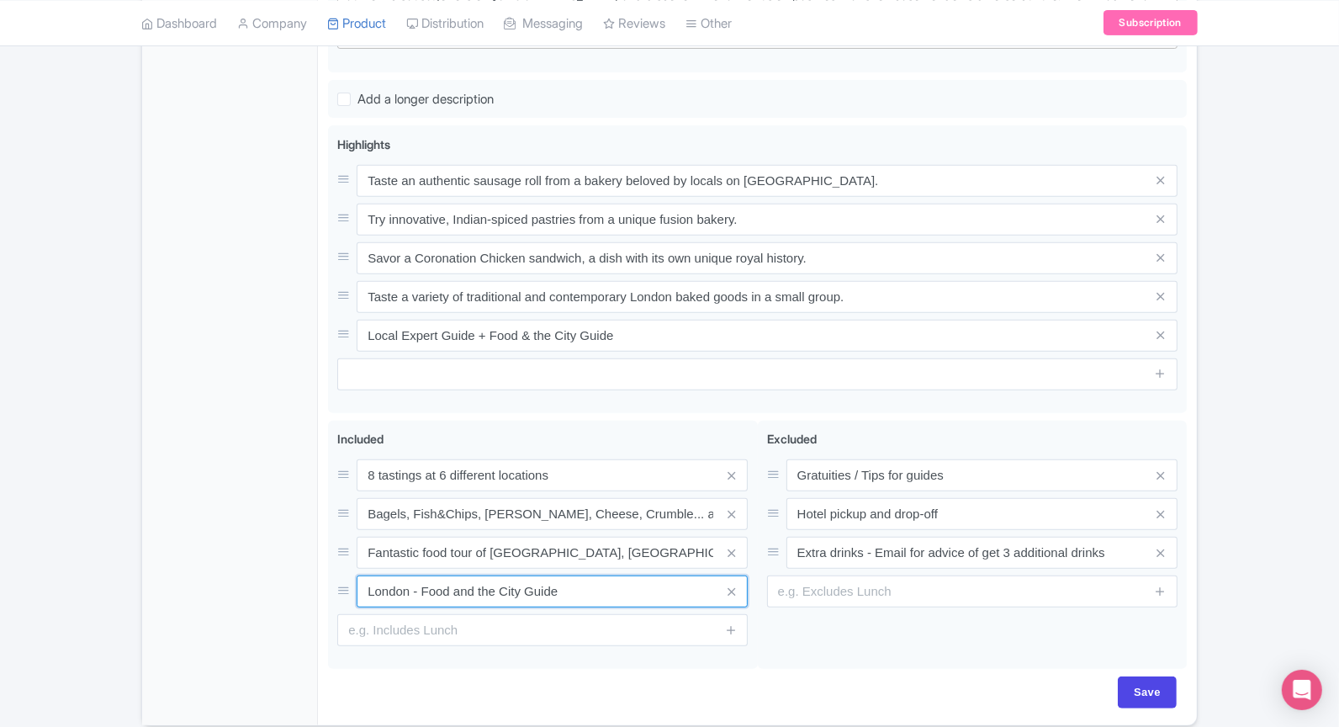
drag, startPoint x: 571, startPoint y: 591, endPoint x: 321, endPoint y: 580, distance: 250.1
click at [321, 580] on div "The Great Notting Hill Bake Off Tour Name * i The Great Notting Hill Bake Off T…" at bounding box center [757, 198] width 879 height 1053
paste input "cal Expert Guide + Food &"
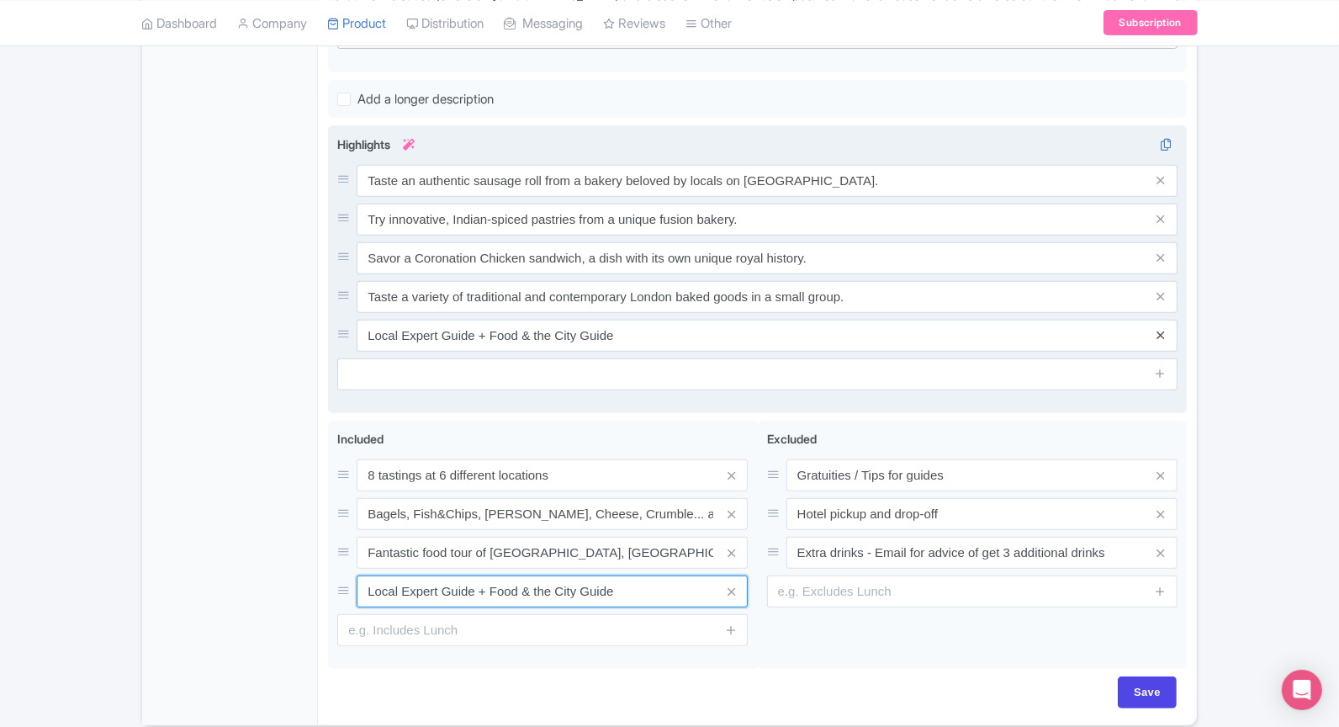
type input "Local Expert Guide + Food & the City Guide"
click at [1162, 332] on icon at bounding box center [1161, 335] width 8 height 13
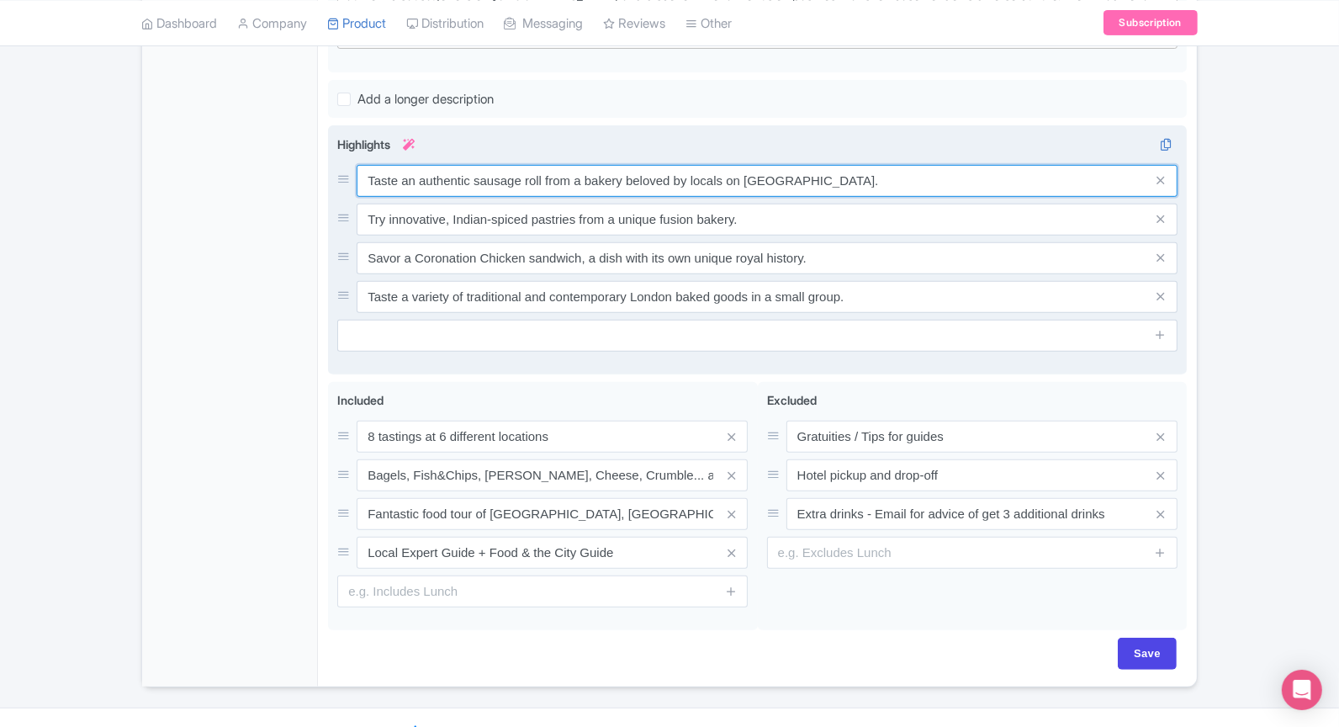
click at [613, 172] on input "Taste an authentic sausage roll from a bakery beloved by locals on [GEOGRAPHIC_…" at bounding box center [767, 181] width 821 height 32
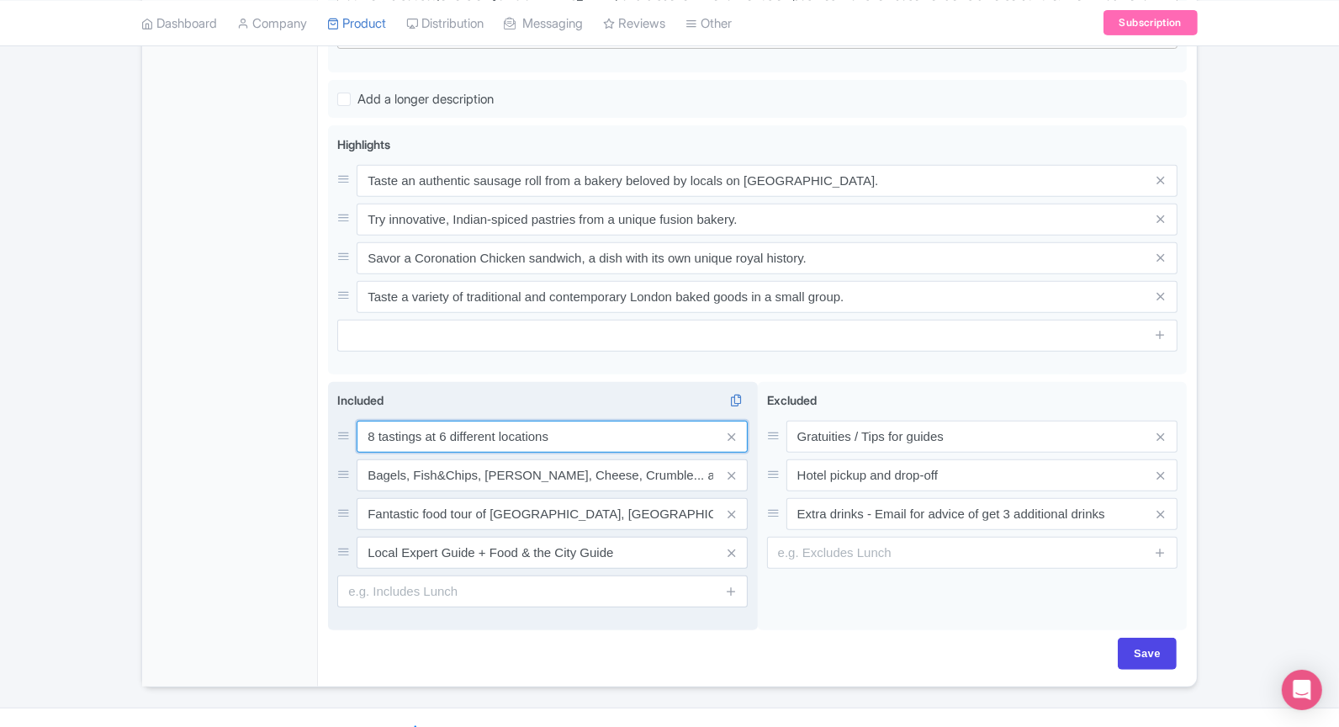
drag, startPoint x: 374, startPoint y: 428, endPoint x: 355, endPoint y: 428, distance: 19.3
click at [356, 427] on div "8 tastings at 6 different locations" at bounding box center [542, 437] width 411 height 32
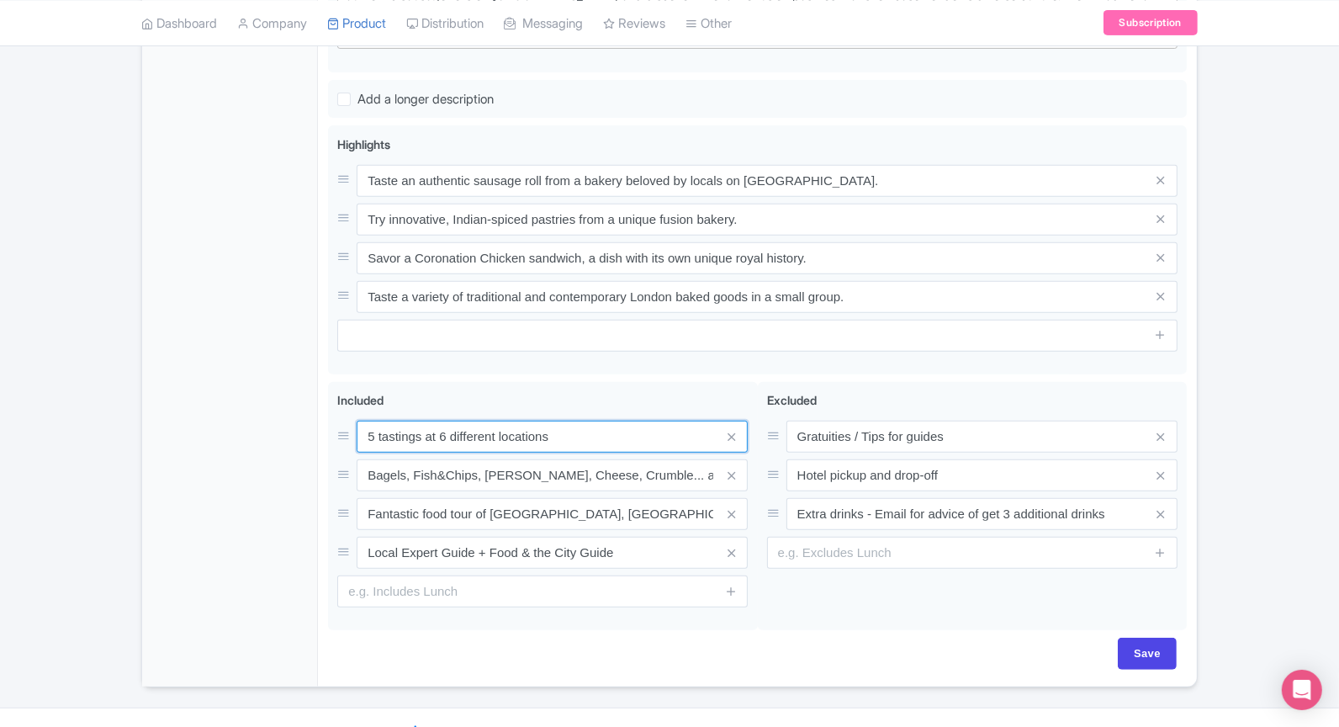
type input "5 tastings at 6 different locations"
click at [48, 286] on div "Success Product Location deleted successfully ← Back to Products The Great Nott…" at bounding box center [669, 117] width 1339 height 1140
